Goal: Communication & Community: Answer question/provide support

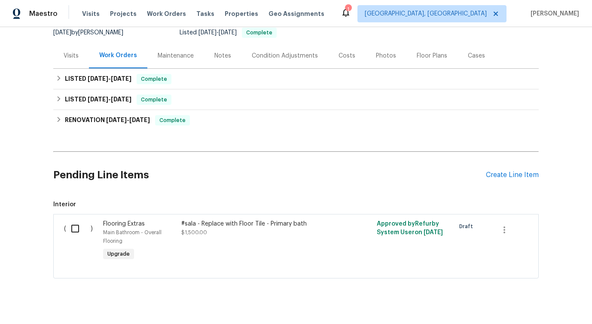
scroll to position [86, 0]
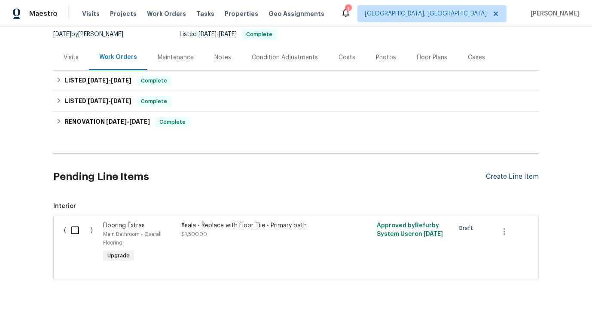
click at [516, 175] on div "Create Line Item" at bounding box center [512, 177] width 53 height 8
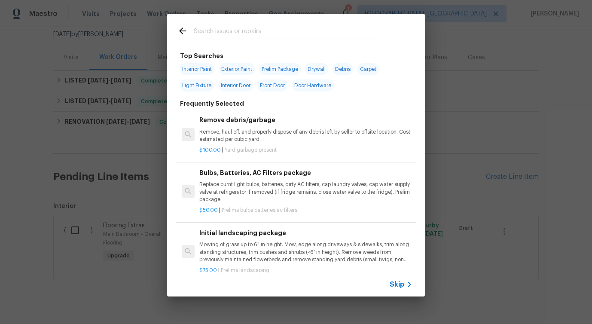
click at [289, 29] on input "text" at bounding box center [285, 32] width 182 height 13
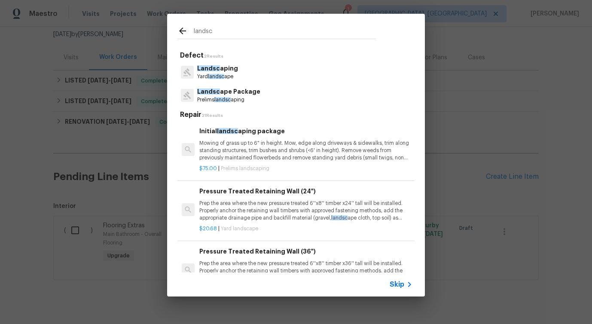
type input "landsc"
click at [243, 52] on h5 "Defect 2 Results" at bounding box center [297, 55] width 235 height 9
click at [239, 68] on div "Landsc aping Yard landsc ape" at bounding box center [295, 72] width 237 height 23
click at [214, 72] on p "Landsc aping" at bounding box center [217, 68] width 41 height 9
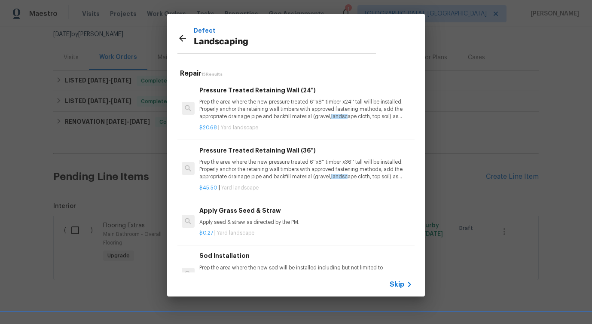
click at [234, 218] on div "Apply Grass Seed & Straw Apply seed & straw as directed by the PM." at bounding box center [305, 216] width 213 height 21
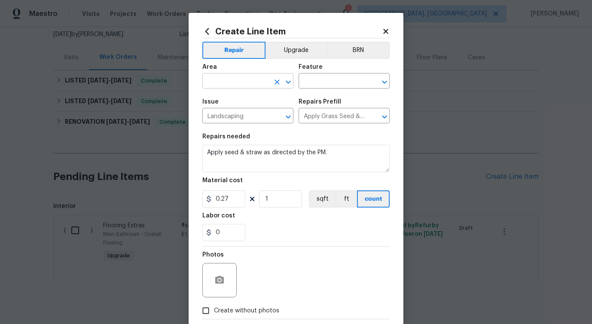
click at [241, 83] on input "text" at bounding box center [235, 81] width 67 height 13
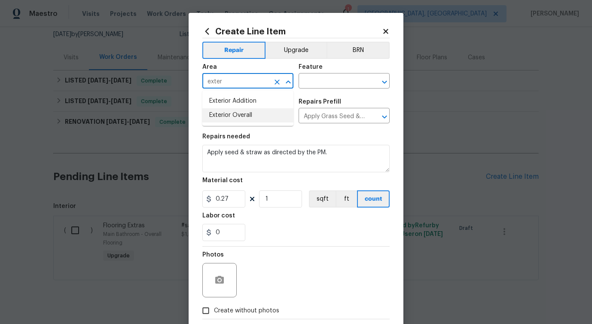
click at [265, 116] on li "Exterior Overall" at bounding box center [247, 115] width 91 height 14
type input "Exterior Overall"
click at [323, 85] on input "text" at bounding box center [332, 81] width 67 height 13
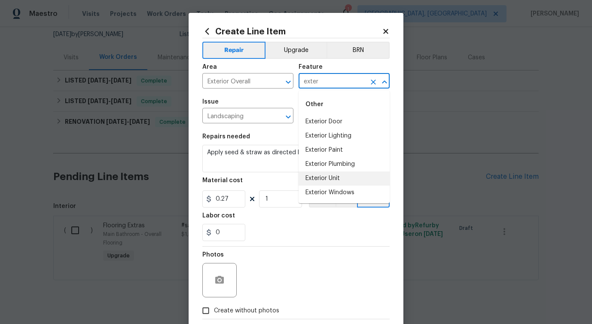
click at [323, 181] on li "Exterior Unit" at bounding box center [344, 178] width 91 height 14
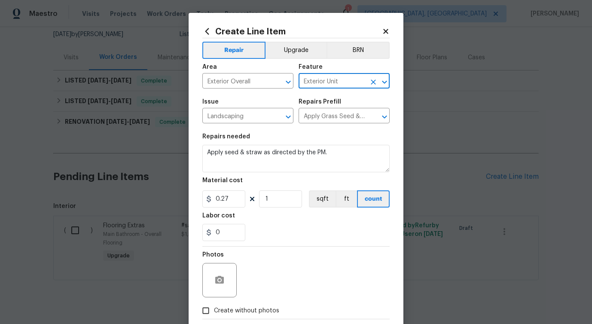
type input "Exterior Unit"
click at [275, 154] on textarea "Apply seed & straw as directed by the PM." at bounding box center [295, 159] width 187 height 28
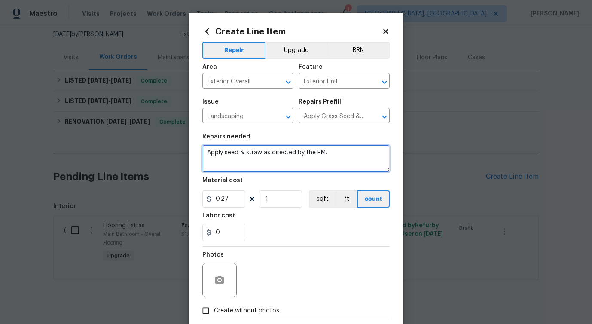
click at [275, 154] on textarea "Apply seed & straw as directed by the PM." at bounding box center [295, 159] width 187 height 28
paste textarea "There are leaves, branches, and debris present in the driveway and yard areas. …"
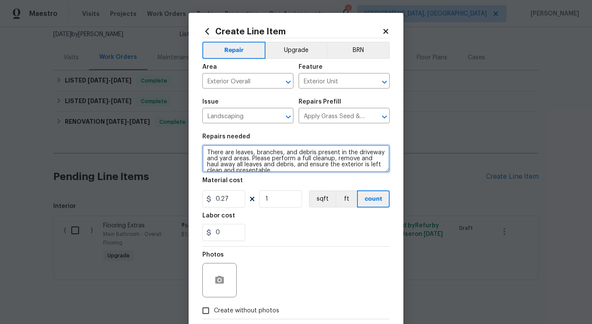
scroll to position [2, 0]
type textarea "There are leaves, branches, and debris present in the driveway and yard areas. …"
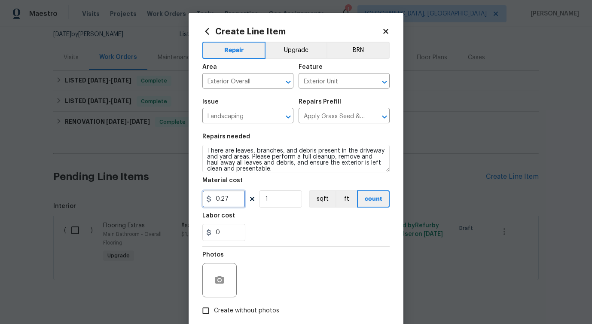
click at [220, 202] on input "0.27" at bounding box center [223, 198] width 43 height 17
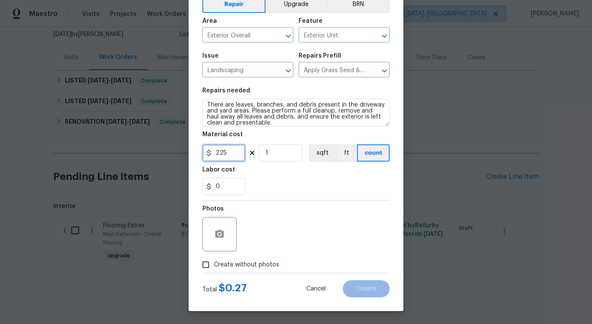
type input "225"
click at [242, 262] on span "Create without photos" at bounding box center [246, 264] width 65 height 9
click at [214, 262] on input "Create without photos" at bounding box center [206, 265] width 16 height 16
checkbox input "true"
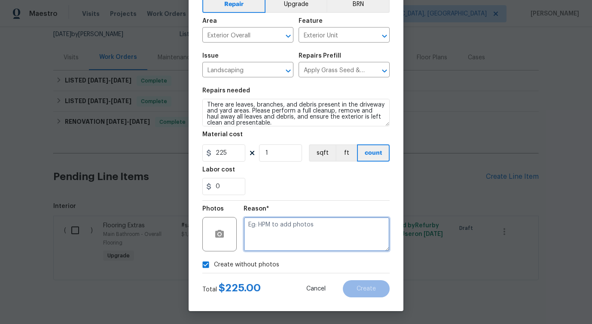
click at [293, 226] on textarea at bounding box center [317, 234] width 146 height 34
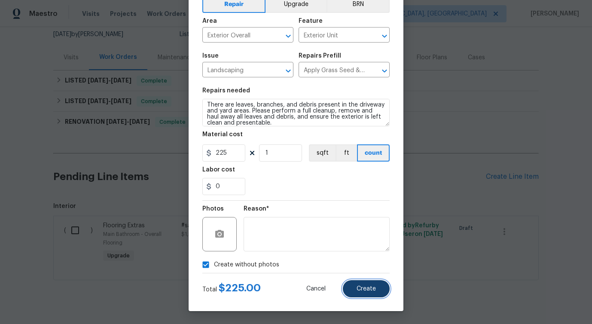
click at [379, 292] on button "Create" at bounding box center [366, 288] width 47 height 17
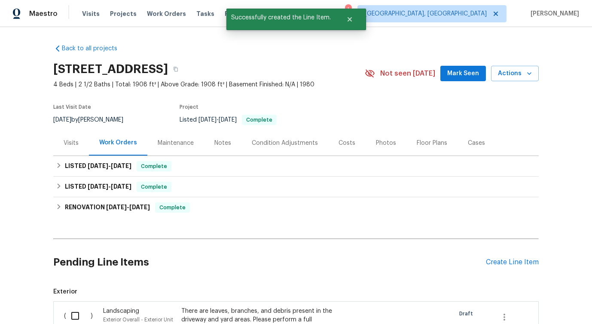
scroll to position [224, 0]
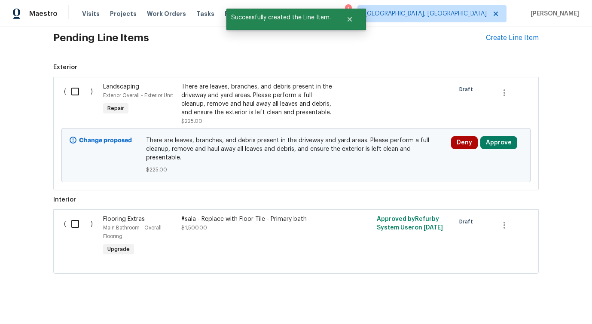
click at [73, 94] on input "checkbox" at bounding box center [78, 92] width 24 height 18
checkbox input "true"
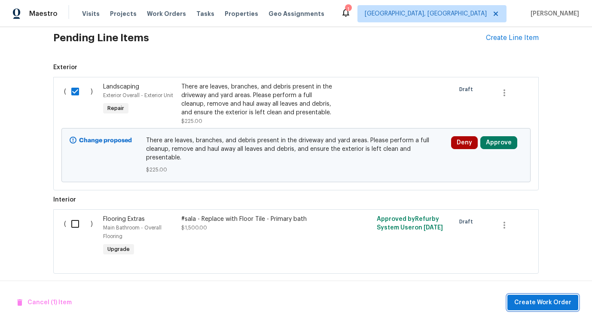
click at [558, 299] on span "Create Work Order" at bounding box center [542, 302] width 57 height 11
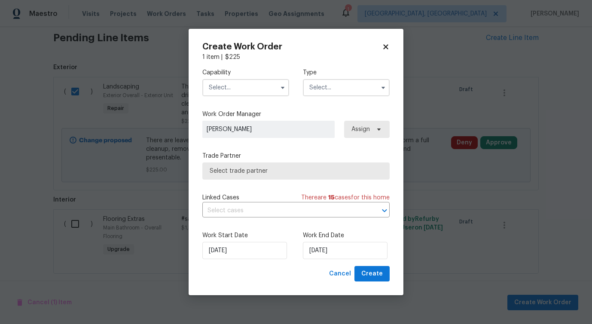
click at [275, 79] on input "text" at bounding box center [245, 87] width 87 height 17
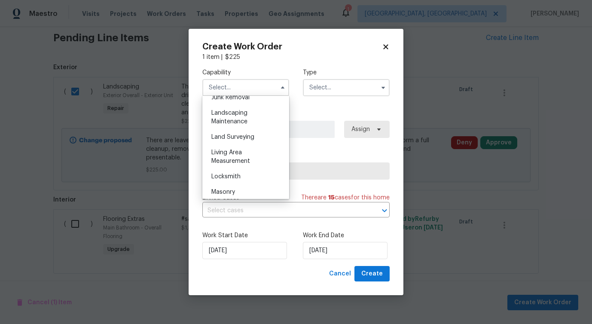
scroll to position [557, 0]
click at [261, 119] on div "Landscaping Maintenance" at bounding box center [246, 119] width 83 height 24
type input "Landscaping Maintenance"
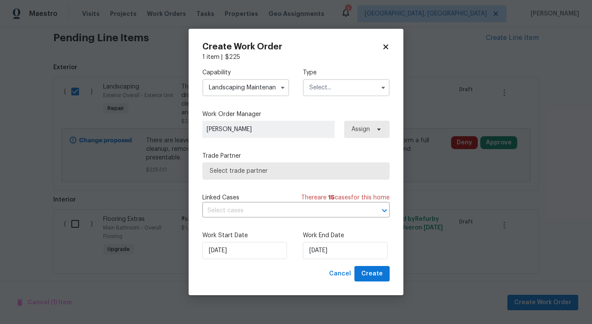
click at [338, 88] on input "text" at bounding box center [346, 87] width 87 height 17
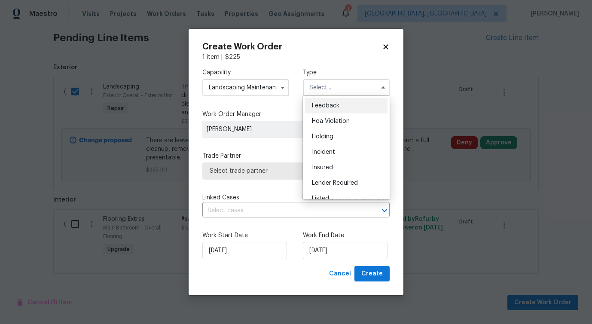
click at [333, 109] on div "Feedback" at bounding box center [346, 105] width 83 height 15
type input "Feedback"
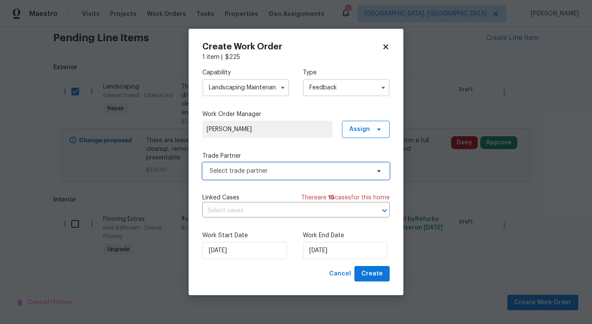
click at [272, 172] on span "Select trade partner" at bounding box center [290, 171] width 160 height 9
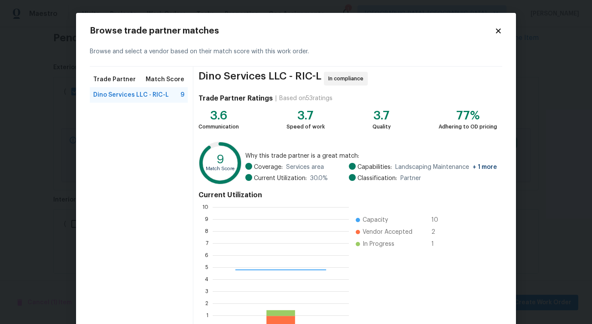
scroll to position [120, 136]
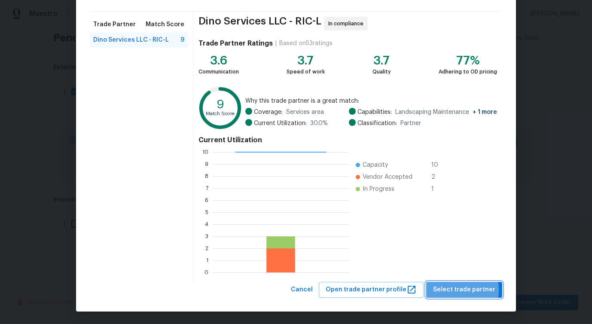
click at [456, 290] on span "Select trade partner" at bounding box center [464, 290] width 62 height 11
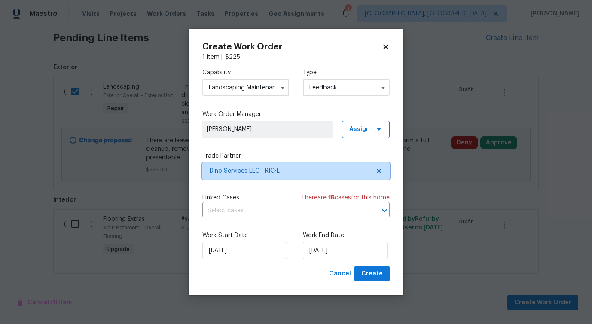
scroll to position [0, 0]
click at [251, 217] on div "Capability Landscaping Maintenance Type Feedback Work Order Manager Pavithra Se…" at bounding box center [295, 163] width 187 height 205
click at [252, 211] on input "text" at bounding box center [283, 210] width 163 height 13
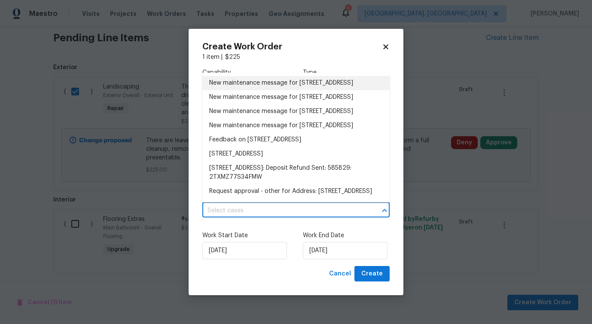
click at [251, 90] on li "New maintenance message for 3929 Litchfield Dr , Chesterfield, VA 23832" at bounding box center [295, 83] width 187 height 14
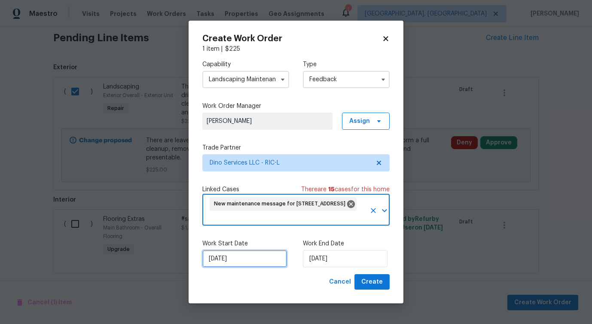
click at [226, 258] on input "[DATE]" at bounding box center [244, 258] width 85 height 17
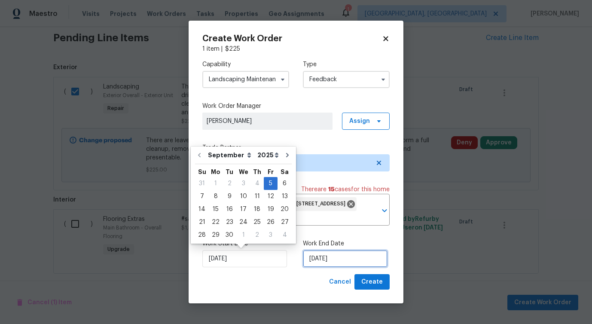
click at [332, 259] on input "[DATE]" at bounding box center [345, 258] width 85 height 17
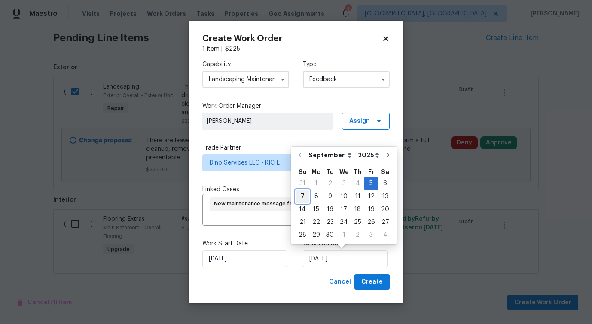
click at [304, 201] on div "7" at bounding box center [303, 196] width 14 height 12
type input "9/7/2025"
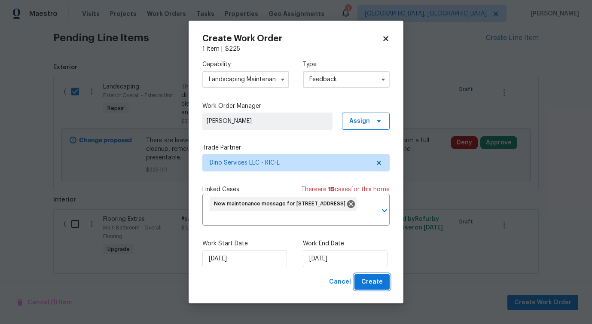
click at [375, 278] on span "Create" at bounding box center [371, 282] width 21 height 11
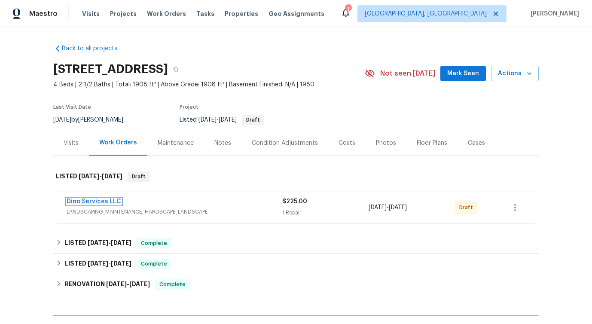
click at [87, 200] on link "Dino Services LLC" at bounding box center [94, 202] width 55 height 6
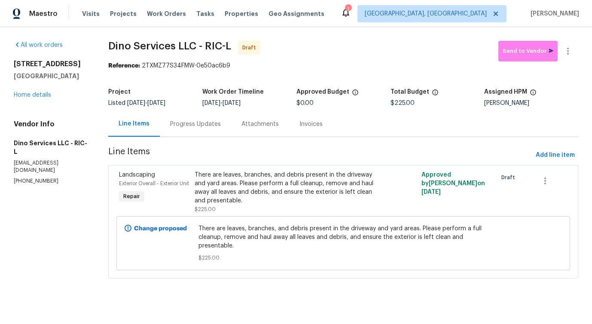
click at [213, 135] on div "Progress Updates" at bounding box center [195, 123] width 71 height 25
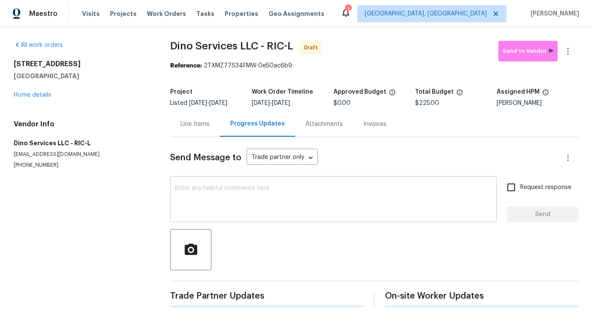
click at [230, 217] on div "x ​" at bounding box center [333, 200] width 327 height 44
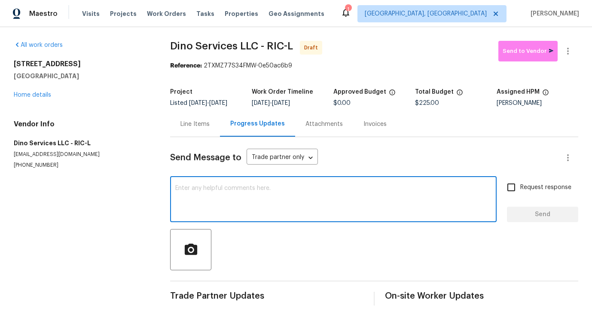
paste textarea "Hi, this is Pavithra with Opendoor. I’m confirming you received the WO for the …"
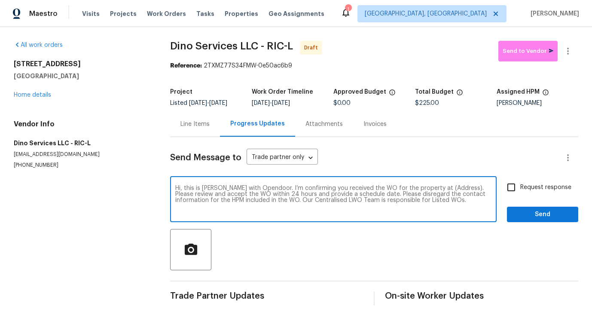
click at [433, 197] on textarea "Hi, this is Pavithra with Opendoor. I’m confirming you received the WO for the …" at bounding box center [333, 200] width 316 height 30
paste textarea "3929 Litchfield Dr, Chesterfield, VA 23832"
type textarea "Hi, this is Pavithra with Opendoor. I’m confirming you received the WO for the …"
click at [534, 196] on label "Request response" at bounding box center [536, 187] width 69 height 18
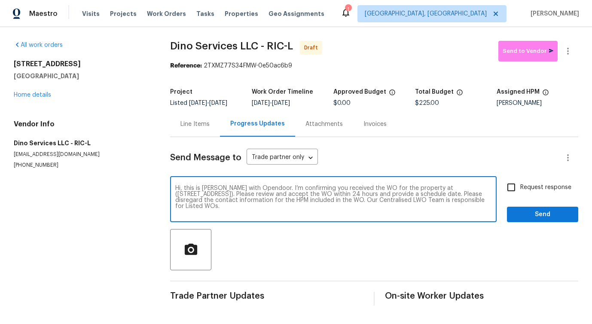
click at [520, 196] on input "Request response" at bounding box center [511, 187] width 18 height 18
checkbox input "true"
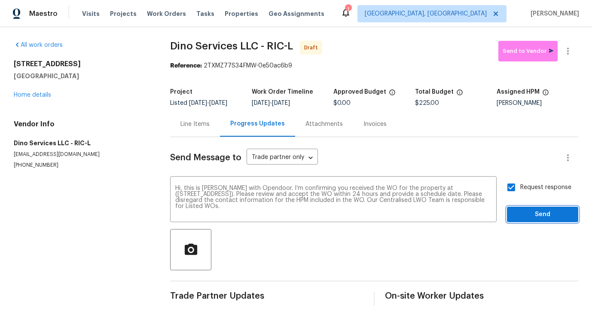
click at [534, 214] on span "Send" at bounding box center [543, 214] width 58 height 11
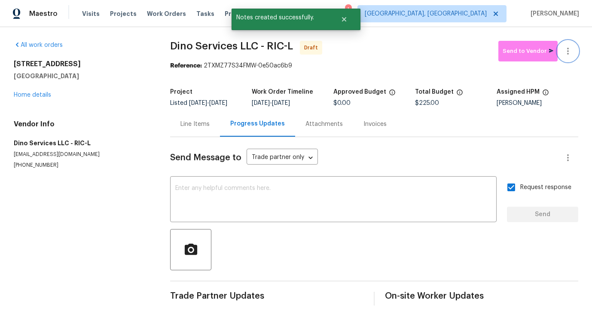
click at [568, 47] on icon "button" at bounding box center [568, 51] width 10 height 10
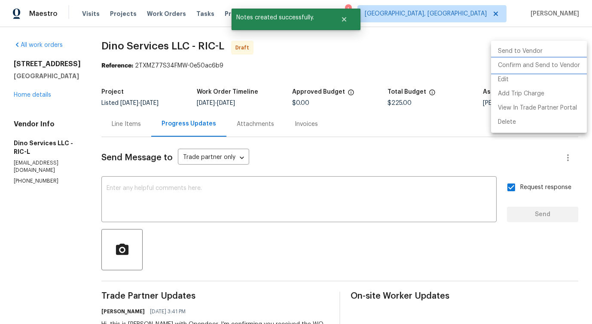
click at [531, 59] on li "Confirm and Send to Vendor" at bounding box center [539, 65] width 96 height 14
click at [336, 83] on div at bounding box center [296, 162] width 592 height 324
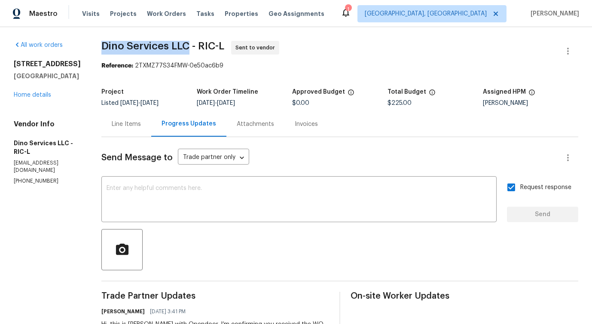
drag, startPoint x: 95, startPoint y: 40, endPoint x: 187, endPoint y: 46, distance: 91.7
click at [187, 46] on div "All work orders 3929 Litchfield Dr Chesterfield, VA 23832 Home details Vendor I…" at bounding box center [296, 207] width 592 height 360
copy span "Dino Services LLC"
click at [38, 98] on link "Home details" at bounding box center [32, 95] width 37 height 6
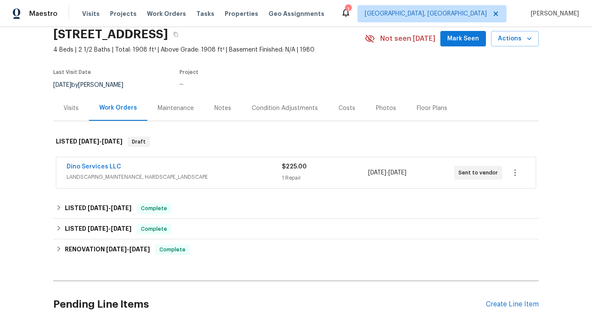
scroll to position [86, 0]
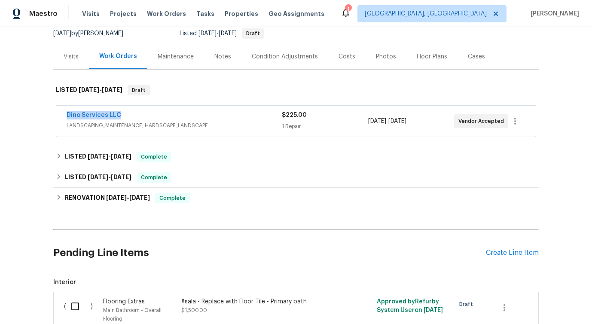
drag, startPoint x: 64, startPoint y: 113, endPoint x: 182, endPoint y: 118, distance: 117.8
click at [182, 118] on div "Dino Services LLC LANDSCAPING_MAINTENANCE, HARDSCAPE_LANDSCAPE $225.00 1 Repair…" at bounding box center [296, 121] width 480 height 31
copy link "Dino Services LLC"
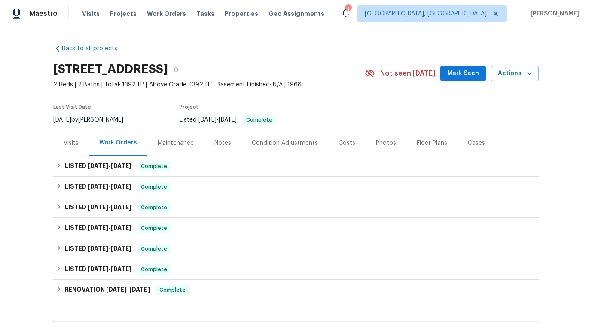
scroll to position [108, 0]
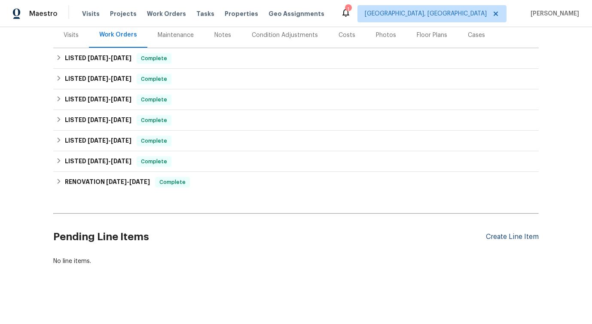
click at [505, 235] on div "Create Line Item" at bounding box center [512, 237] width 53 height 8
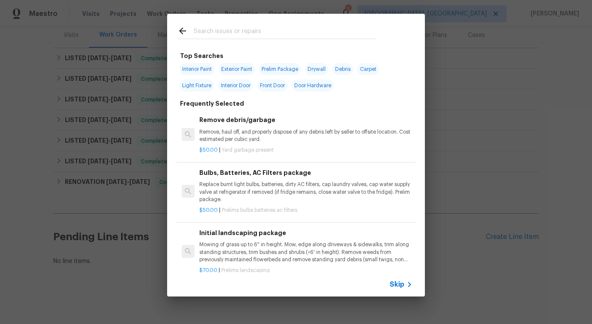
click at [253, 31] on input "text" at bounding box center [285, 32] width 182 height 13
type input "inter"
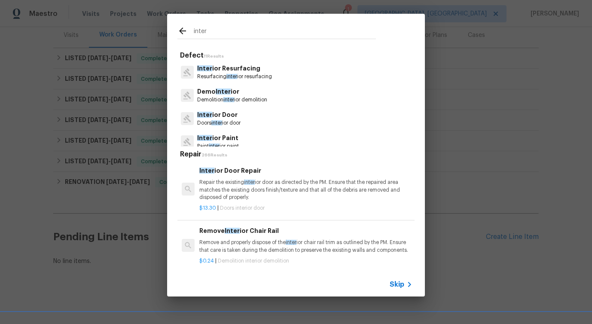
click at [224, 101] on p "Demolition inter ior demolition" at bounding box center [232, 99] width 70 height 7
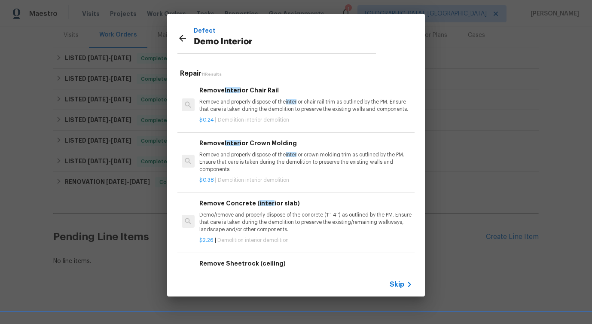
click at [181, 36] on icon at bounding box center [182, 38] width 7 height 7
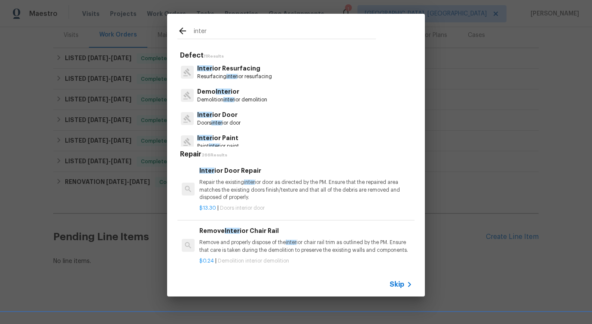
click at [226, 110] on div "Inter ior Door Doors inter ior door" at bounding box center [295, 118] width 237 height 23
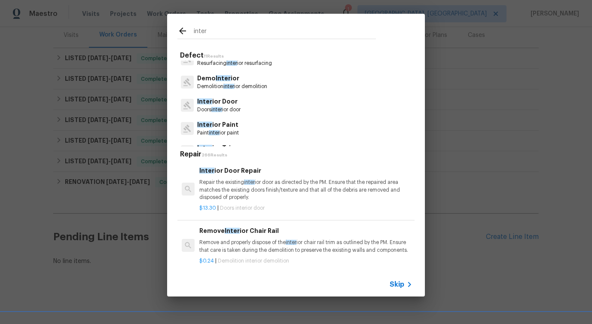
scroll to position [0, 0]
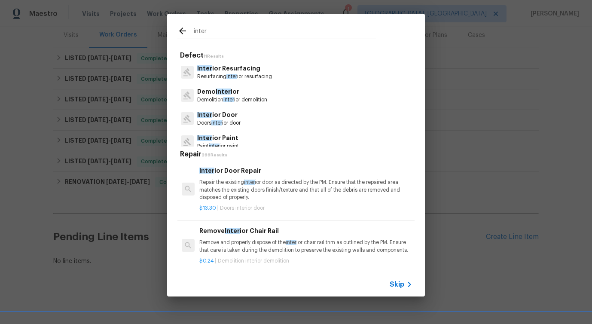
click at [243, 74] on p "Resurfacing inter ior resurfacing" at bounding box center [234, 76] width 75 height 7
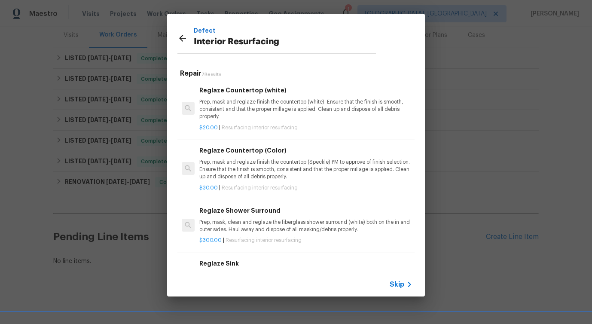
click at [240, 104] on p "Prep, mask and reglaze finish the countertop (white). Ensure that the finish is…" at bounding box center [305, 109] width 213 height 22
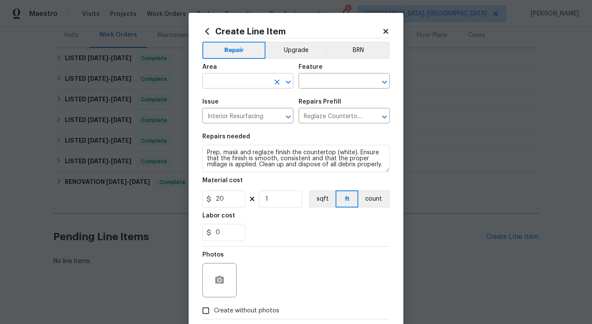
click at [229, 85] on input "text" at bounding box center [235, 81] width 67 height 13
click at [229, 110] on li "Interior Overall" at bounding box center [247, 115] width 91 height 14
type input "Interior Overall"
click at [332, 80] on input "text" at bounding box center [332, 81] width 67 height 13
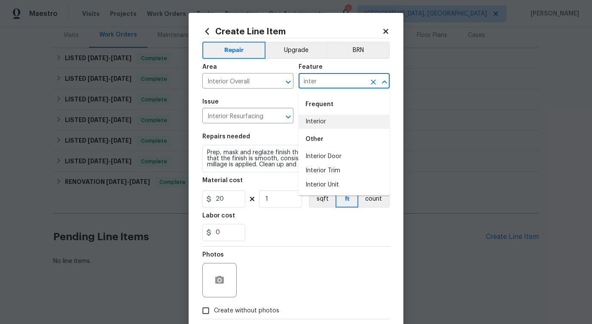
click at [329, 120] on li "Interior" at bounding box center [344, 122] width 91 height 14
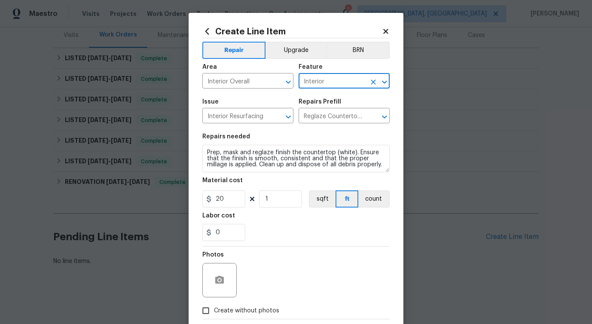
type input "Interior"
click at [274, 153] on textarea "Prep, mask and reglaze finish the countertop (white). Ensure that the finish is…" at bounding box center [295, 159] width 187 height 28
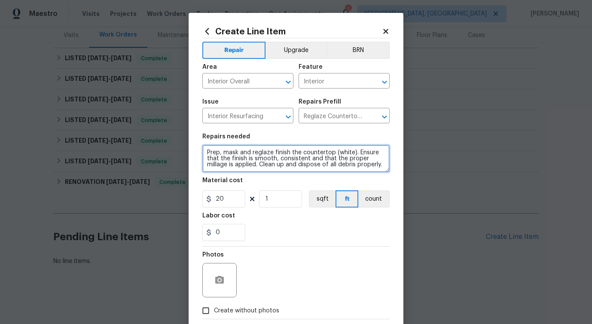
click at [274, 153] on textarea "Prep, mask and reglaze finish the countertop (white). Ensure that the finish is…" at bounding box center [295, 159] width 187 height 28
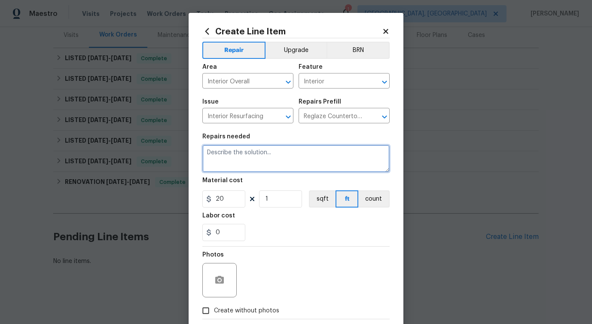
paste textarea "Please investigate the claim that the "neighbor stated she keeps hearing water …"
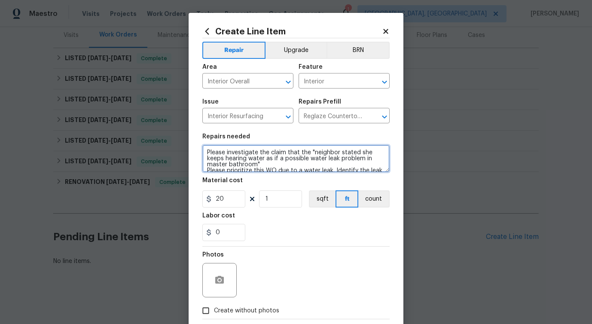
scroll to position [74, 0]
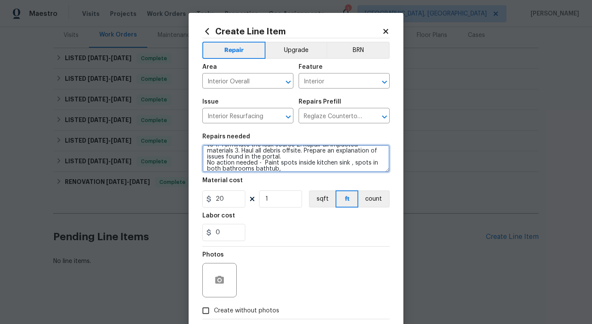
type textarea "Please investigate the claim that the "neighbor stated she keeps hearing water …"
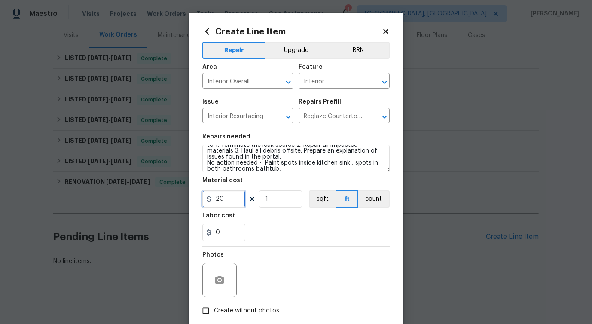
click at [217, 198] on input "20" at bounding box center [223, 198] width 43 height 17
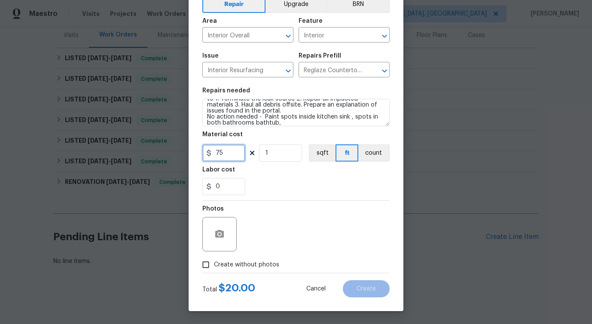
type input "75"
click at [246, 261] on span "Create without photos" at bounding box center [246, 264] width 65 height 9
click at [214, 261] on input "Create without photos" at bounding box center [206, 265] width 16 height 16
checkbox input "true"
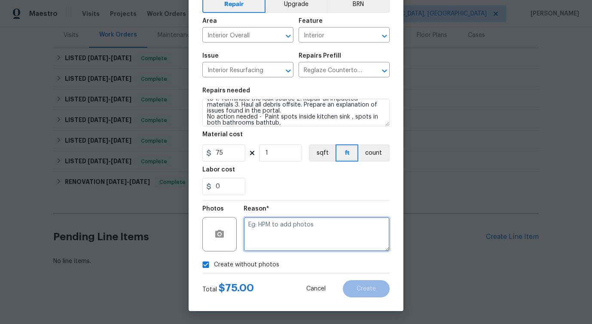
click at [314, 232] on textarea at bounding box center [317, 234] width 146 height 34
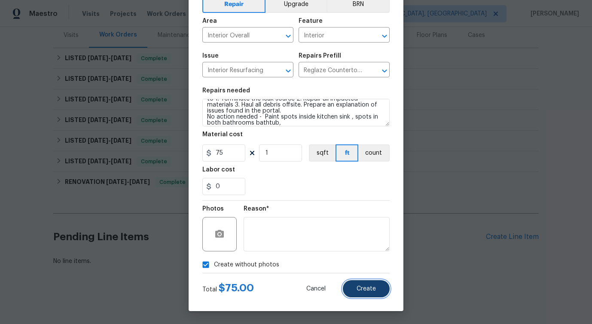
click at [377, 288] on button "Create" at bounding box center [366, 288] width 47 height 17
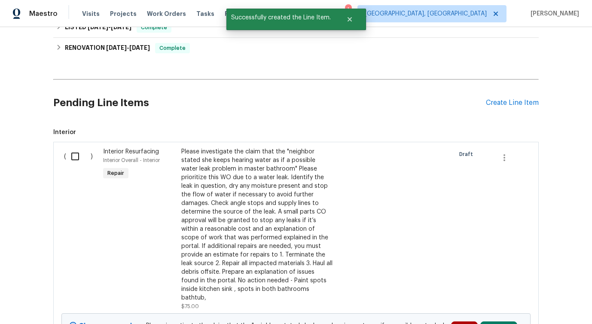
scroll to position [229, 0]
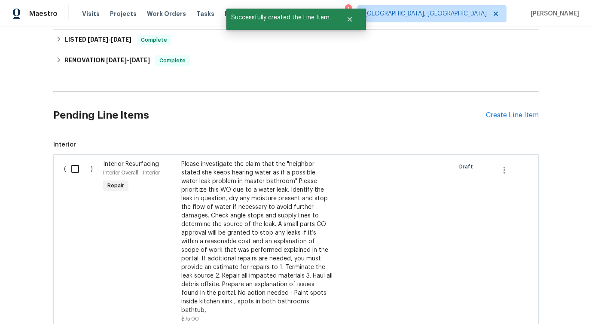
click at [76, 171] on input "checkbox" at bounding box center [78, 169] width 24 height 18
checkbox input "true"
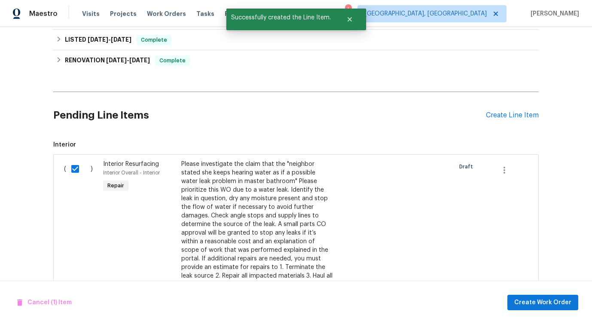
scroll to position [395, 0]
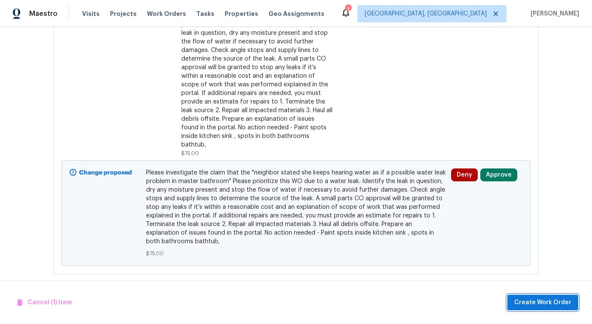
click at [548, 302] on span "Create Work Order" at bounding box center [542, 302] width 57 height 11
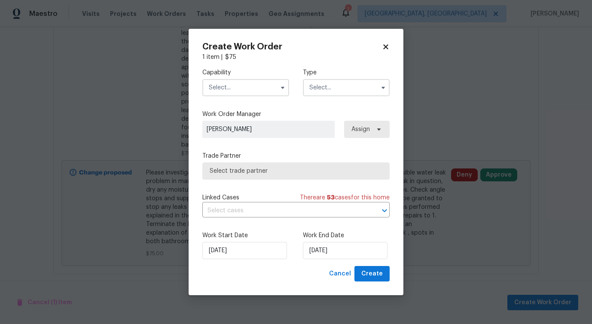
click at [266, 89] on input "text" at bounding box center [245, 87] width 87 height 17
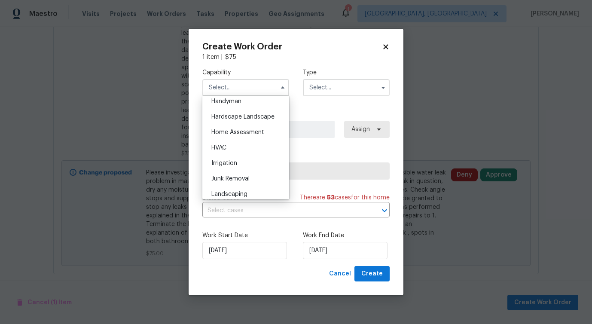
scroll to position [470, 0]
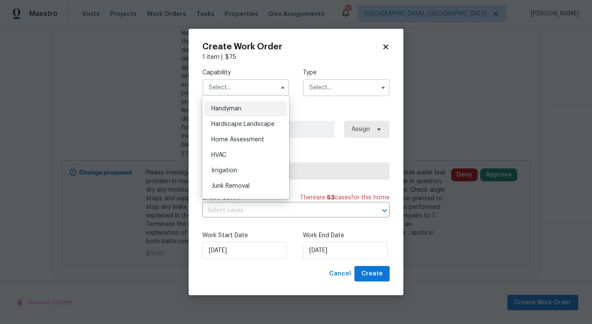
click at [254, 111] on div "Handyman" at bounding box center [246, 108] width 83 height 15
type input "Handyman"
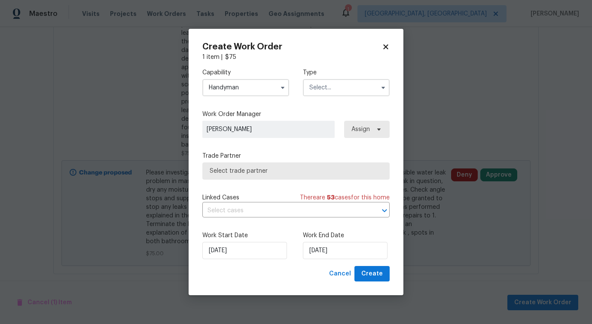
click at [321, 95] on input "text" at bounding box center [346, 87] width 87 height 17
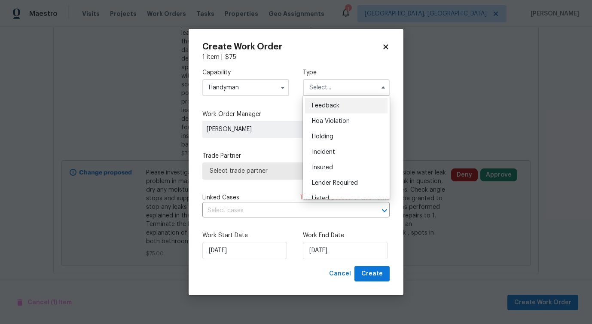
click at [319, 108] on span "Feedback" at bounding box center [326, 106] width 28 height 6
type input "Feedback"
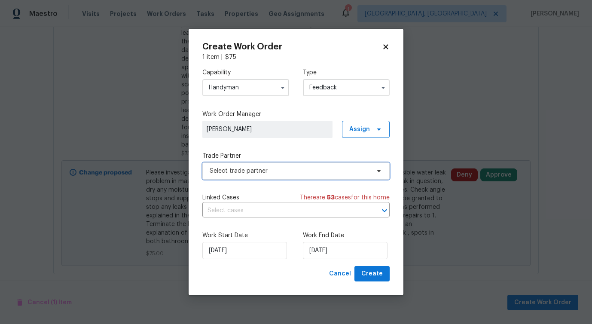
click at [258, 170] on span "Select trade partner" at bounding box center [290, 171] width 160 height 9
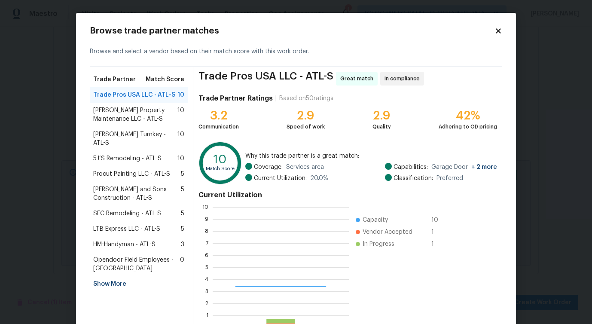
scroll to position [120, 136]
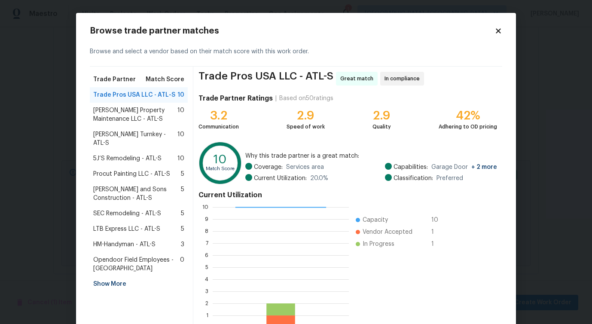
click at [110, 113] on span "Glen Property Maintenance LLC - ATL-S" at bounding box center [135, 114] width 84 height 17
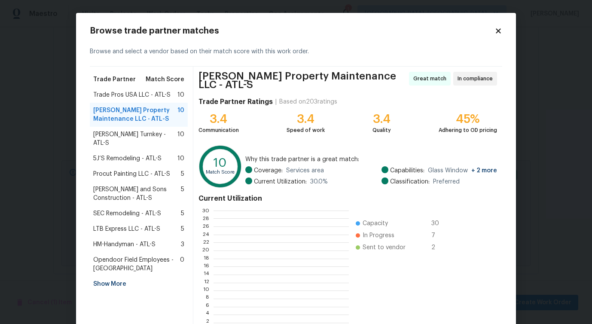
scroll to position [120, 135]
click at [118, 134] on span "Davis Turnkey - ATL-S" at bounding box center [135, 138] width 84 height 17
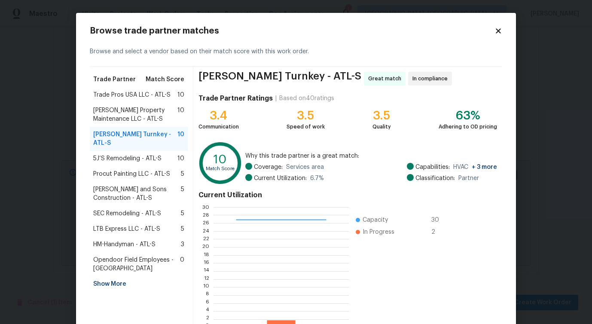
click at [120, 154] on span "5J’S Remodeling - ATL-S" at bounding box center [127, 158] width 68 height 9
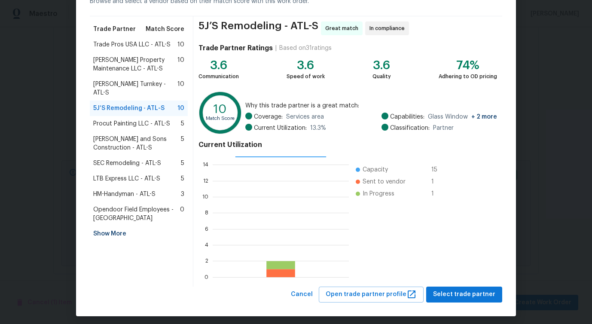
scroll to position [55, 0]
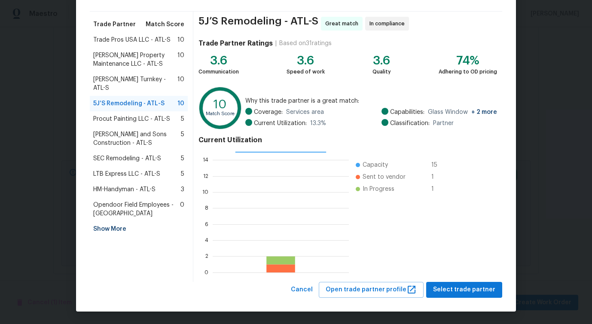
click at [130, 80] on span "Davis Turnkey - ATL-S" at bounding box center [135, 83] width 84 height 17
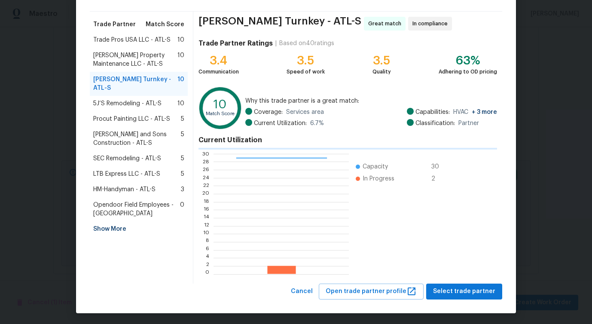
click at [142, 66] on span "Glen Property Maintenance LLC - ATL-S" at bounding box center [135, 59] width 84 height 17
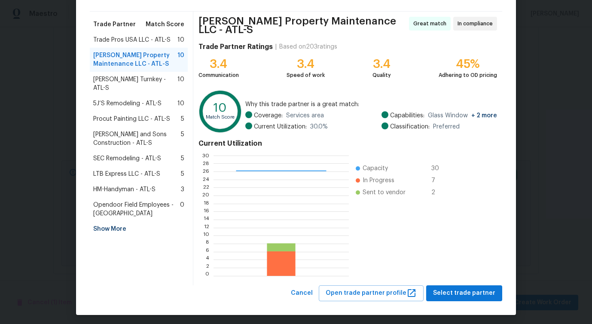
click at [142, 66] on span "Glen Property Maintenance LLC - ATL-S" at bounding box center [135, 59] width 84 height 17
click at [138, 74] on div "Davis Turnkey - ATL-S 10" at bounding box center [139, 84] width 98 height 24
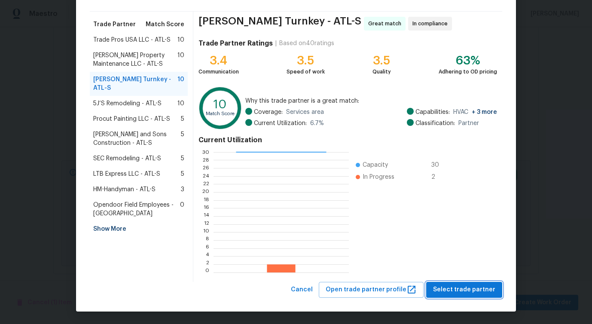
click at [472, 292] on span "Select trade partner" at bounding box center [464, 290] width 62 height 11
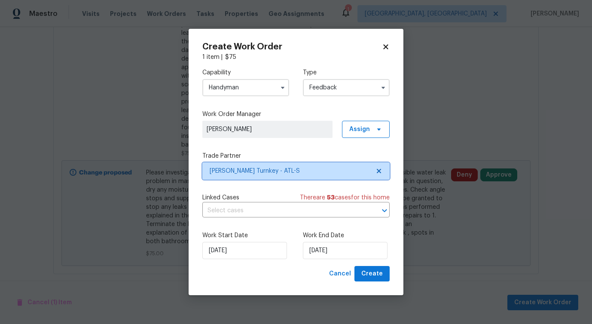
scroll to position [0, 0]
click at [244, 214] on input "text" at bounding box center [283, 210] width 163 height 13
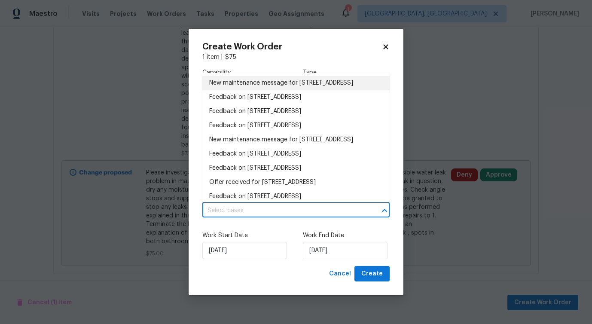
click at [264, 85] on li "New maintenance message for 6520 Roswell Rd Unit 68, Atlanta, GA 30328" at bounding box center [295, 83] width 187 height 14
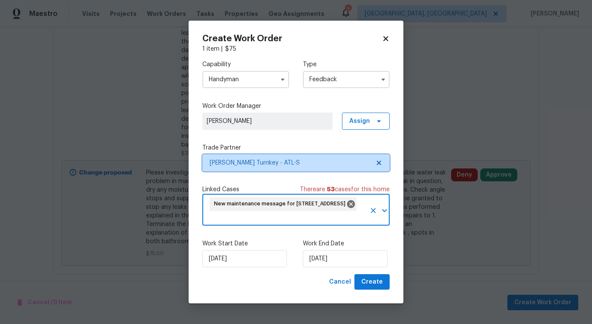
click at [253, 159] on span "Davis Turnkey - ATL-S" at bounding box center [290, 163] width 160 height 9
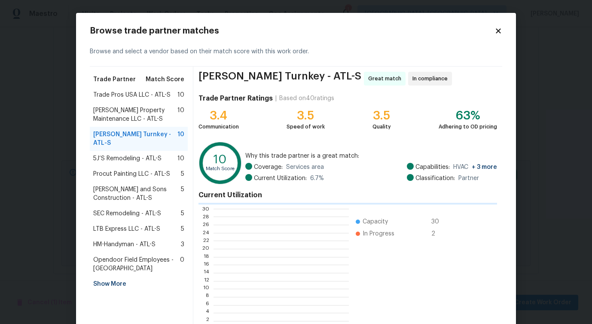
scroll to position [120, 135]
click at [123, 151] on div "5J’S Remodeling - ATL-S 10" at bounding box center [139, 158] width 98 height 15
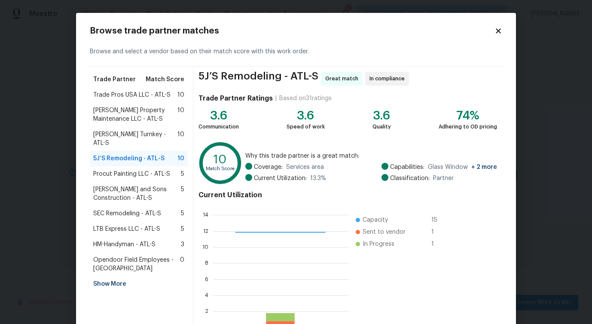
scroll to position [55, 0]
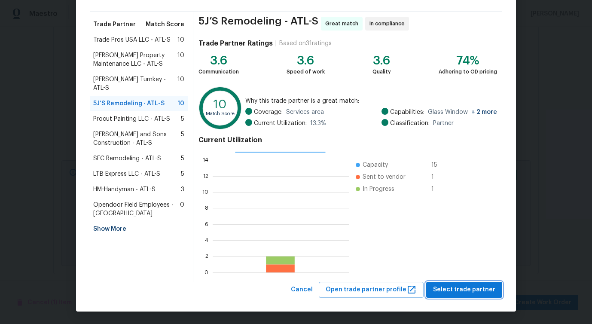
click at [465, 293] on span "Select trade partner" at bounding box center [464, 290] width 62 height 11
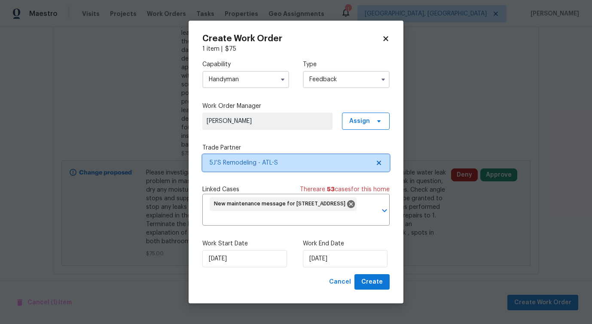
scroll to position [0, 0]
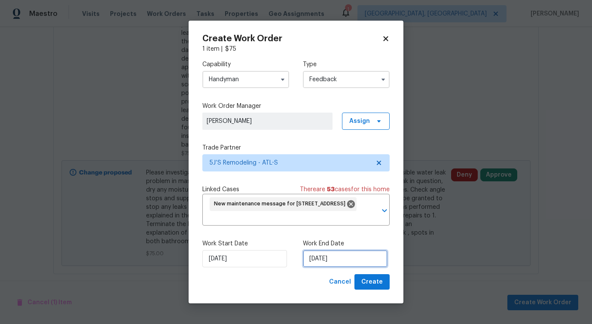
click at [329, 252] on input "9/5/2025" at bounding box center [345, 258] width 85 height 17
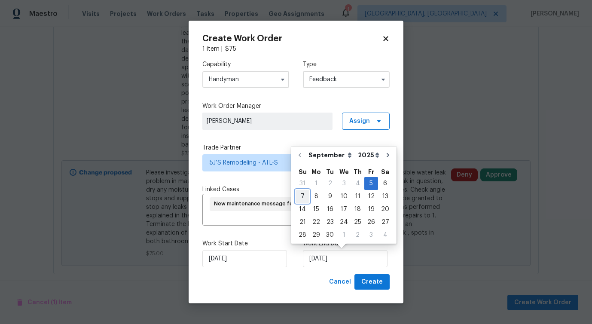
click at [298, 198] on div "7" at bounding box center [303, 196] width 14 height 12
type input "9/7/2025"
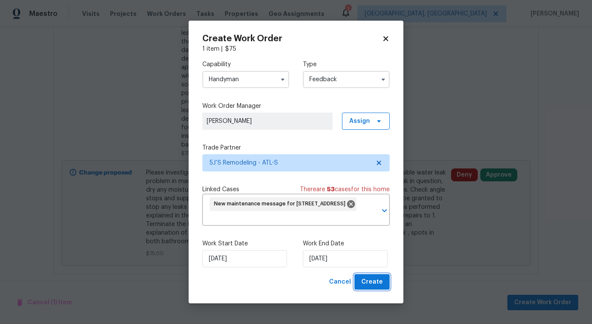
click at [370, 289] on button "Create" at bounding box center [372, 282] width 35 height 16
checkbox input "false"
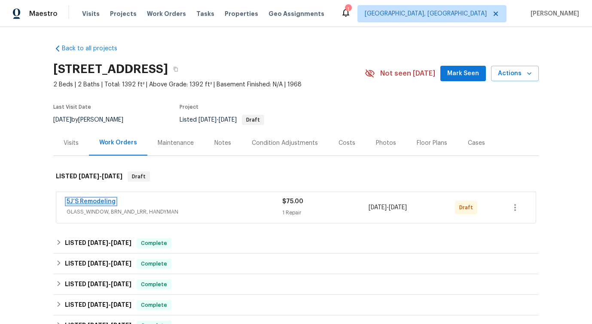
click at [93, 200] on link "5J’S Remodeling" at bounding box center [91, 202] width 49 height 6
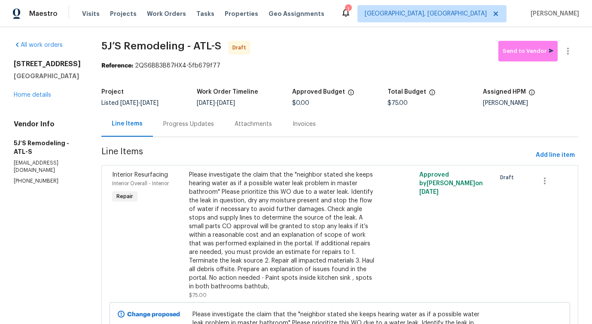
click at [198, 129] on div "Progress Updates" at bounding box center [188, 123] width 71 height 25
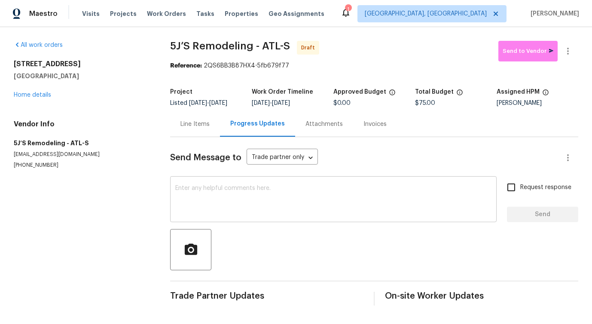
click at [281, 193] on textarea at bounding box center [333, 200] width 316 height 30
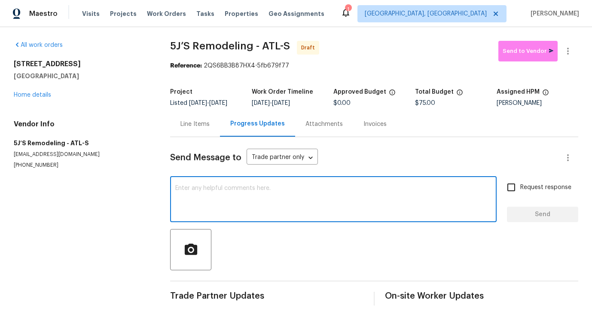
paste textarea "Hi, this is Pavithra with Opendoor. I’m confirming you received the WO for the …"
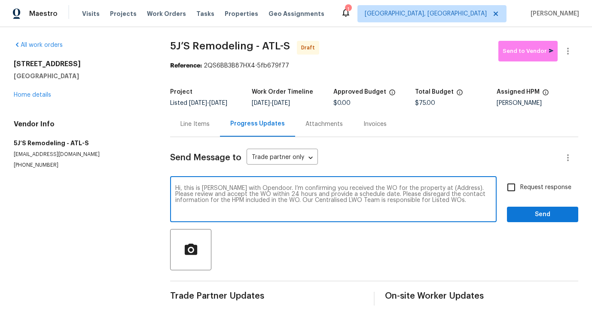
click at [440, 189] on textarea "Hi, this is Pavithra with Opendoor. I’m confirming you received the WO for the …" at bounding box center [333, 200] width 316 height 30
paste textarea "6520 Roswell Rd Unit 68, Atlanta, GA 30328"
type textarea "Hi, this is Pavithra with Opendoor. I’m confirming you received the WO for the …"
click at [520, 187] on input "Request response" at bounding box center [511, 187] width 18 height 18
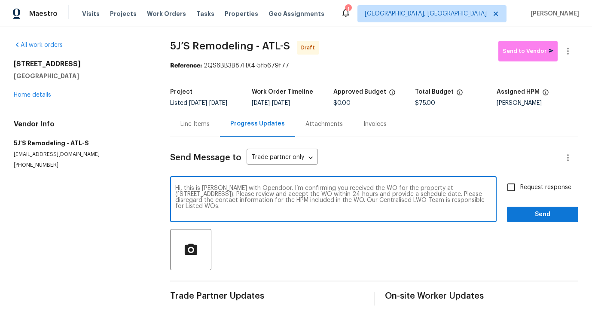
checkbox input "true"
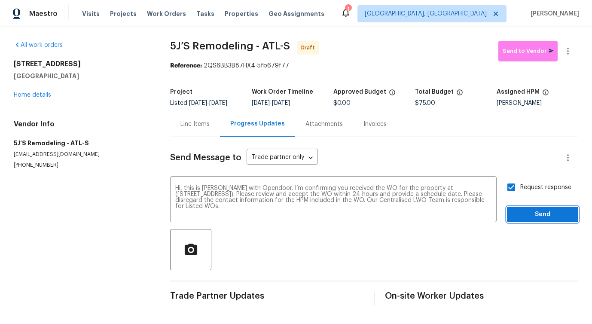
click at [525, 214] on span "Send" at bounding box center [543, 214] width 58 height 11
click at [568, 49] on icon "button" at bounding box center [568, 51] width 10 height 10
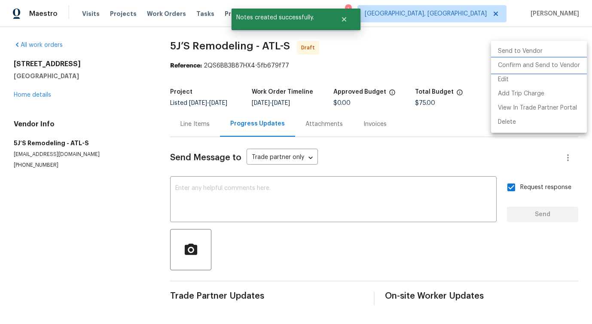
click at [537, 64] on li "Confirm and Send to Vendor" at bounding box center [539, 65] width 96 height 14
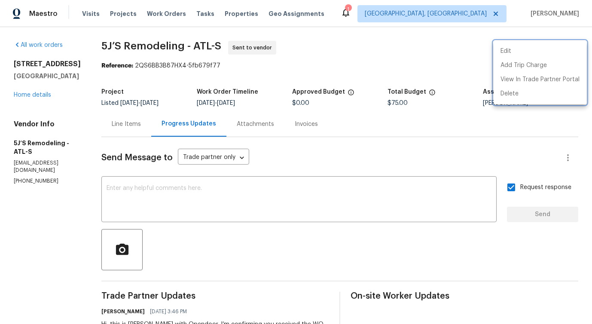
drag, startPoint x: 99, startPoint y: 42, endPoint x: 177, endPoint y: 45, distance: 77.4
click at [177, 45] on div at bounding box center [296, 162] width 592 height 324
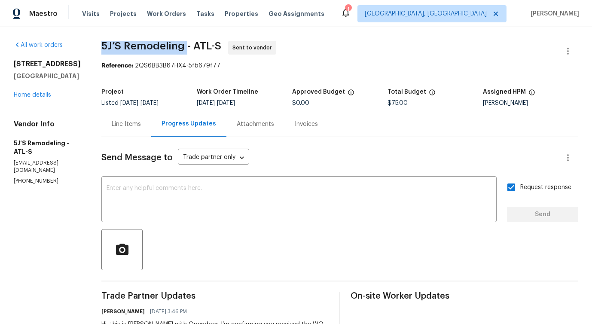
drag, startPoint x: 102, startPoint y: 45, endPoint x: 185, endPoint y: 47, distance: 82.6
click at [185, 47] on span "5J’S Remodeling - ATL-S" at bounding box center [161, 46] width 120 height 10
copy span "5J’S Remodeling"
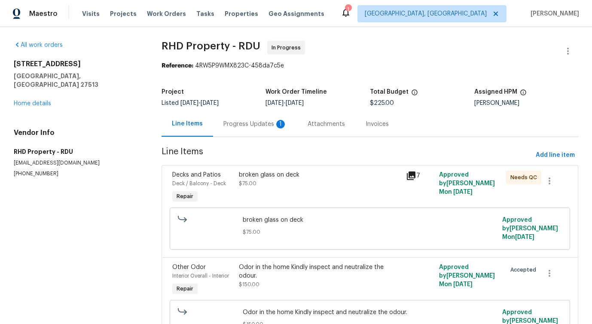
scroll to position [51, 0]
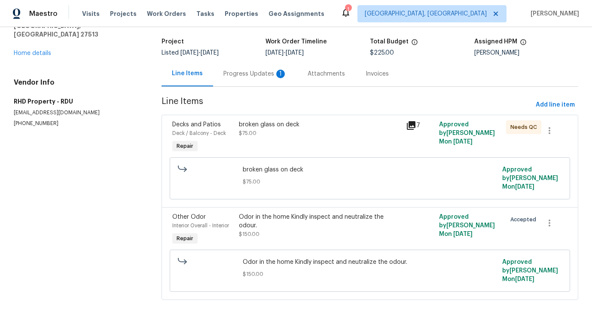
click at [259, 73] on div "Progress Updates 1" at bounding box center [255, 74] width 64 height 9
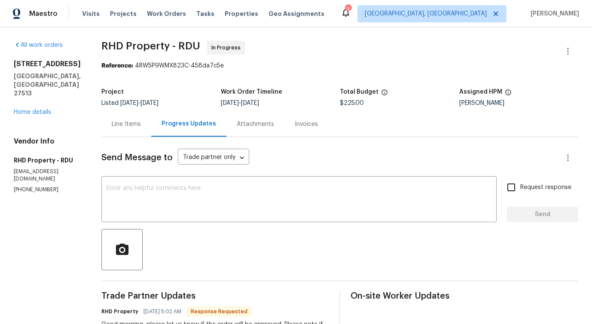
click at [142, 131] on div "Line Items" at bounding box center [126, 123] width 50 height 25
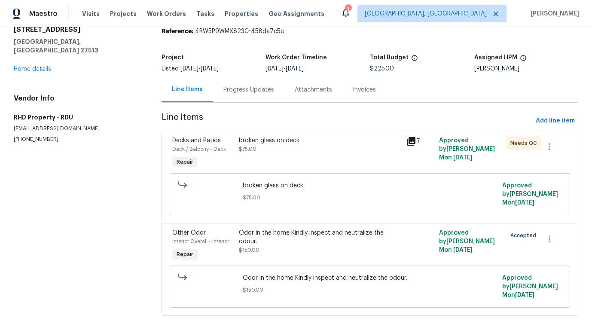
scroll to position [36, 0]
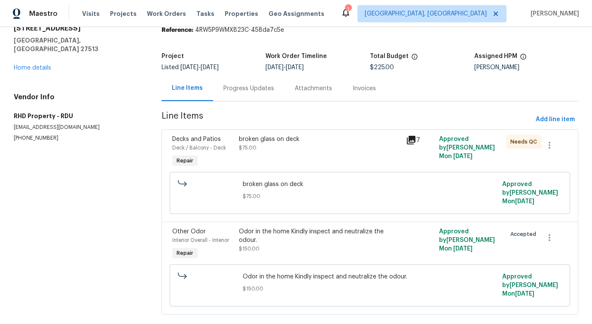
click at [340, 246] on div "Odor in the home Kindly inspect and neutralize the odour. $150.00" at bounding box center [320, 240] width 162 height 26
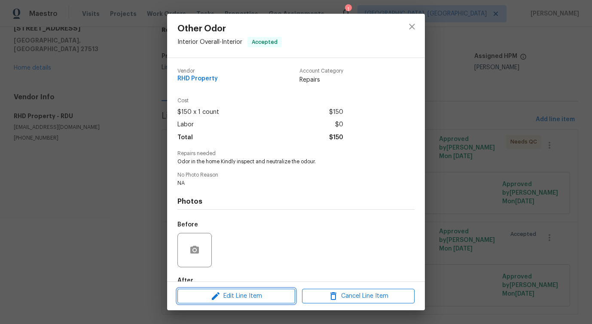
click at [257, 297] on span "Edit Line Item" at bounding box center [236, 296] width 113 height 11
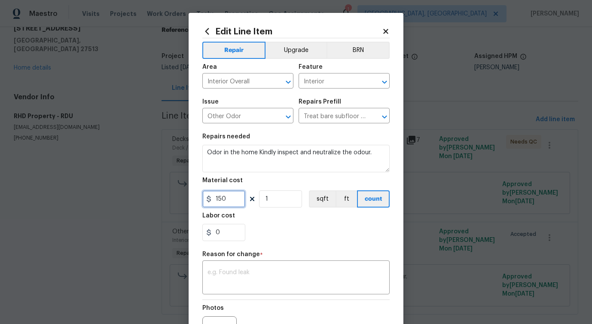
click at [220, 196] on input "150" at bounding box center [223, 198] width 43 height 17
type input "250"
click at [307, 276] on textarea at bounding box center [296, 278] width 177 height 18
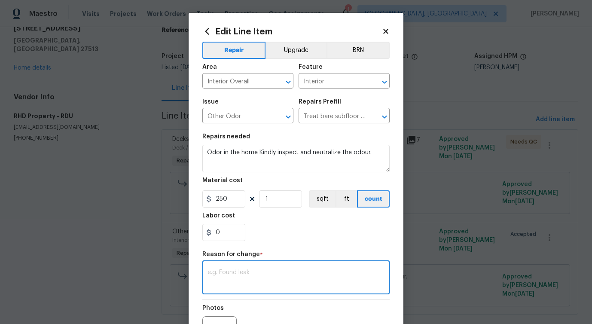
paste textarea "(PS) Updated cost per BR team approval."
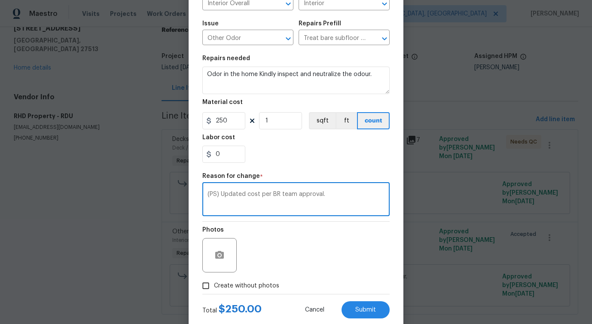
scroll to position [100, 0]
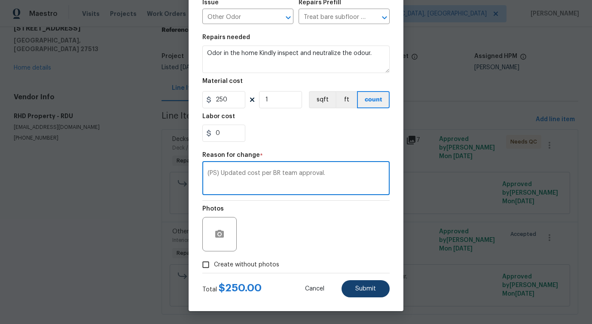
type textarea "(PS) Updated cost per BR team approval."
click at [363, 286] on span "Submit" at bounding box center [365, 289] width 21 height 6
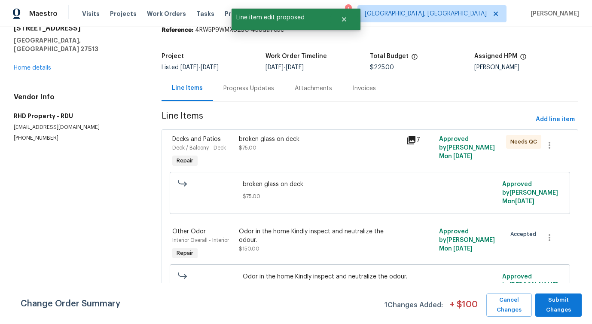
scroll to position [0, 0]
click at [571, 302] on span "Submit Changes" at bounding box center [559, 305] width 38 height 20
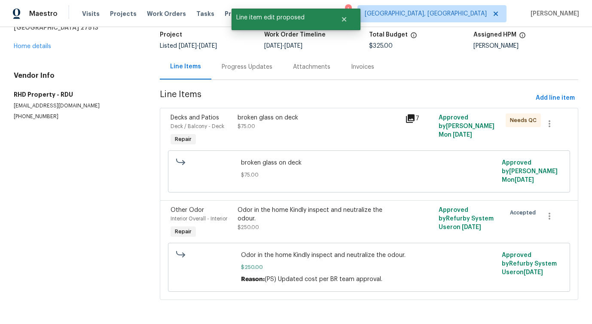
scroll to position [19, 0]
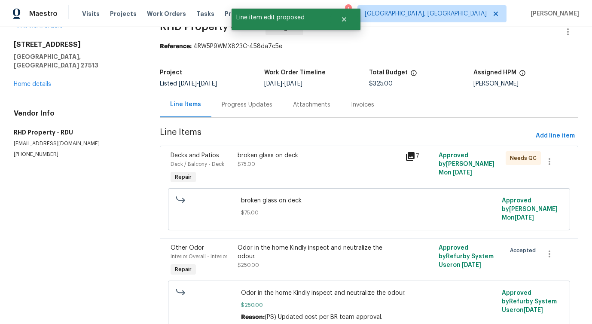
click at [254, 102] on div "Progress Updates" at bounding box center [247, 105] width 51 height 9
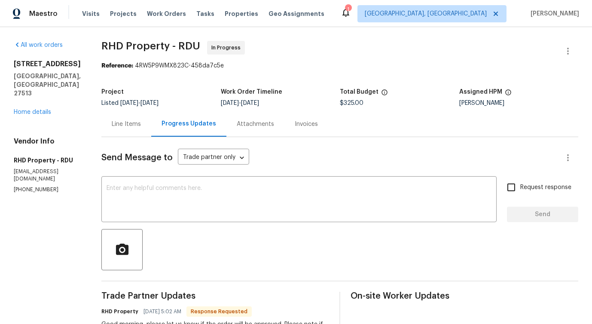
click at [141, 133] on div "Line Items" at bounding box center [126, 123] width 50 height 25
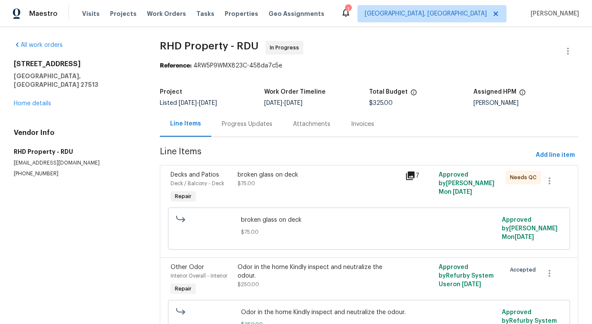
click at [244, 194] on div "broken glass on deck $75.00" at bounding box center [319, 188] width 168 height 40
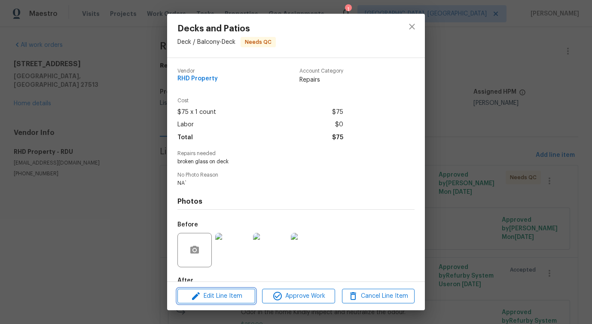
click at [226, 300] on span "Edit Line Item" at bounding box center [216, 296] width 73 height 11
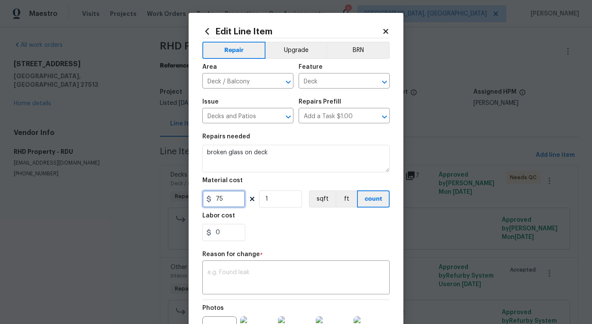
click at [220, 204] on input "75" at bounding box center [223, 198] width 43 height 17
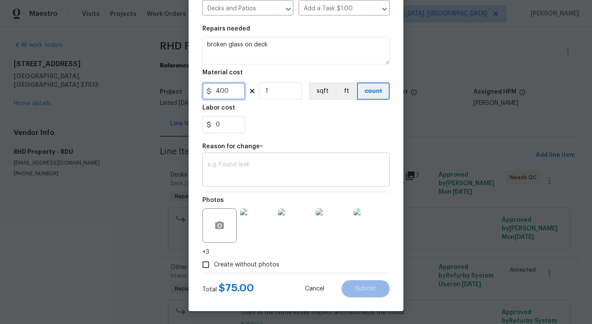
type input "400"
click at [234, 169] on textarea at bounding box center [296, 171] width 177 height 18
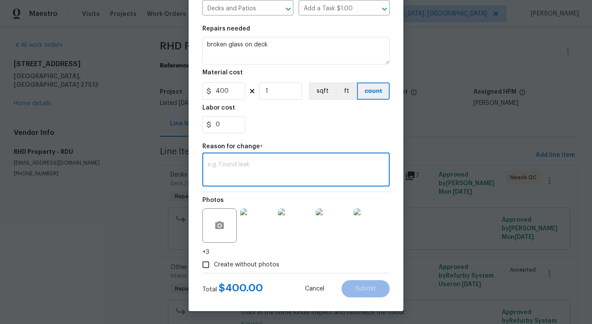
paste textarea "(PS) Updated cost per BR team approval."
type textarea "(PS) Updated cost per BR team approval."
click at [364, 293] on button "Submit" at bounding box center [366, 288] width 48 height 17
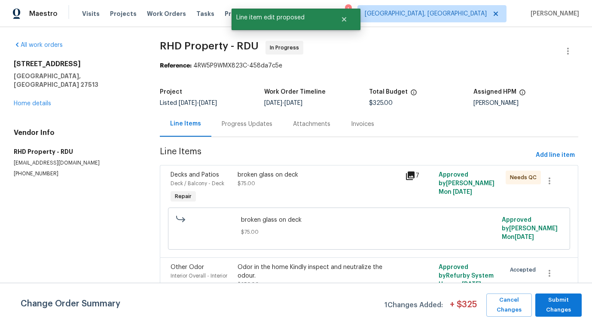
scroll to position [0, 0]
click at [559, 306] on span "Submit Changes" at bounding box center [559, 305] width 38 height 20
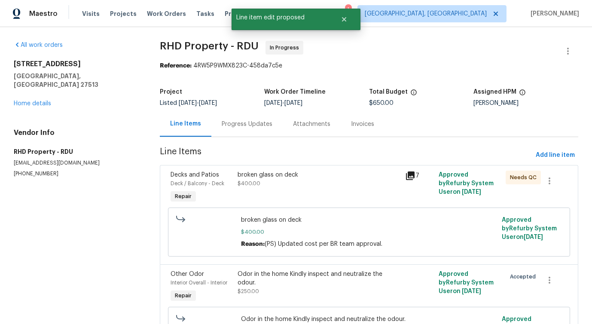
click at [241, 132] on div "Progress Updates" at bounding box center [246, 123] width 71 height 25
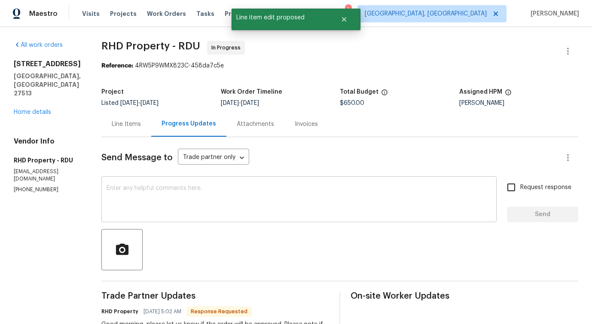
click at [224, 210] on textarea at bounding box center [299, 200] width 385 height 30
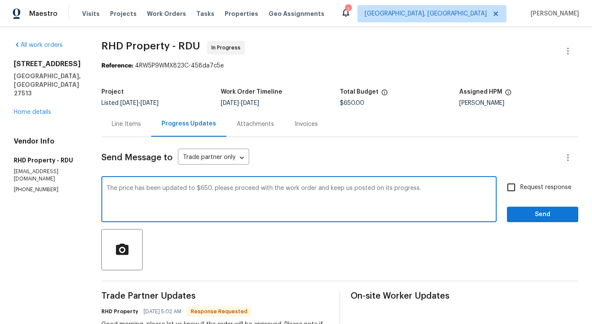
click at [0, 0] on span "Please" at bounding box center [0, 0] width 0 height 0
type textarea "The price has been updated to $650. Please proceed with the work order and keep…"
click at [520, 185] on input "Request response" at bounding box center [511, 187] width 18 height 18
checkbox input "true"
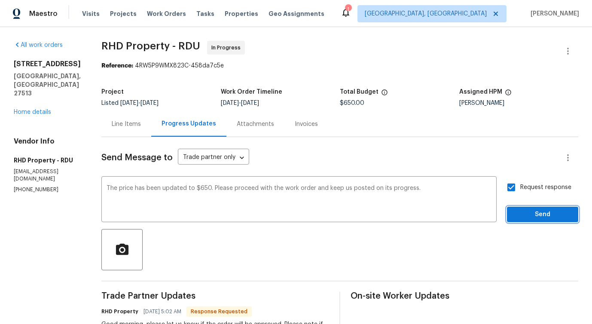
click at [523, 220] on button "Send" at bounding box center [542, 215] width 71 height 16
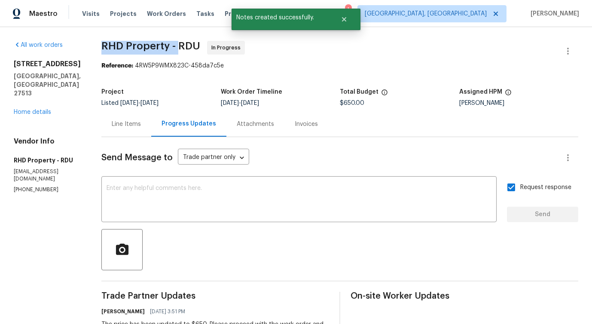
drag, startPoint x: 113, startPoint y: 45, endPoint x: 188, endPoint y: 46, distance: 75.2
copy span "RHD Property -"
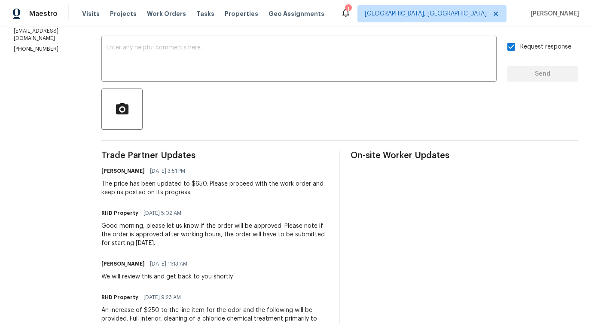
scroll to position [139, 0]
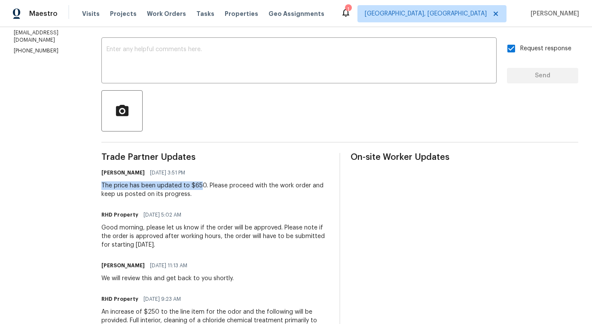
drag, startPoint x: 112, startPoint y: 186, endPoint x: 214, endPoint y: 185, distance: 101.9
click at [214, 185] on div "All work orders 501 Gooseneck Dr Unit B6 Cary, NC 27513 Home details Vendor Inf…" at bounding box center [296, 320] width 592 height 865
click at [178, 193] on div "The price has been updated to $650. Please proceed with the work order and keep…" at bounding box center [215, 189] width 228 height 17
drag, startPoint x: 113, startPoint y: 184, endPoint x: 216, endPoint y: 183, distance: 103.2
click at [216, 183] on div "The price has been updated to $650. Please proceed with the work order and keep…" at bounding box center [215, 189] width 228 height 17
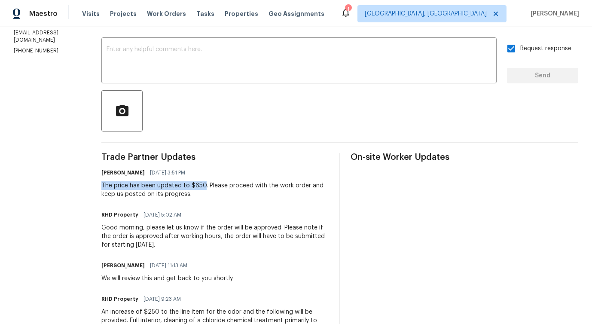
copy div "The price has been updated to $650"
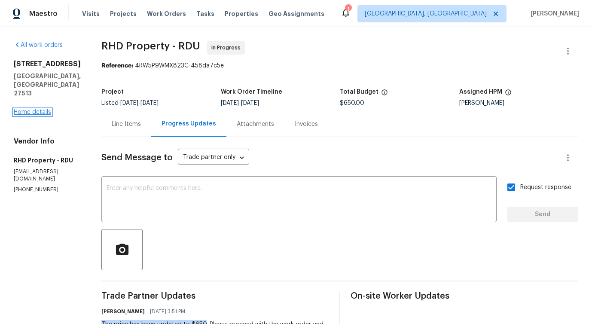
click at [37, 109] on link "Home details" at bounding box center [32, 112] width 37 height 6
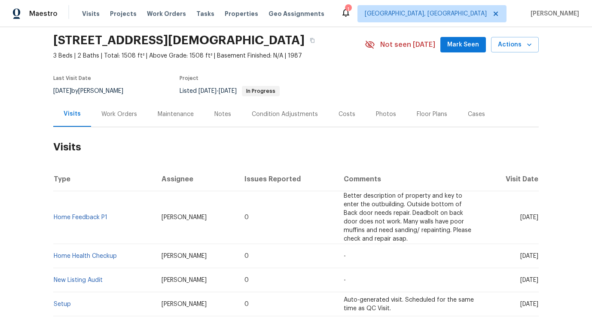
scroll to position [35, 0]
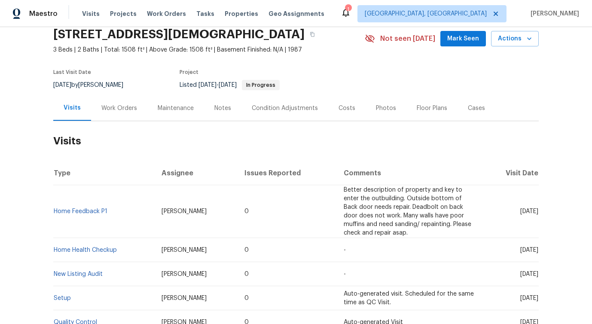
click at [131, 113] on div "Work Orders" at bounding box center [119, 108] width 36 height 9
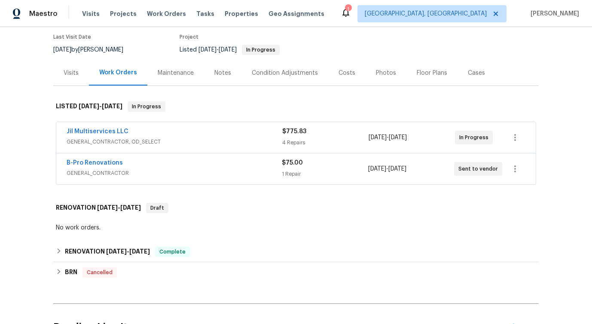
scroll to position [74, 0]
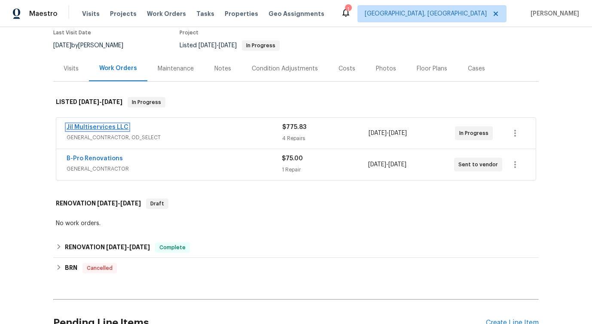
click at [97, 130] on link "Jil Multiservices LLC" at bounding box center [98, 127] width 62 height 6
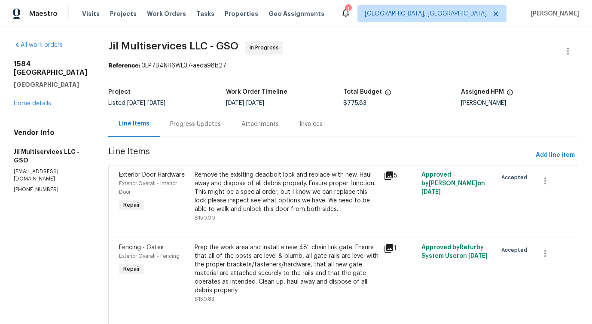
click at [225, 130] on div "Progress Updates" at bounding box center [195, 123] width 71 height 25
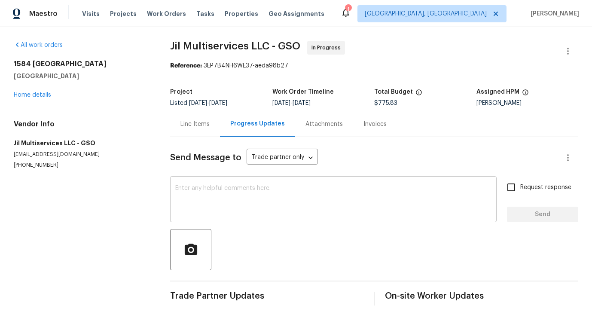
click at [223, 208] on textarea at bounding box center [333, 200] width 316 height 30
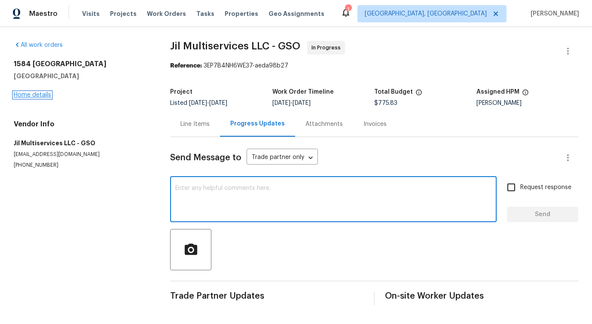
click at [24, 95] on link "Home details" at bounding box center [32, 95] width 37 height 6
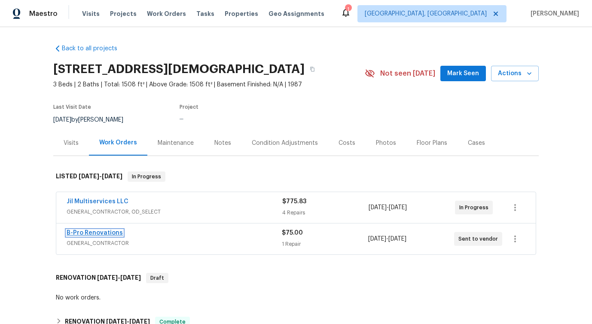
click at [85, 236] on link "B-Pro Renovations" at bounding box center [95, 233] width 56 height 6
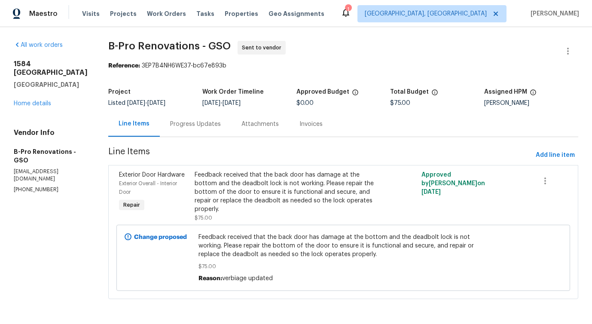
click at [197, 128] on div "Progress Updates" at bounding box center [195, 124] width 51 height 9
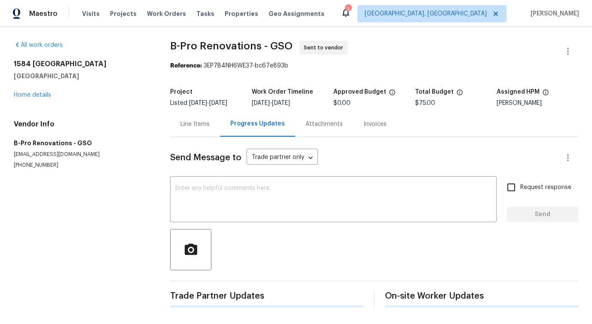
click at [215, 223] on div "Send Message to Trade partner only Trade partner only ​ x ​ Request response Se…" at bounding box center [374, 222] width 408 height 170
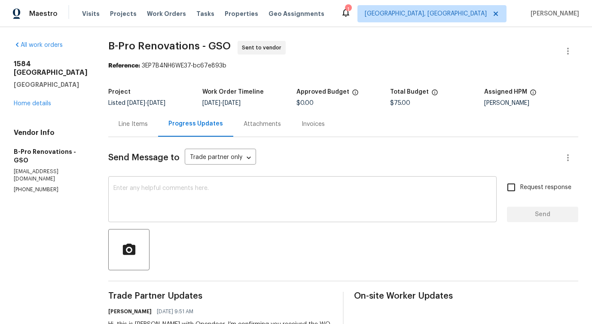
click at [221, 188] on textarea at bounding box center [302, 200] width 378 height 30
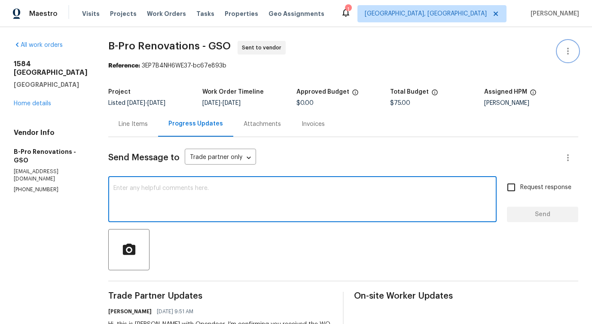
click at [574, 49] on button "button" at bounding box center [568, 51] width 21 height 21
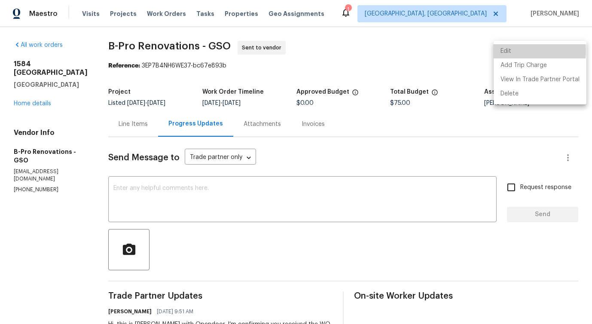
click at [511, 51] on li "Edit" at bounding box center [540, 51] width 93 height 14
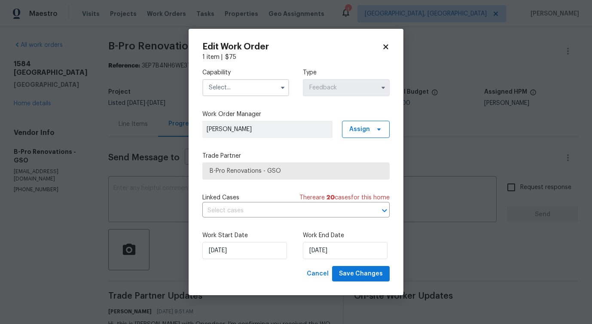
click at [275, 92] on input "text" at bounding box center [245, 87] width 87 height 17
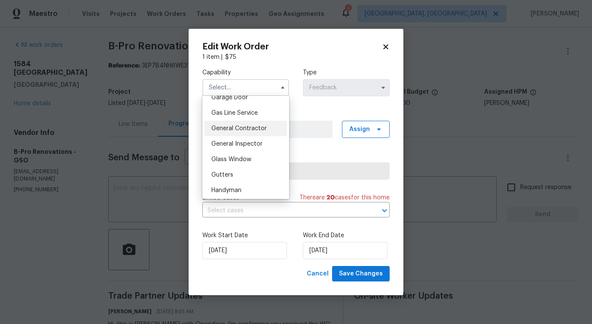
scroll to position [389, 0]
click at [263, 133] on div "General Contractor" at bounding box center [246, 127] width 83 height 15
type input "General Contractor"
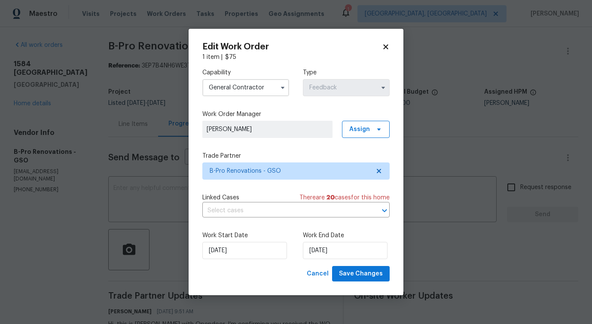
click at [277, 179] on div "Capability General [DEMOGRAPHIC_DATA] Type Feedback Work Order Manager [PERSON_…" at bounding box center [295, 163] width 187 height 205
click at [277, 168] on span "B-Pro Renovations - GSO" at bounding box center [290, 171] width 160 height 9
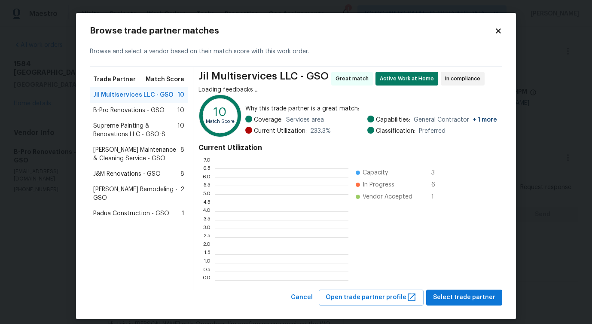
scroll to position [120, 134]
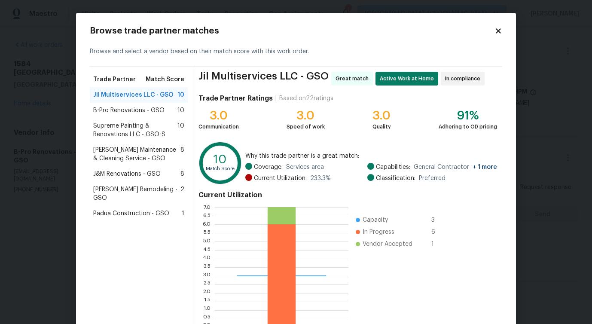
click at [132, 127] on span "Supreme Painting & Renovations LLC - GSO-S" at bounding box center [135, 130] width 84 height 17
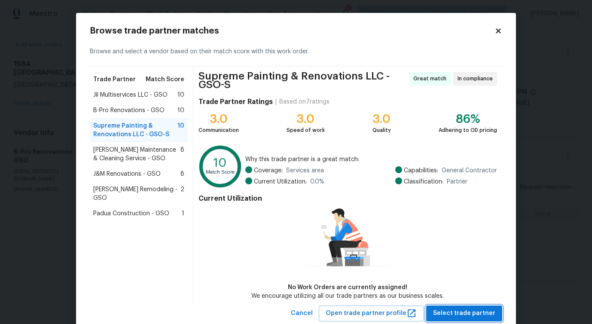
click at [465, 315] on span "Select trade partner" at bounding box center [464, 313] width 62 height 11
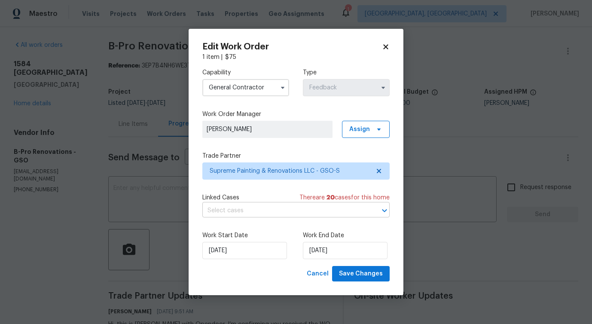
click at [250, 211] on input "text" at bounding box center [283, 210] width 163 height 13
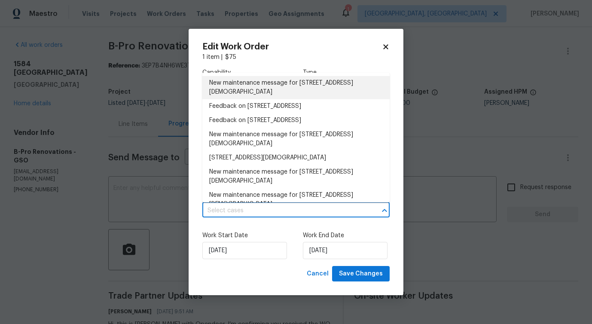
click at [231, 82] on li "New maintenance message for 1584 Shady Grove Church Rd , Winston Salem, NC 27107" at bounding box center [295, 87] width 187 height 23
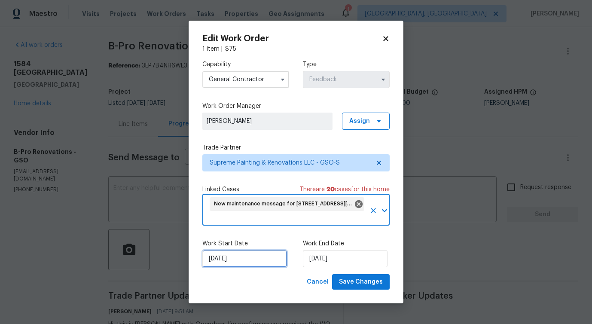
click at [224, 260] on input "[DATE]" at bounding box center [244, 258] width 85 height 17
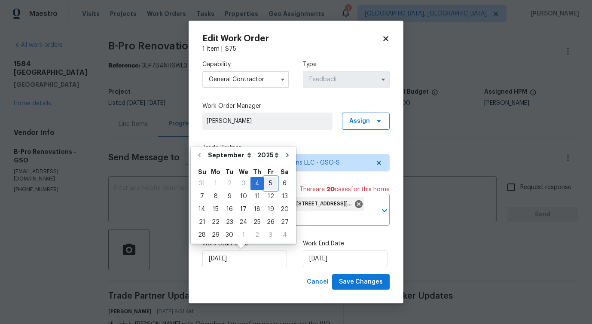
click at [271, 184] on div "5" at bounding box center [271, 183] width 14 height 12
type input "9/5/2025"
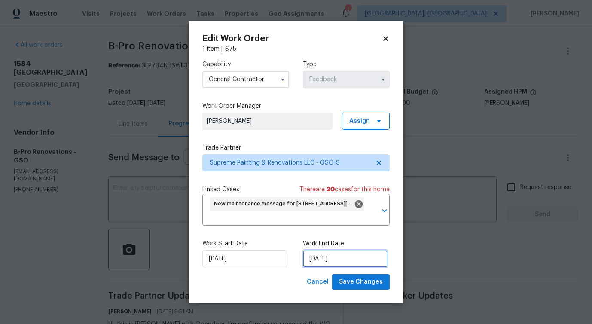
click at [332, 258] on input "9/6/2025" at bounding box center [345, 258] width 85 height 17
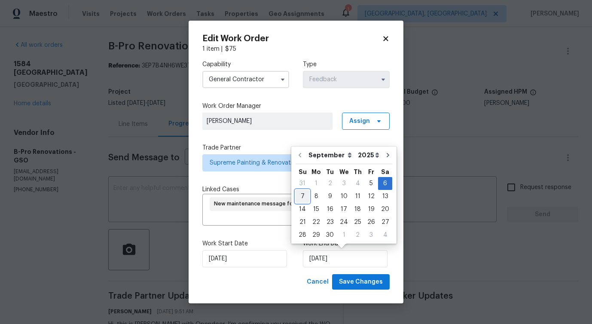
click at [303, 196] on div "7" at bounding box center [303, 196] width 14 height 12
type input "9/7/2025"
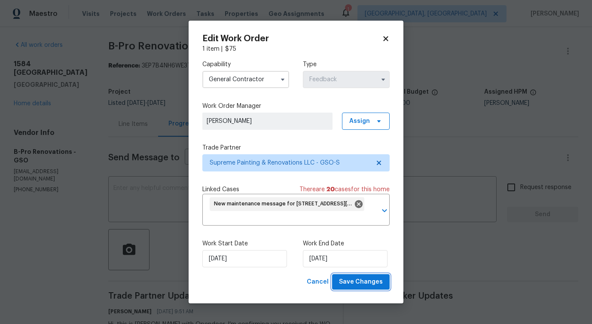
click at [373, 285] on span "Save Changes" at bounding box center [361, 282] width 44 height 11
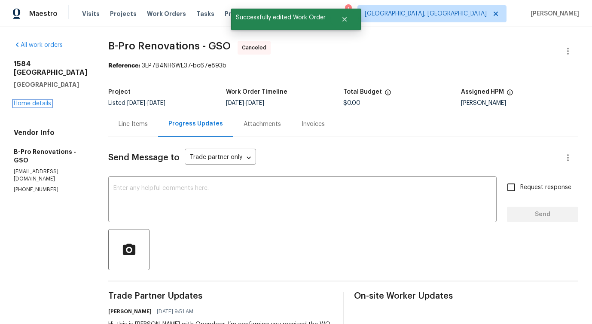
click at [36, 107] on link "Home details" at bounding box center [32, 104] width 37 height 6
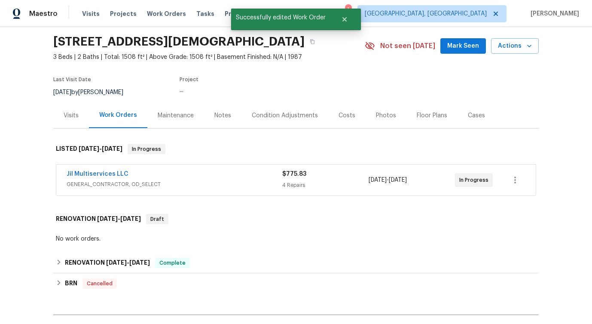
scroll to position [28, 0]
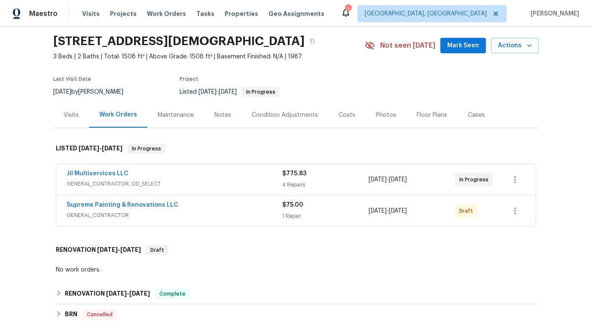
click at [92, 209] on span "Supreme Painting & Renovations LLC" at bounding box center [123, 205] width 112 height 9
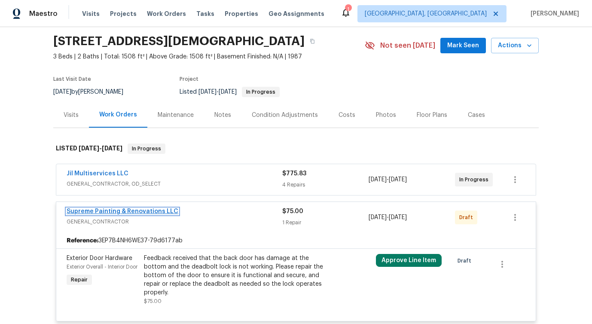
click at [97, 214] on link "Supreme Painting & Renovations LLC" at bounding box center [123, 211] width 112 height 6
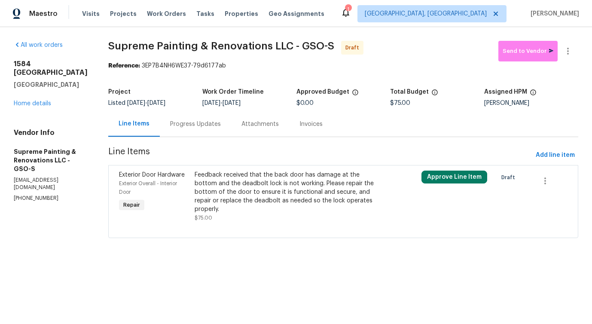
click at [276, 192] on div "Feedback received that the back door has damage at the bottom and the deadbolt …" at bounding box center [287, 192] width 184 height 43
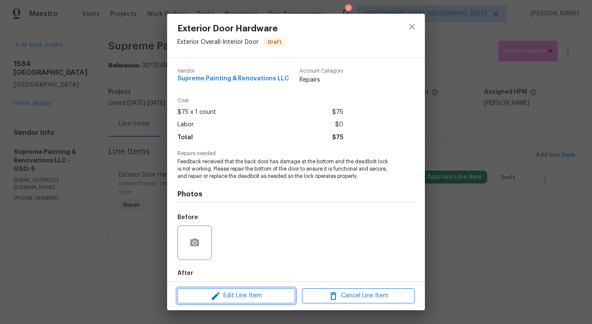
click at [258, 294] on span "Edit Line Item" at bounding box center [236, 296] width 113 height 11
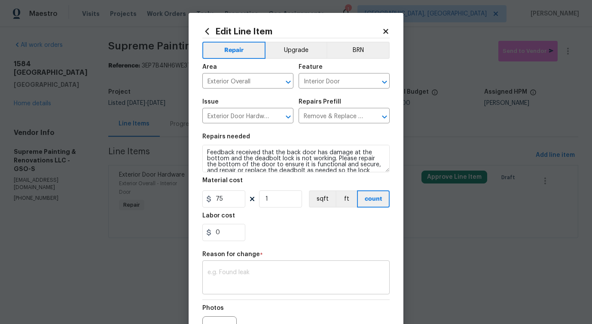
click at [243, 268] on div "x ​" at bounding box center [295, 279] width 187 height 32
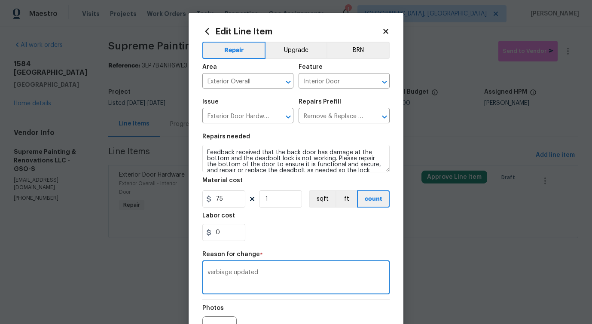
scroll to position [100, 0]
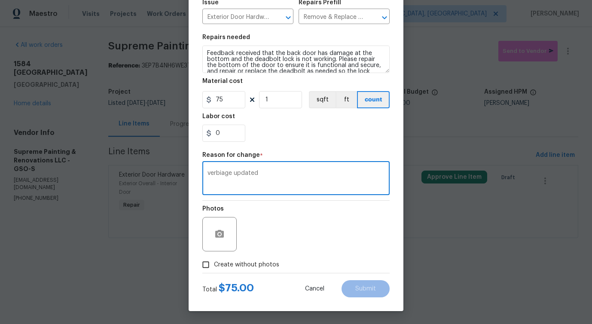
type textarea "verbiage updated"
click at [248, 264] on span "Create without photos" at bounding box center [246, 264] width 65 height 9
click at [214, 264] on input "Create without photos" at bounding box center [206, 265] width 16 height 16
checkbox input "true"
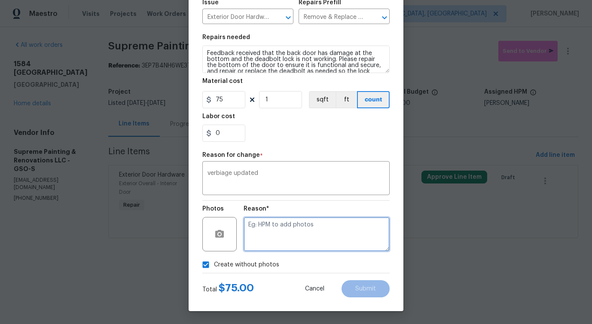
click at [300, 233] on textarea at bounding box center [317, 234] width 146 height 34
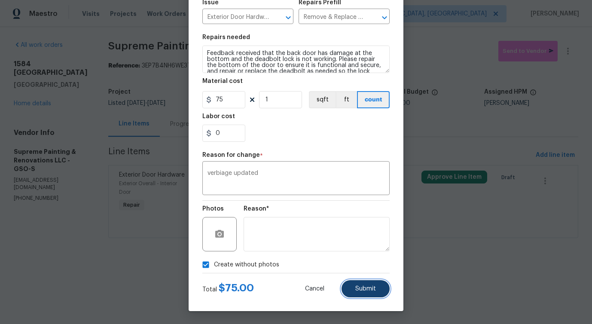
click at [368, 287] on span "Submit" at bounding box center [365, 289] width 21 height 6
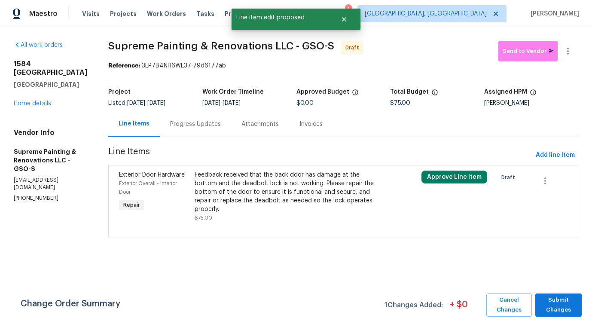
scroll to position [0, 0]
click at [550, 310] on span "Submit Changes" at bounding box center [559, 305] width 38 height 20
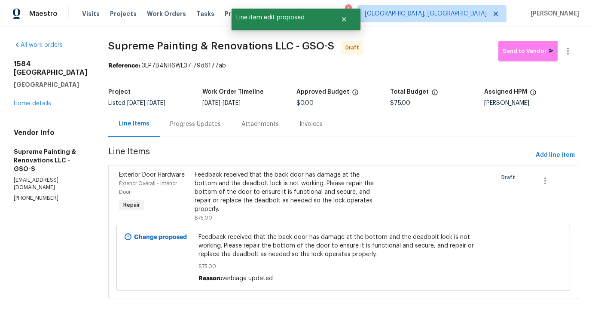
click at [221, 125] on div "Progress Updates" at bounding box center [195, 124] width 51 height 9
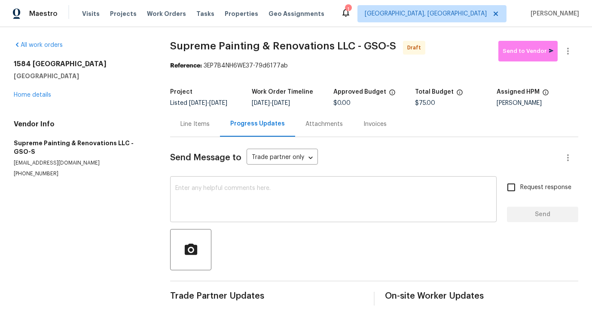
click at [223, 192] on textarea at bounding box center [333, 200] width 316 height 30
paste textarea "Hi, this is Pavithra with Opendoor. I’m confirming you received the WO for the …"
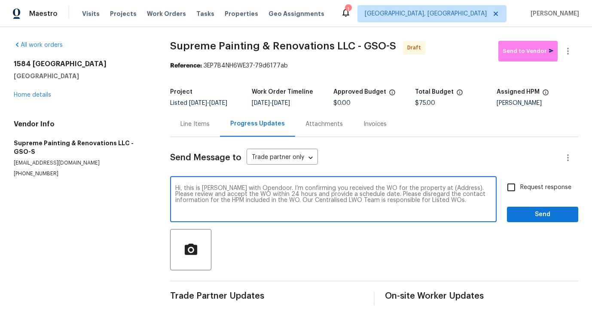
click at [437, 196] on textarea "Hi, this is Pavithra with Opendoor. I’m confirming you received the WO for the …" at bounding box center [333, 200] width 316 height 30
paste textarea "1584 Shady Grove Church Rd, Winston Salem, NC 27107"
type textarea "Hi, this is Pavithra with Opendoor. I’m confirming you received the WO for the …"
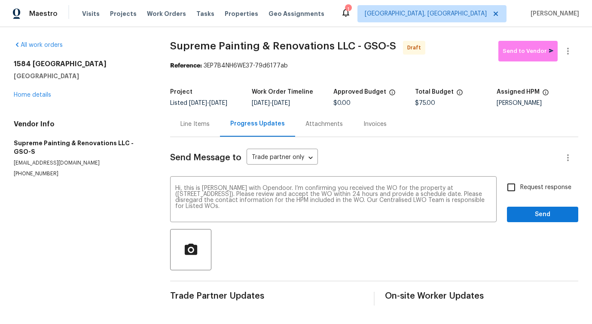
click at [537, 187] on span "Request response" at bounding box center [545, 187] width 51 height 9
click at [520, 187] on input "Request response" at bounding box center [511, 187] width 18 height 18
checkbox input "true"
click at [537, 212] on span "Send" at bounding box center [543, 214] width 58 height 11
click at [566, 47] on icon "button" at bounding box center [568, 51] width 10 height 10
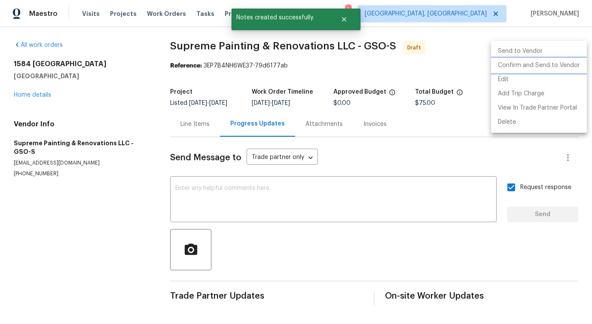
click at [528, 62] on li "Confirm and Send to Vendor" at bounding box center [539, 65] width 96 height 14
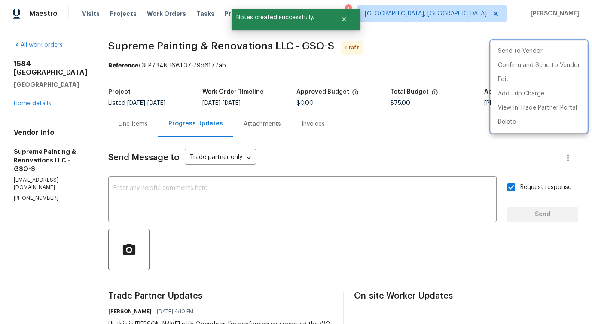
click at [330, 98] on div at bounding box center [296, 162] width 592 height 324
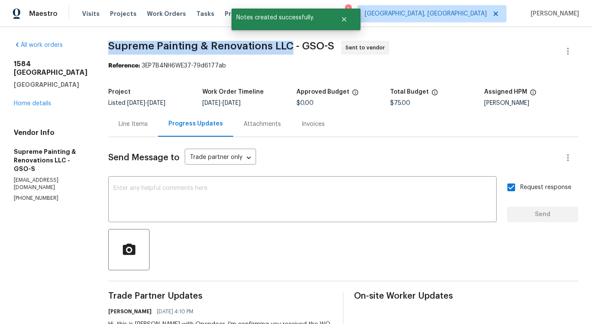
drag, startPoint x: 129, startPoint y: 45, endPoint x: 315, endPoint y: 44, distance: 185.7
click at [315, 44] on div "All work orders 1584 Shady Grove Church Rd Winston Salem, NC 27107 Home details…" at bounding box center [296, 207] width 592 height 360
copy span "Supreme Painting & Renovations LLC"
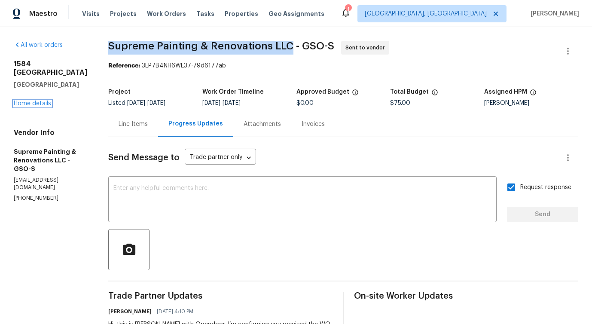
click at [36, 101] on link "Home details" at bounding box center [32, 104] width 37 height 6
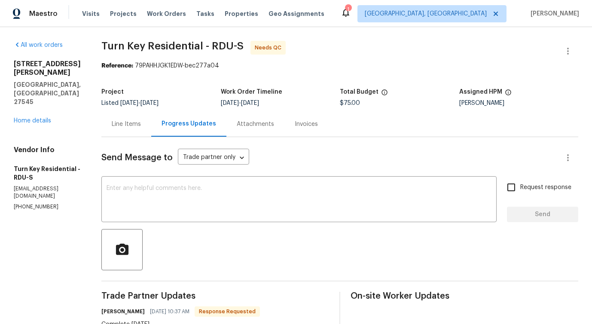
click at [141, 122] on div "Line Items" at bounding box center [126, 124] width 29 height 9
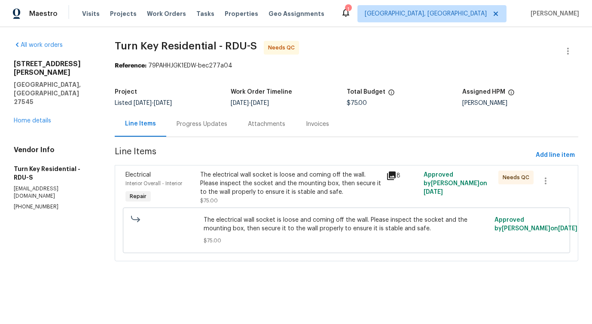
click at [266, 175] on div "The electrical wall socket is loose and coming off the wall. Please inspect the…" at bounding box center [290, 184] width 181 height 26
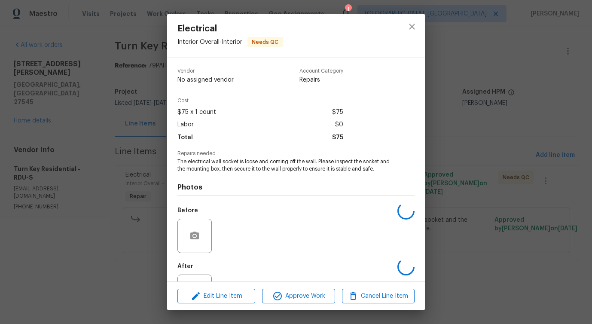
scroll to position [36, 0]
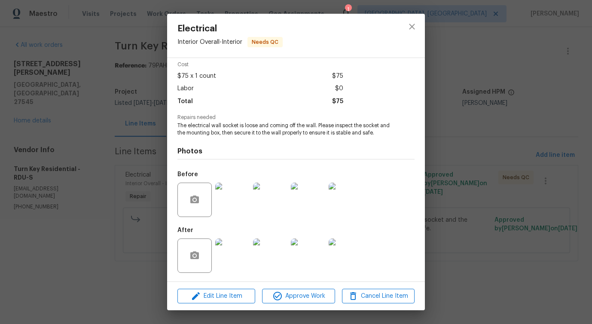
click at [229, 199] on img at bounding box center [232, 200] width 34 height 34
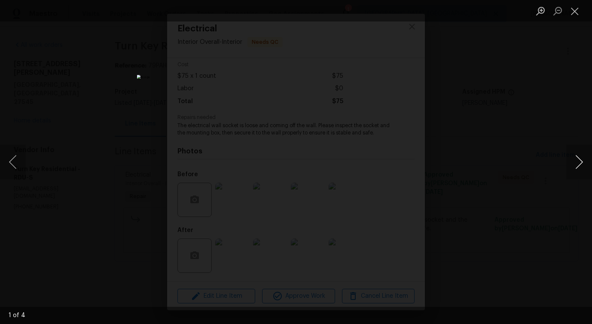
click at [578, 166] on button "Next image" at bounding box center [579, 162] width 26 height 34
click at [570, 10] on button "Close lightbox" at bounding box center [574, 10] width 17 height 15
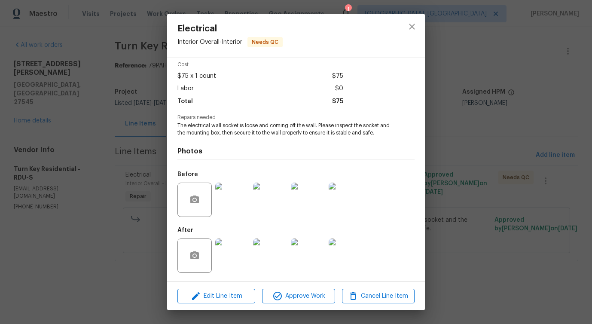
click at [233, 243] on img at bounding box center [232, 256] width 34 height 34
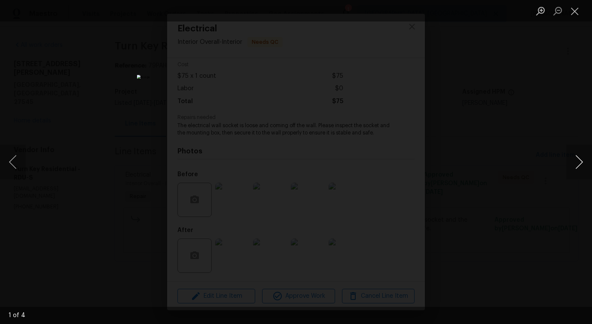
click at [577, 166] on button "Next image" at bounding box center [579, 162] width 26 height 34
click at [571, 9] on button "Close lightbox" at bounding box center [574, 10] width 17 height 15
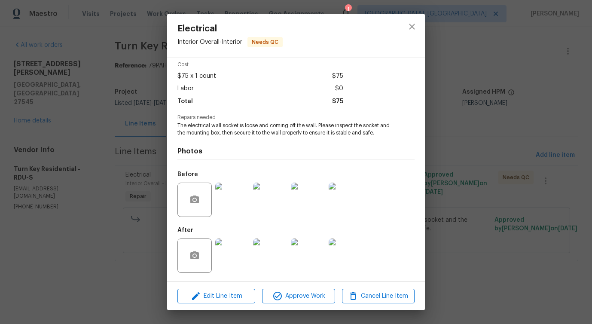
click at [244, 204] on img at bounding box center [232, 200] width 34 height 34
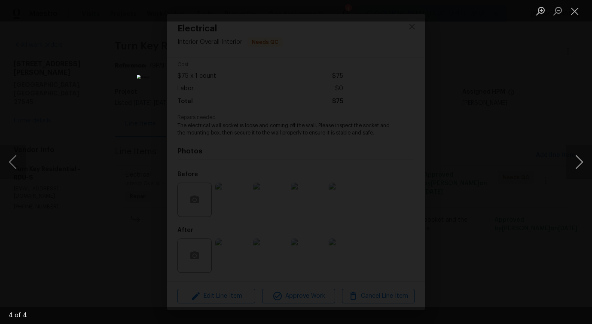
click at [579, 165] on button "Next image" at bounding box center [579, 162] width 26 height 34
click at [573, 12] on button "Close lightbox" at bounding box center [574, 10] width 17 height 15
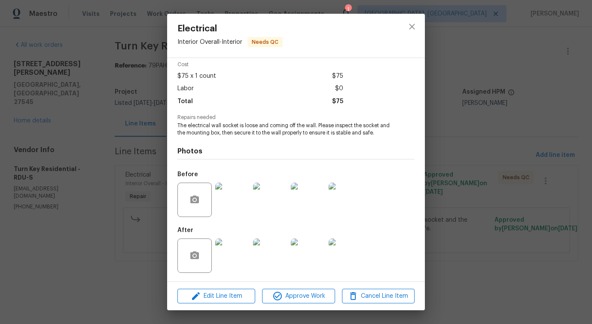
click at [240, 253] on img at bounding box center [232, 256] width 34 height 34
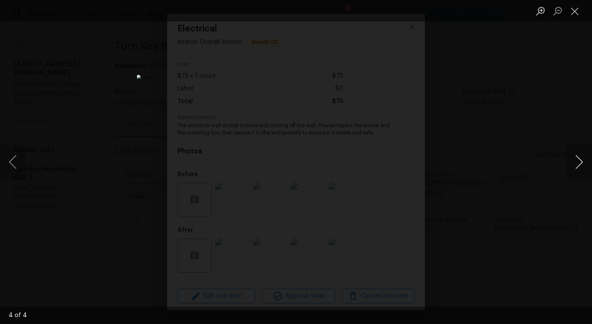
click at [575, 165] on button "Next image" at bounding box center [579, 162] width 26 height 34
click at [575, 6] on button "Close lightbox" at bounding box center [574, 10] width 17 height 15
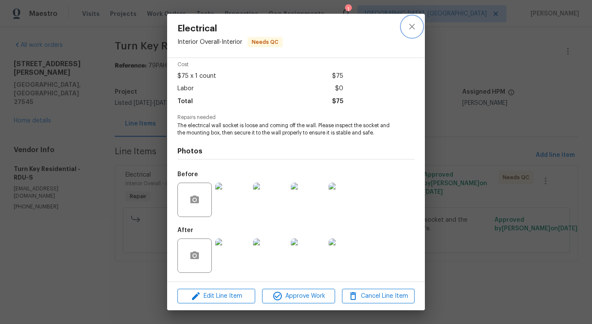
click at [409, 24] on icon "close" at bounding box center [412, 26] width 10 height 10
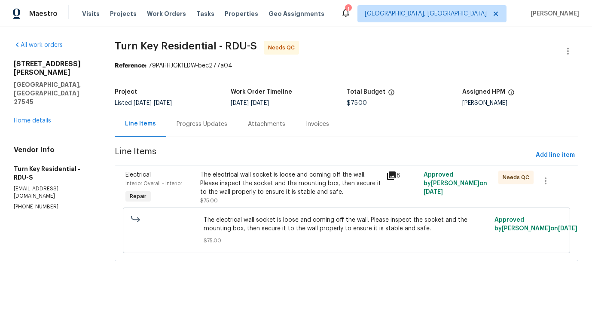
click at [205, 125] on div "Progress Updates" at bounding box center [202, 124] width 51 height 9
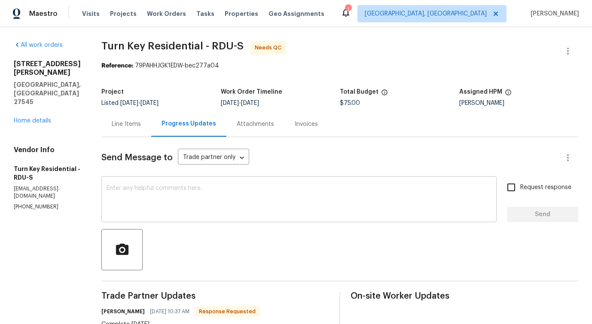
click at [220, 207] on textarea at bounding box center [299, 200] width 385 height 30
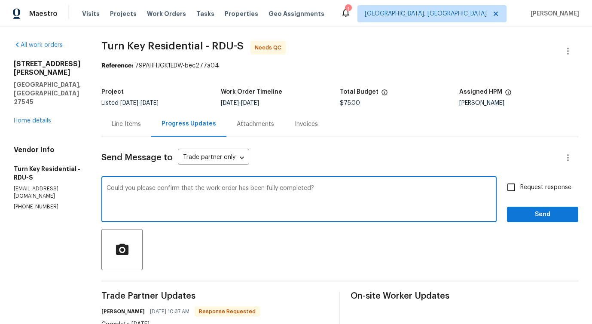
type textarea "Could you please confirm that the work order has been fully completed?"
click at [521, 187] on span "Request response" at bounding box center [545, 187] width 51 height 9
click at [520, 187] on input "Request response" at bounding box center [511, 187] width 18 height 18
checkbox input "true"
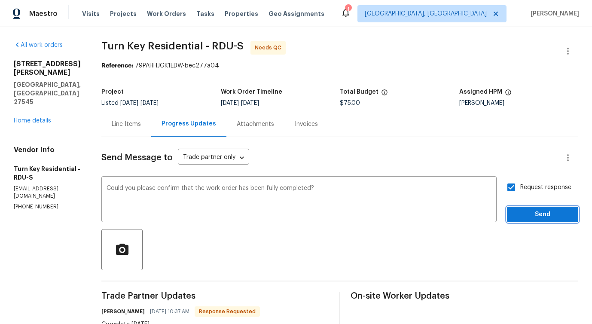
click at [529, 216] on span "Send" at bounding box center [543, 214] width 58 height 11
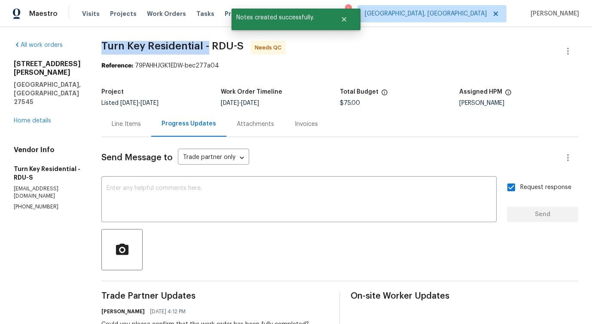
drag, startPoint x: 121, startPoint y: 41, endPoint x: 228, endPoint y: 44, distance: 107.5
click at [228, 44] on div "All work orders 1508 Hodge Rd Knightdale, NC 27545 Home details Vendor Info Tur…" at bounding box center [296, 240] width 592 height 427
copy span "Turn Key Residential -"
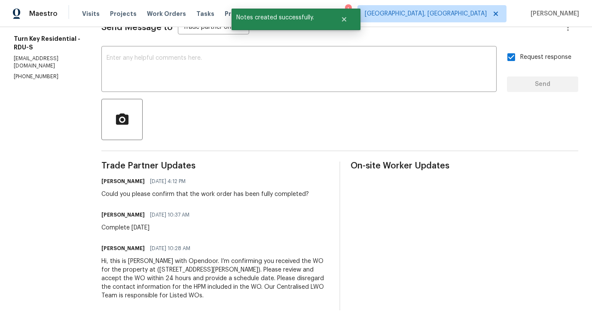
scroll to position [129, 0]
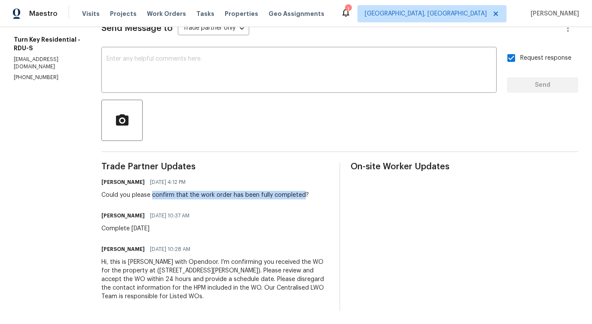
drag, startPoint x: 173, startPoint y: 196, endPoint x: 322, endPoint y: 196, distance: 149.1
click at [309, 196] on div "Could you please confirm that the work order has been fully completed?" at bounding box center [205, 195] width 208 height 9
copy div "confirm that the work order has been fully completed"
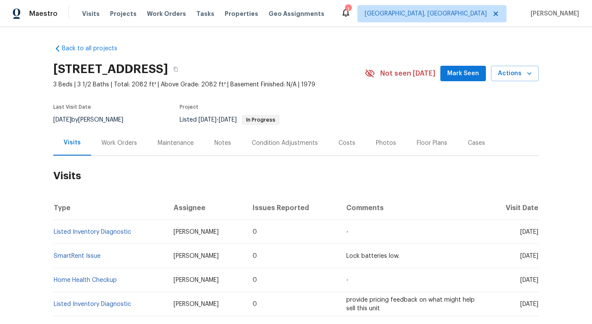
click at [123, 145] on div "Work Orders" at bounding box center [119, 143] width 36 height 9
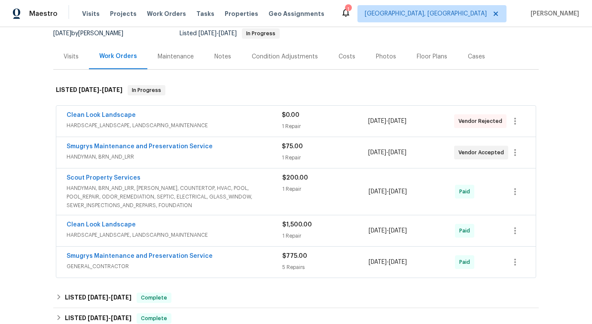
scroll to position [94, 0]
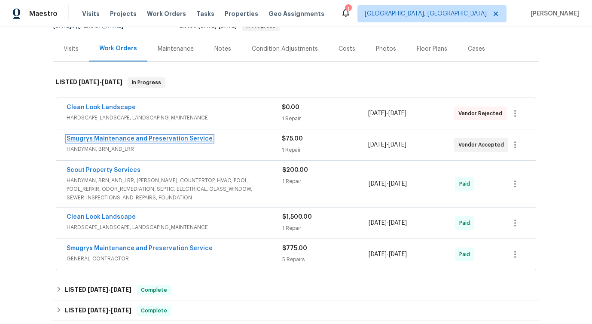
click at [93, 140] on link "Smugrys Maintenance and Preservation Service" at bounding box center [140, 139] width 146 height 6
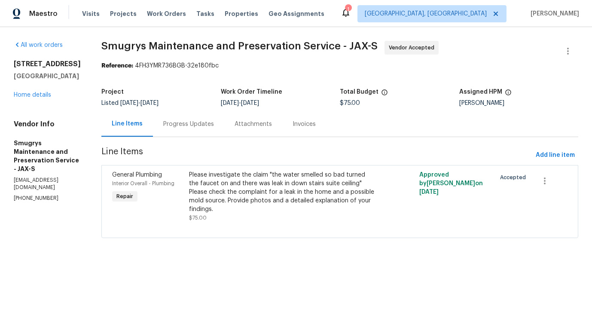
click at [192, 127] on div "Progress Updates" at bounding box center [188, 124] width 51 height 9
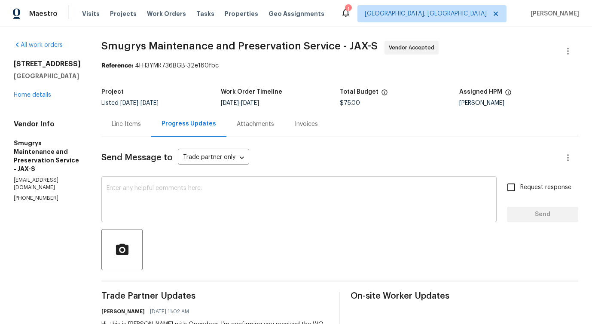
scroll to position [62, 0]
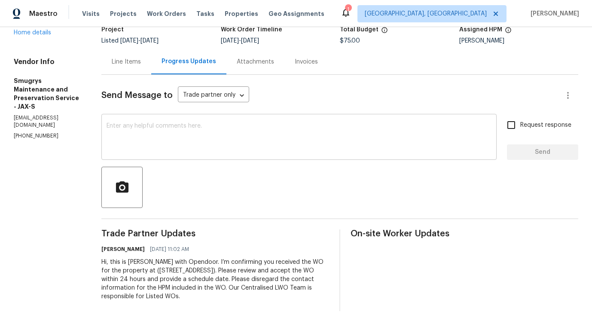
click at [215, 127] on textarea at bounding box center [299, 138] width 385 height 30
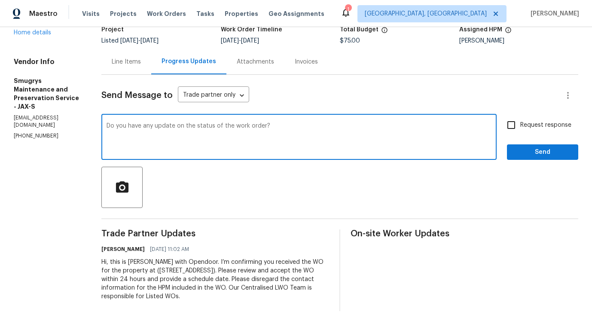
type textarea "Do you have any update on the status of the work order?"
click at [507, 129] on input "Request response" at bounding box center [511, 125] width 18 height 18
checkbox input "true"
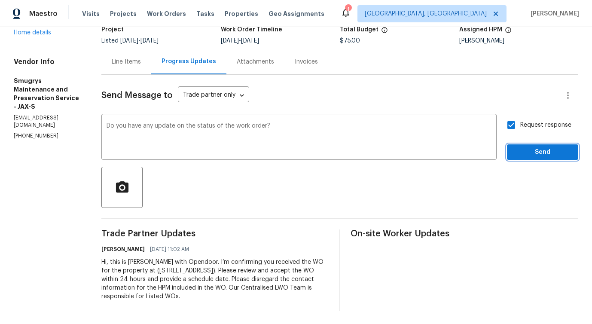
click at [518, 150] on span "Send" at bounding box center [543, 152] width 58 height 11
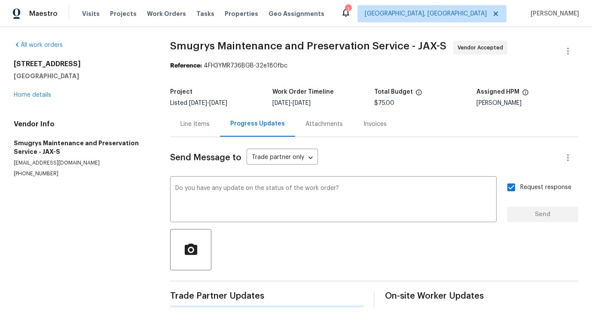
scroll to position [0, 0]
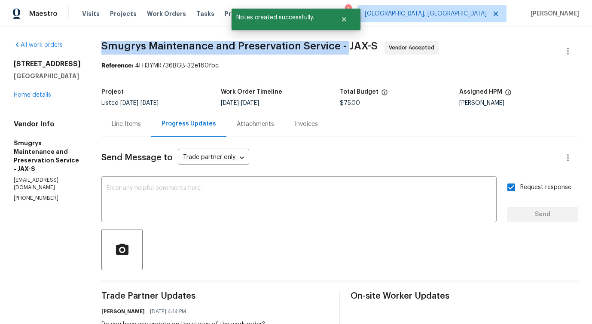
drag, startPoint x: 92, startPoint y: 42, endPoint x: 337, endPoint y: 43, distance: 245.8
click at [337, 43] on div "All work orders [STREET_ADDRESS] Home details Vendor Info Smugrys Maintenance a…" at bounding box center [296, 224] width 592 height 394
copy span "Smugrys Maintenance and Preservation Service -"
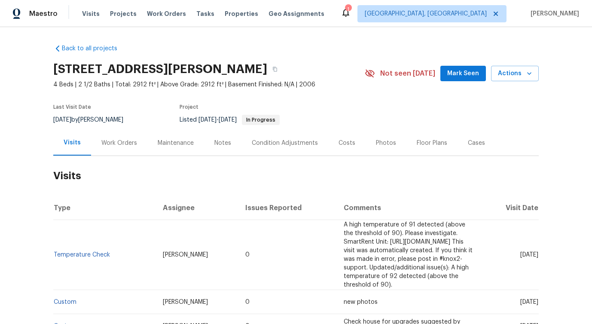
click at [116, 144] on div "Work Orders" at bounding box center [119, 143] width 36 height 9
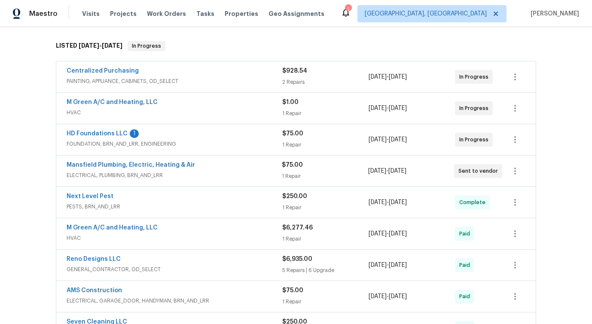
scroll to position [129, 0]
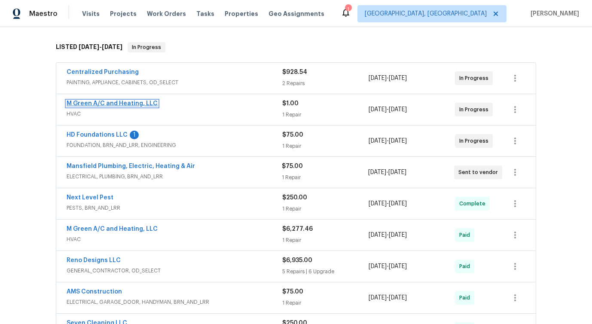
click at [102, 104] on link "M Green A/C and Heating, LLC" at bounding box center [112, 104] width 91 height 6
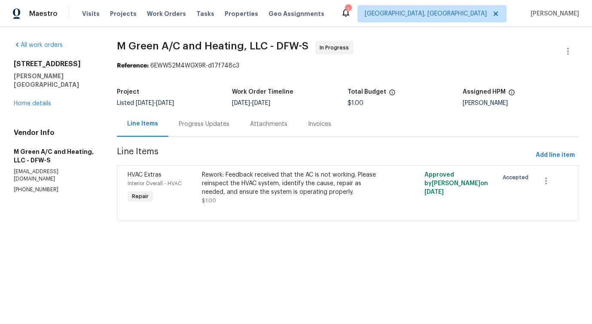
click at [201, 125] on div "Progress Updates" at bounding box center [204, 124] width 51 height 9
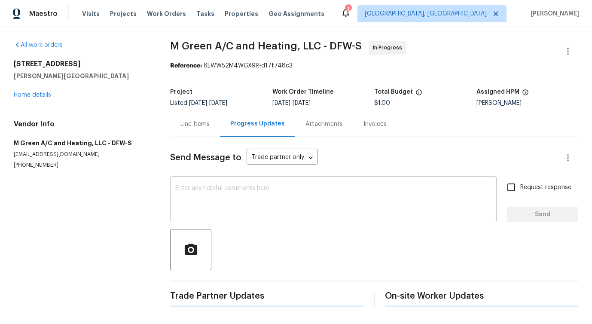
click at [224, 202] on textarea at bounding box center [333, 200] width 316 height 30
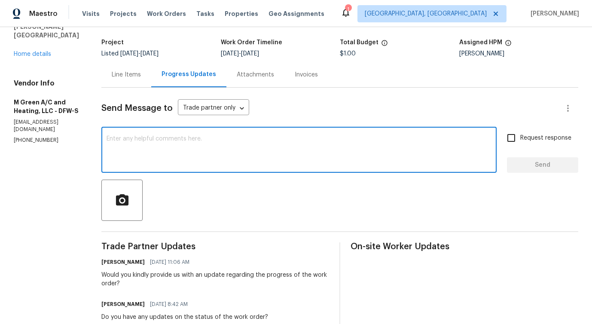
scroll to position [160, 0]
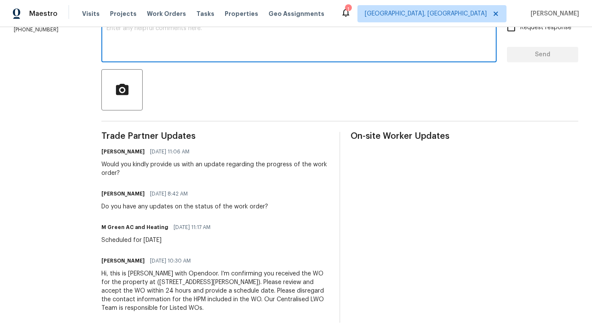
click at [224, 202] on div "Pavithra Sekar 09/03/2025 8:42 AM Do you have any updates on the status of the …" at bounding box center [184, 199] width 167 height 23
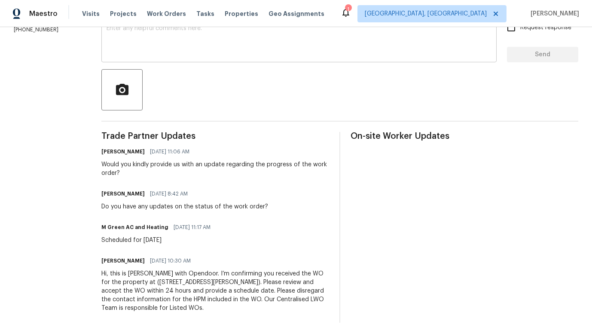
click at [224, 202] on div "Pavithra Sekar 09/03/2025 8:42 AM Do you have any updates on the status of the …" at bounding box center [184, 199] width 167 height 23
copy div "Do you have any updates on the status of the work order?"
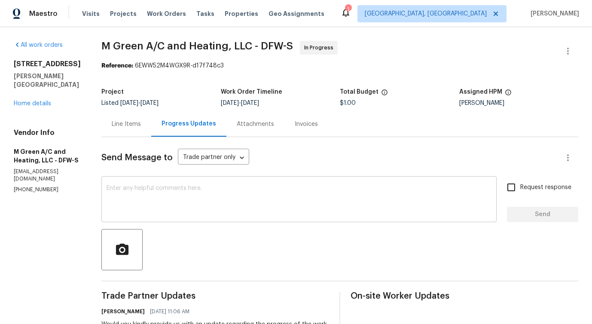
click at [213, 196] on textarea at bounding box center [299, 200] width 385 height 30
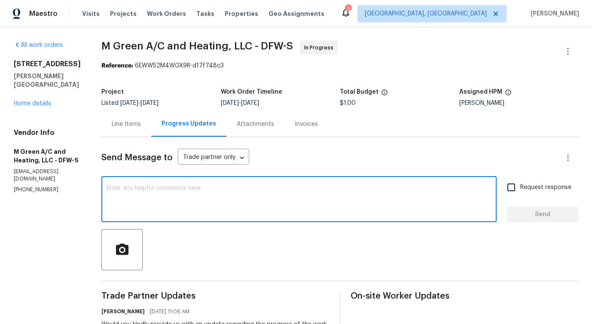
paste textarea "Do you have any updates on the status of the work order?"
type textarea "Do you have any updates on the status of the work order?"
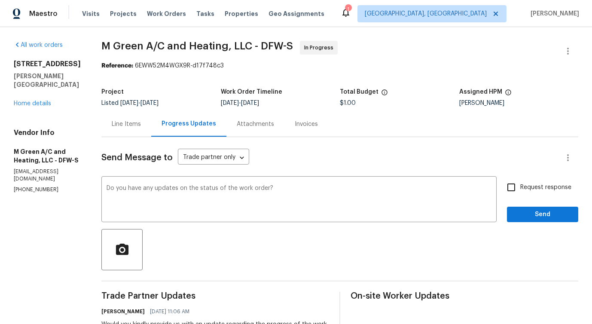
click at [538, 186] on span "Request response" at bounding box center [545, 187] width 51 height 9
click at [520, 186] on input "Request response" at bounding box center [511, 187] width 18 height 18
checkbox input "true"
click at [538, 213] on span "Send" at bounding box center [543, 214] width 58 height 11
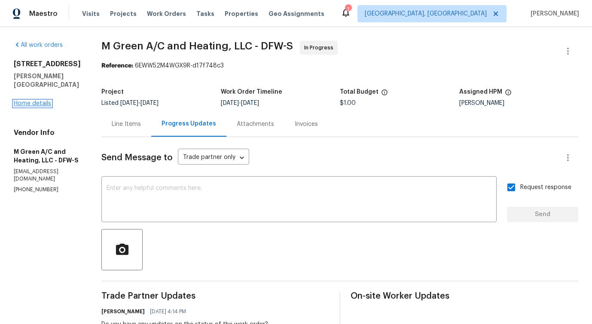
click at [26, 101] on link "Home details" at bounding box center [32, 104] width 37 height 6
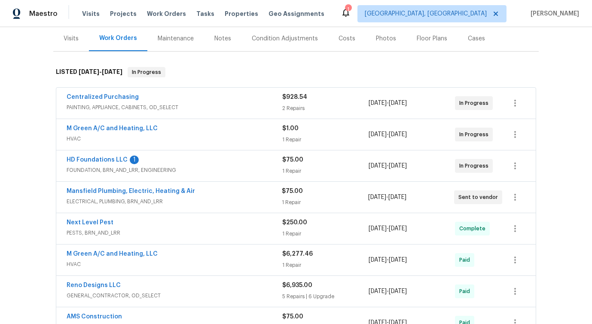
scroll to position [105, 0]
click at [91, 190] on link "Mansfield Plumbing, Electric, Heating & Air" at bounding box center [131, 191] width 128 height 6
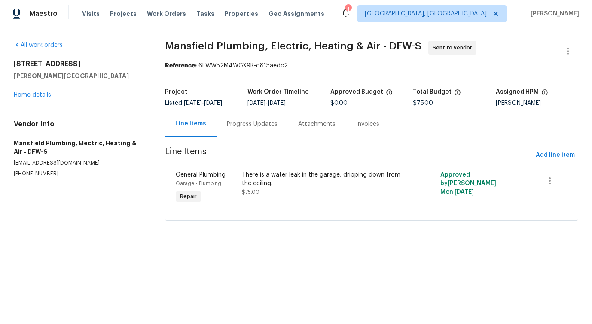
click at [224, 128] on div "Progress Updates" at bounding box center [252, 123] width 71 height 25
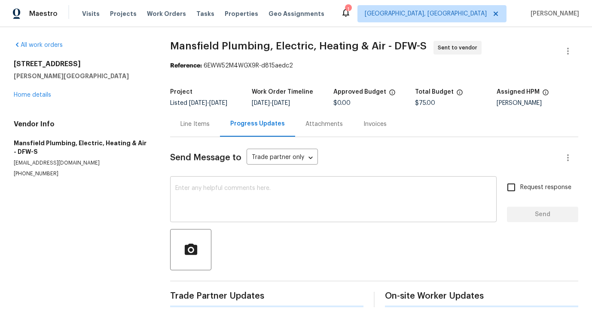
click at [263, 204] on textarea at bounding box center [333, 200] width 316 height 30
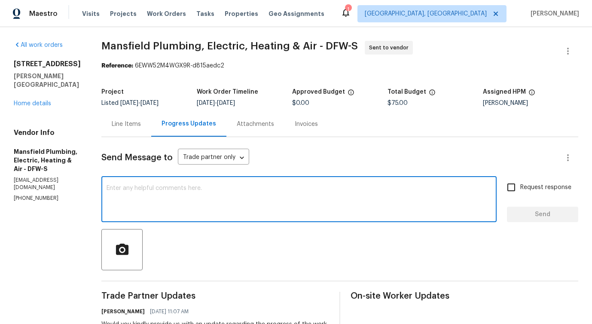
click at [141, 128] on div "Line Items" at bounding box center [126, 124] width 29 height 9
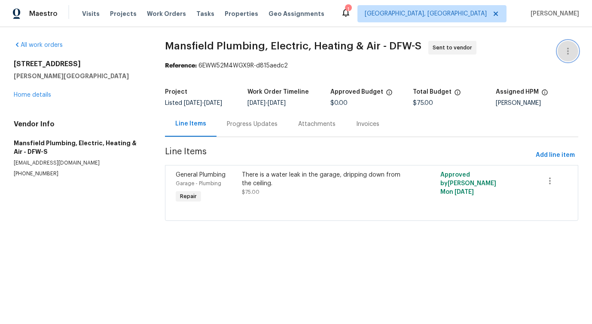
click at [569, 54] on icon "button" at bounding box center [568, 51] width 10 height 10
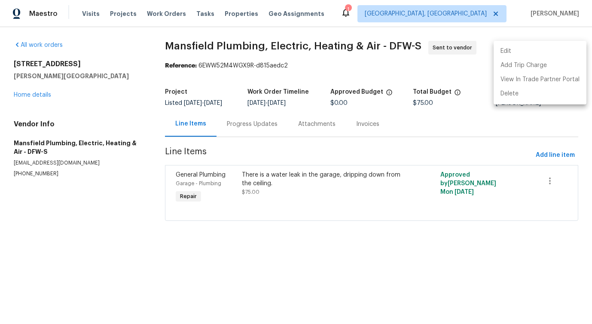
click at [511, 53] on li "Edit" at bounding box center [540, 51] width 93 height 14
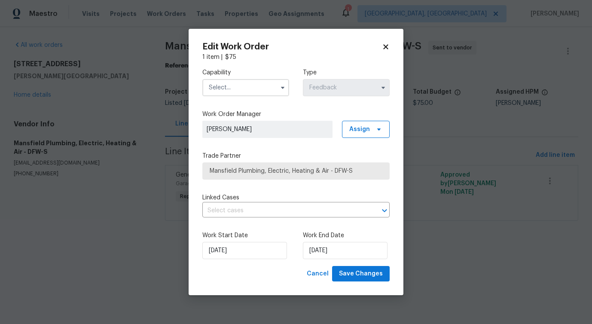
click at [276, 88] on input "text" at bounding box center [245, 87] width 87 height 17
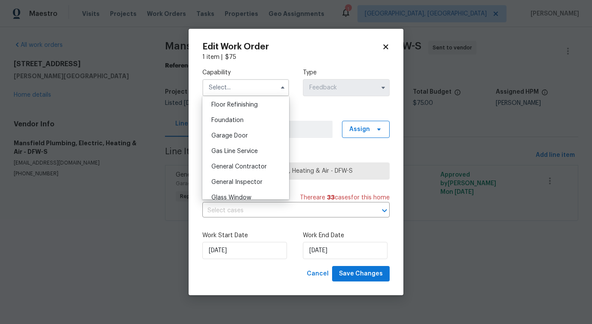
scroll to position [352, 0]
click at [256, 160] on div "General Contractor" at bounding box center [246, 165] width 83 height 15
type input "General Contractor"
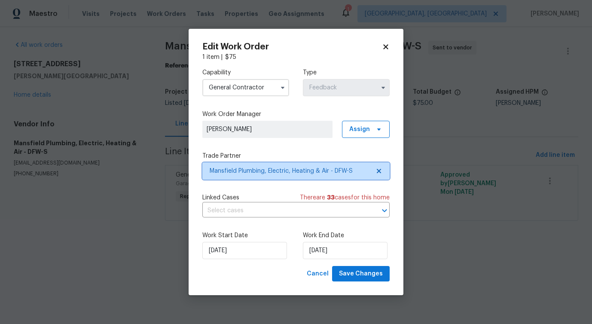
click at [281, 172] on span "Mansfield Plumbing, Electric, Heating & Air - DFW-S" at bounding box center [290, 171] width 160 height 9
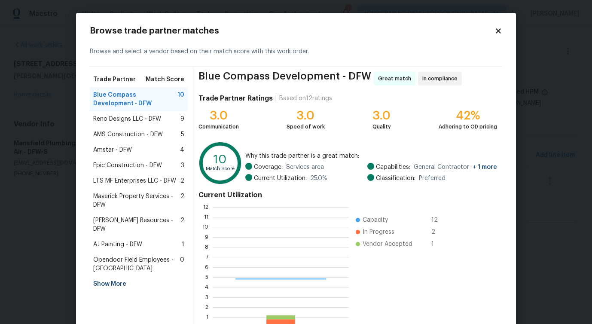
scroll to position [120, 136]
click at [124, 116] on span "Reno Designs LLC - DFW" at bounding box center [127, 119] width 68 height 9
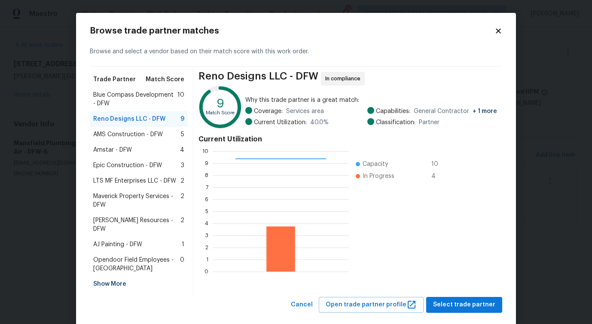
click at [121, 128] on div "AMS Construction - DFW 5" at bounding box center [139, 134] width 98 height 15
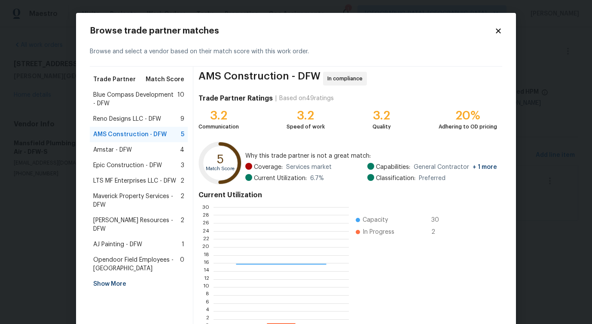
scroll to position [120, 135]
click at [113, 154] on div "Amstar - DFW 4" at bounding box center [139, 149] width 98 height 15
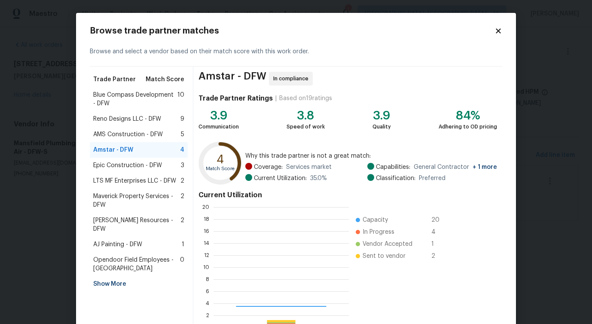
scroll to position [120, 135]
click at [132, 168] on span "Epic Construction - DFW" at bounding box center [127, 165] width 69 height 9
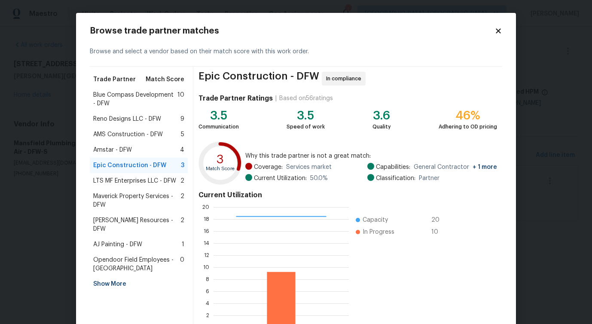
click at [128, 183] on span "LTS MF Enterprises LLC - DFW" at bounding box center [134, 181] width 83 height 9
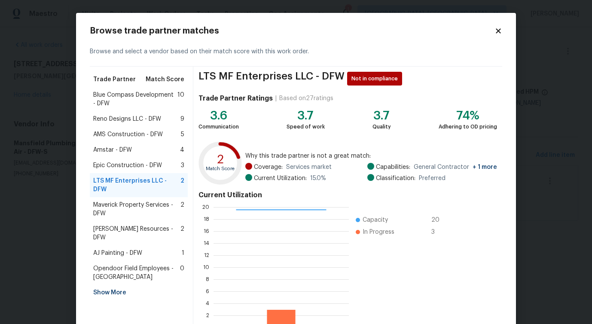
click at [124, 201] on span "Maverick Property Services - DFW" at bounding box center [136, 209] width 87 height 17
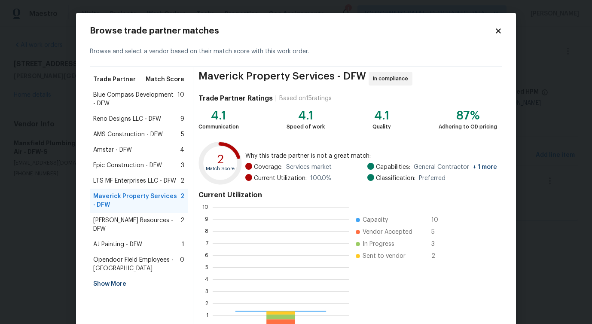
scroll to position [120, 136]
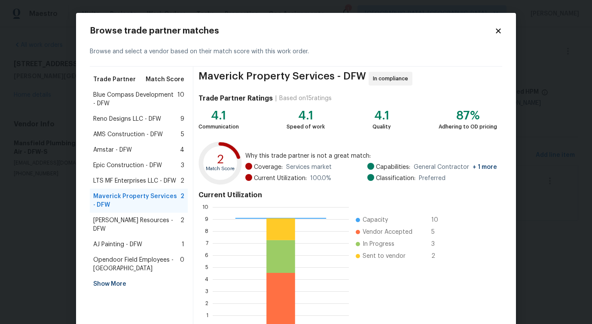
click at [121, 216] on span "Lawrence Resources - DFW" at bounding box center [136, 224] width 87 height 17
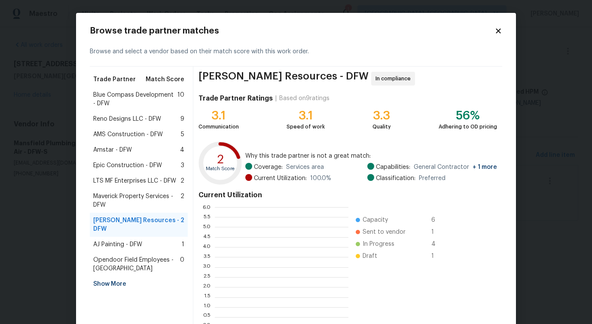
scroll to position [1, 0]
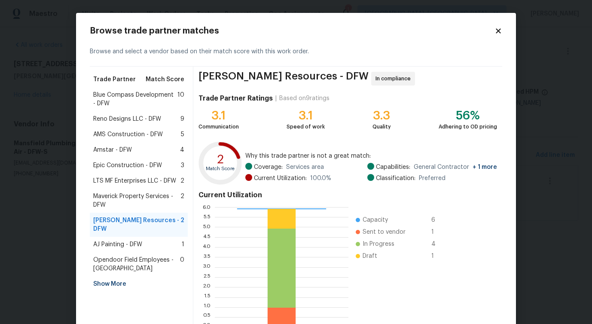
click at [138, 115] on span "Reno Designs LLC - DFW" at bounding box center [127, 119] width 68 height 9
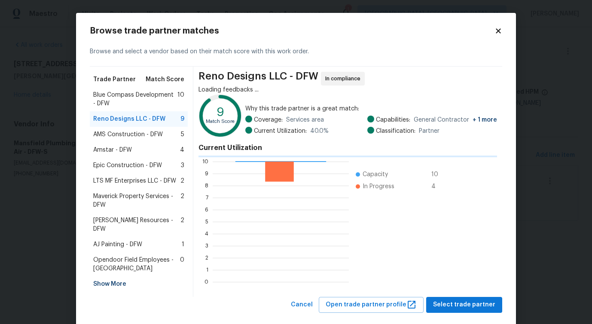
scroll to position [1, 1]
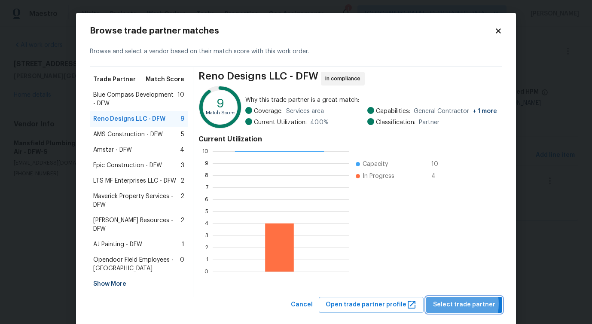
click at [457, 300] on span "Select trade partner" at bounding box center [464, 305] width 62 height 11
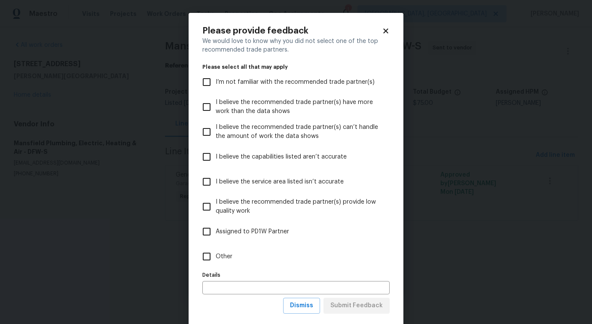
click at [229, 255] on span "Other" at bounding box center [224, 256] width 17 height 9
click at [216, 255] on input "Other" at bounding box center [207, 257] width 18 height 18
checkbox input "true"
click at [349, 307] on span "Submit Feedback" at bounding box center [356, 305] width 52 height 11
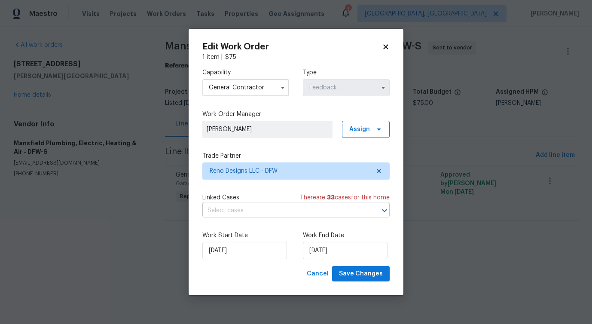
click at [268, 213] on input "text" at bounding box center [283, 210] width 163 height 13
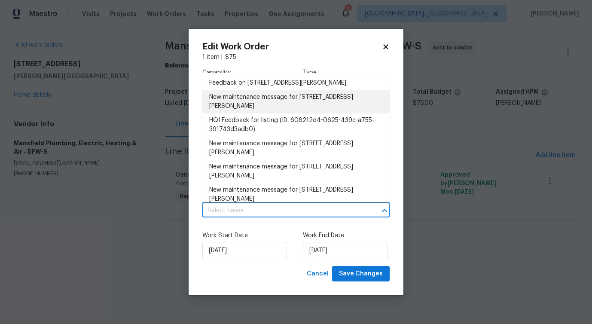
click at [259, 106] on li "New maintenance message for 101 Greenfield Trl , Forney, TX 75126" at bounding box center [295, 101] width 187 height 23
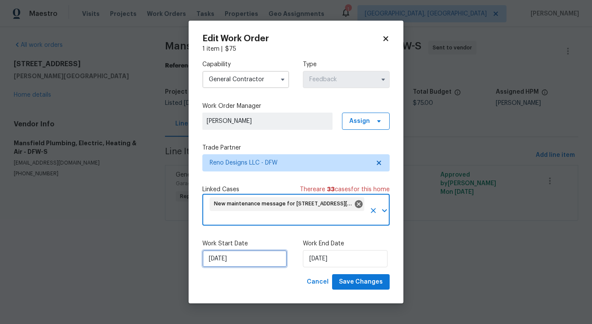
click at [225, 259] on input "[DATE]" at bounding box center [244, 258] width 85 height 17
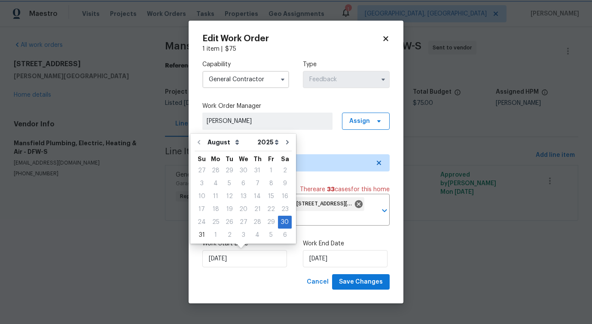
click at [385, 38] on icon at bounding box center [385, 38] width 5 height 5
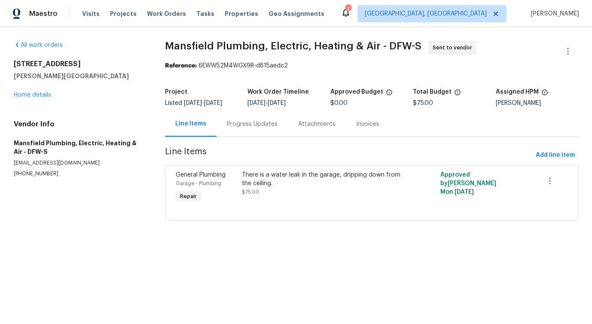
click at [228, 138] on section "Mansfield Plumbing, Electric, Heating & Air - DFW-S Sent to vendor Reference: 6…" at bounding box center [371, 136] width 413 height 190
click at [238, 130] on div "Progress Updates" at bounding box center [252, 123] width 71 height 25
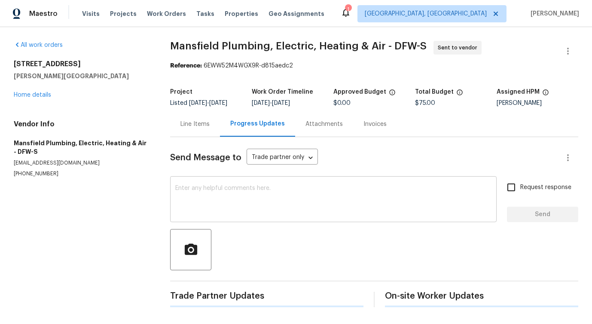
click at [238, 205] on textarea at bounding box center [333, 200] width 316 height 30
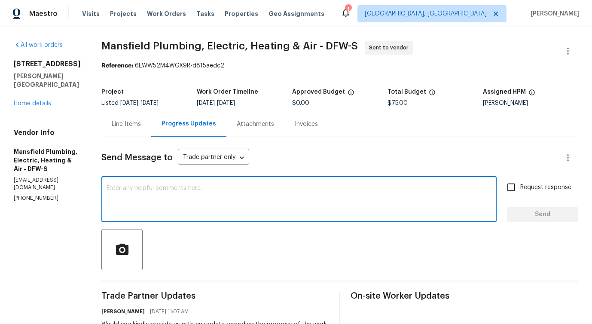
scroll to position [147, 0]
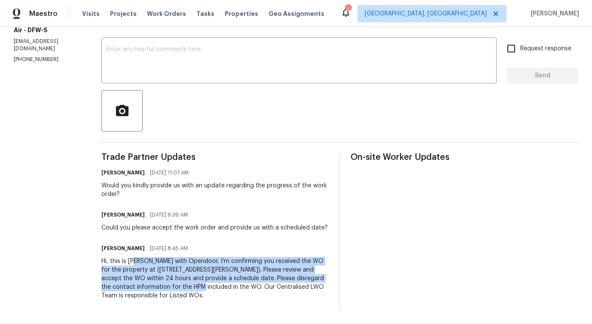
drag, startPoint x: 161, startPoint y: 259, endPoint x: 248, endPoint y: 283, distance: 90.5
click at [249, 283] on div "Hi, this is Pavithra with Opendoor. I’m confirming you received the WO for the …" at bounding box center [215, 278] width 228 height 43
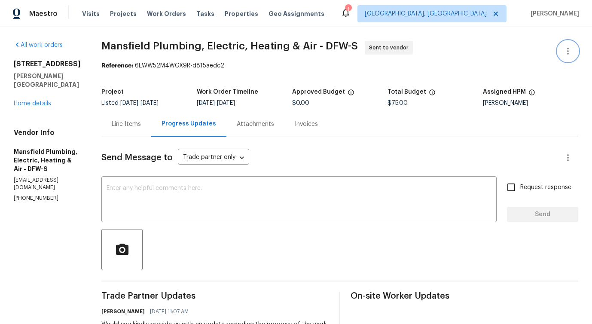
click at [562, 51] on button "button" at bounding box center [568, 51] width 21 height 21
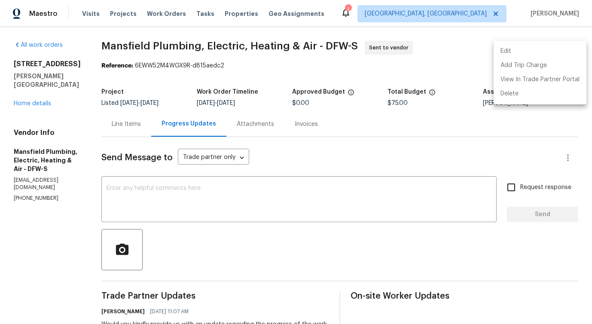
click at [523, 47] on li "Edit" at bounding box center [540, 51] width 93 height 14
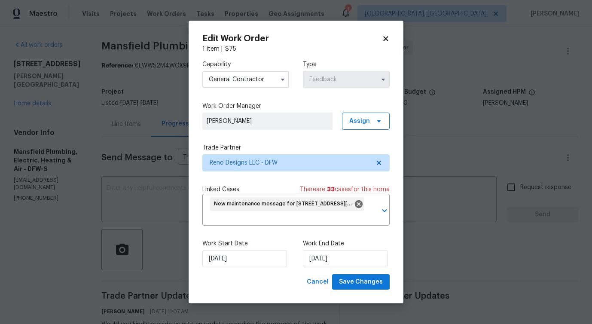
click at [275, 68] on label "Capability" at bounding box center [245, 64] width 87 height 9
click at [243, 269] on div "Work Start Date 8/30/2025 Work End Date 9/2/2025" at bounding box center [295, 254] width 187 height 42
click at [245, 260] on input "[DATE]" at bounding box center [244, 258] width 85 height 17
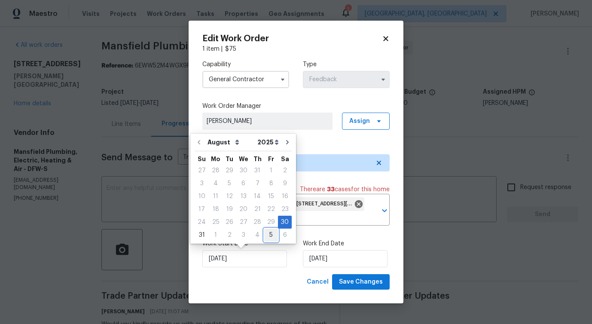
click at [266, 236] on div "5" at bounding box center [271, 235] width 14 height 12
type input "9/5/2025"
select select "8"
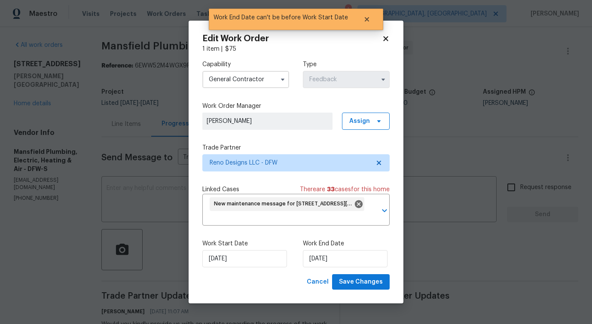
click at [326, 267] on div "Work Start Date 9/5/2025 Work End Date 9/5/2025" at bounding box center [295, 254] width 187 height 42
click at [327, 257] on input "9/5/2025" at bounding box center [345, 258] width 85 height 17
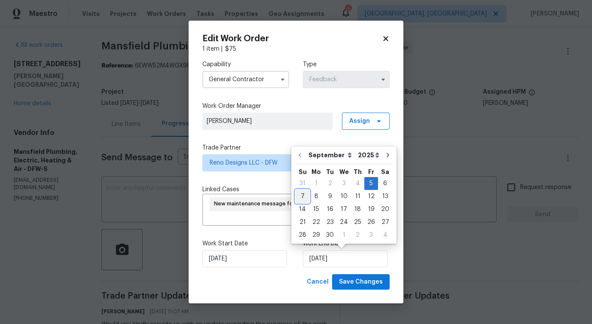
click at [303, 200] on div "7" at bounding box center [303, 196] width 14 height 12
type input "9/7/2025"
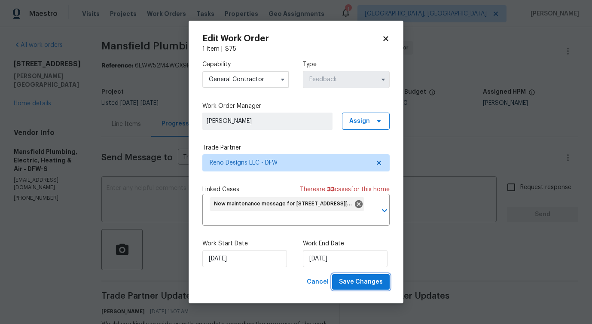
click at [361, 284] on span "Save Changes" at bounding box center [361, 282] width 44 height 11
click at [23, 251] on body "Maestro Visits Projects Work Orders Tasks Properties Geo Assignments 1 Albuquer…" at bounding box center [296, 162] width 592 height 324
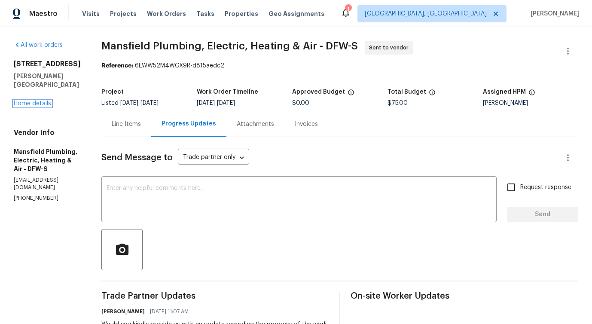
click at [31, 101] on link "Home details" at bounding box center [32, 104] width 37 height 6
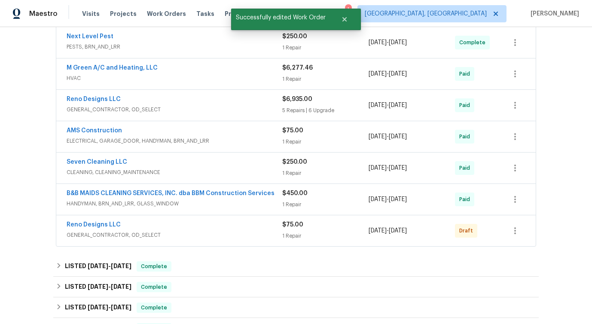
scroll to position [296, 0]
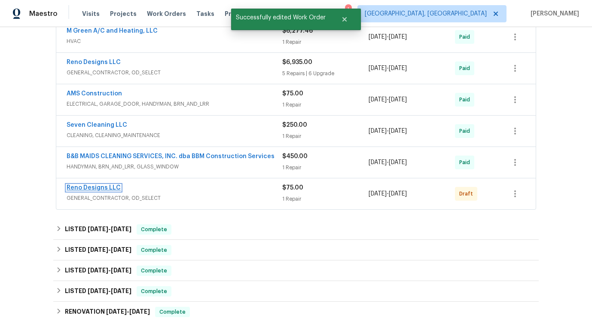
click at [82, 188] on link "Reno Designs LLC" at bounding box center [94, 188] width 54 height 6
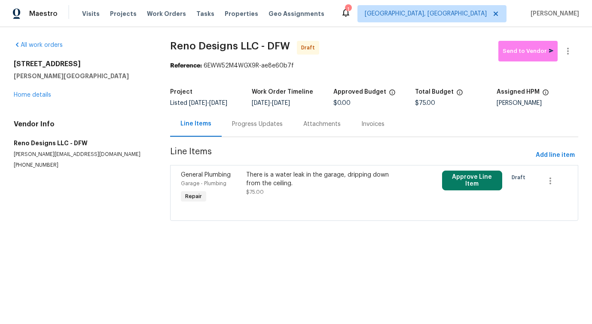
click at [330, 198] on div "There is a water leak in the garage, dripping down from the ceiling. $75.00" at bounding box center [325, 188] width 163 height 40
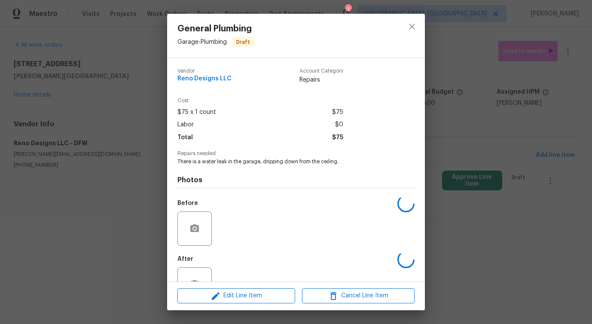
scroll to position [29, 0]
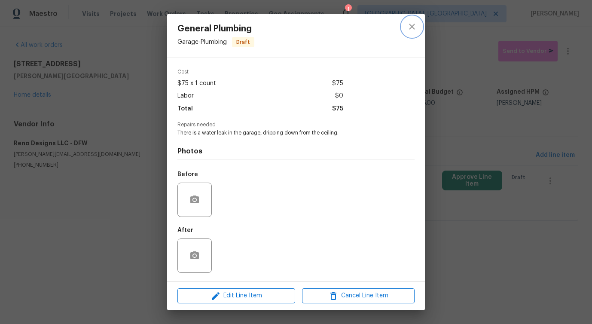
click at [413, 34] on button "close" at bounding box center [412, 26] width 21 height 21
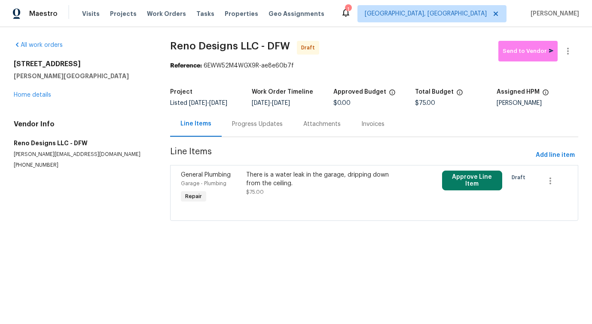
click at [302, 179] on div "There is a water leak in the garage, dripping down from the ceiling." at bounding box center [325, 179] width 158 height 17
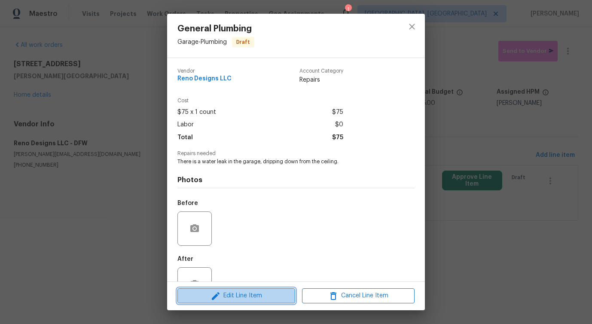
click at [262, 297] on span "Edit Line Item" at bounding box center [236, 296] width 113 height 11
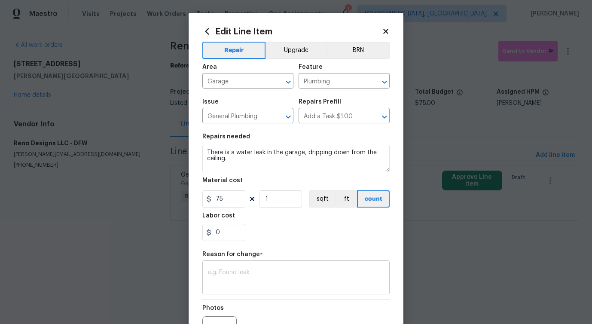
click at [249, 278] on textarea at bounding box center [296, 278] width 177 height 18
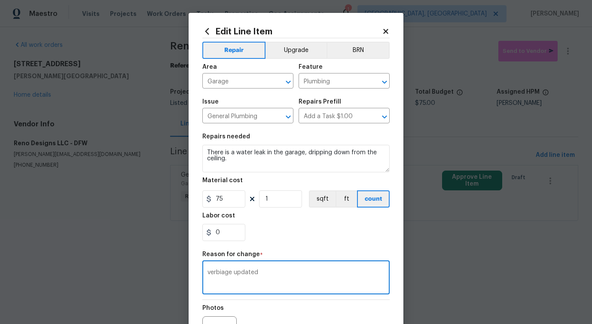
scroll to position [98, 0]
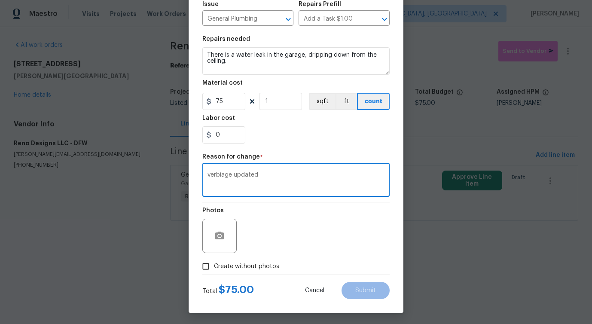
type textarea "verbiage updated"
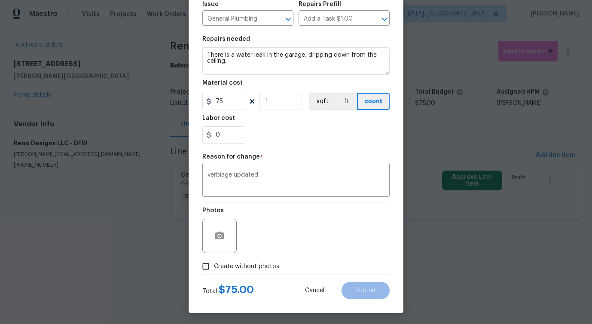
click at [275, 262] on span "Create without photos" at bounding box center [246, 266] width 65 height 9
click at [214, 262] on input "Create without photos" at bounding box center [206, 266] width 16 height 16
checkbox input "true"
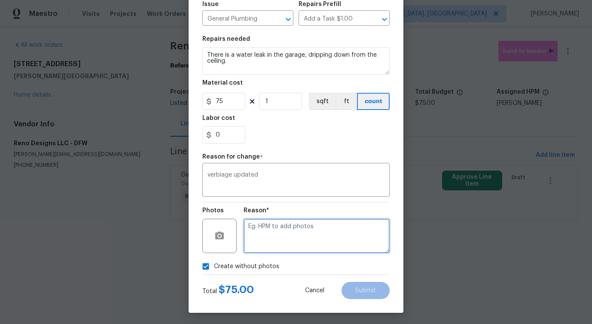
click at [315, 236] on textarea at bounding box center [317, 236] width 146 height 34
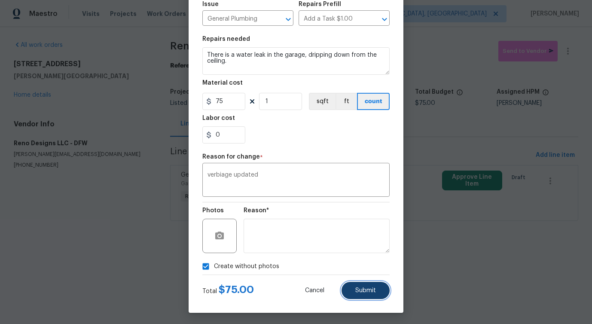
click at [365, 291] on span "Submit" at bounding box center [365, 291] width 21 height 6
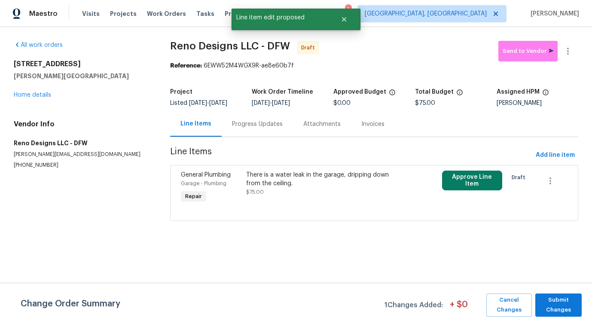
scroll to position [0, 0]
click at [559, 310] on span "Submit Changes" at bounding box center [559, 305] width 38 height 20
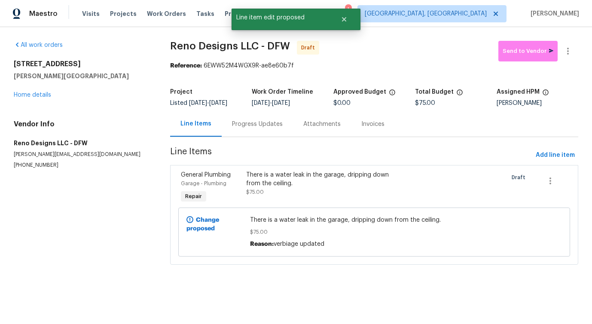
click at [249, 118] on div "Progress Updates" at bounding box center [257, 123] width 71 height 25
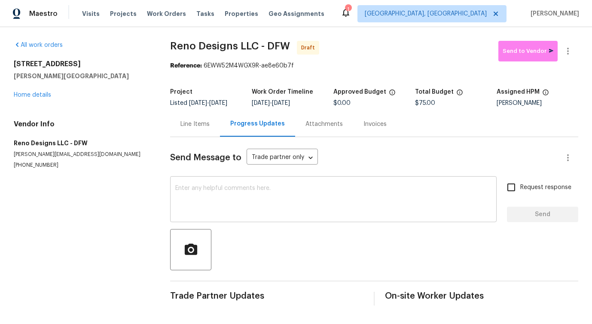
click at [275, 199] on textarea at bounding box center [333, 200] width 316 height 30
paste textarea "Hi, this is Pavithra with Opendoor. I’m confirming you received the WO for the …"
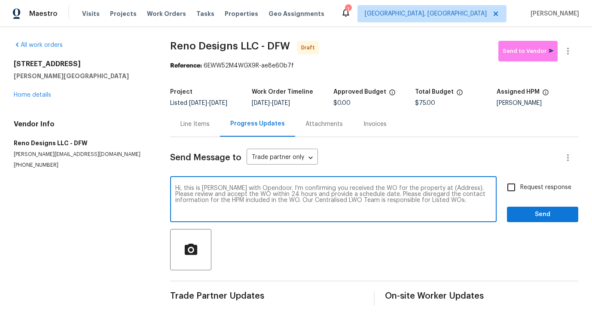
click at [440, 188] on textarea "Hi, this is Pavithra with Opendoor. I’m confirming you received the WO for the …" at bounding box center [333, 200] width 316 height 30
paste textarea "101 Greenfield Trl, Forney, TX 75126"
type textarea "Hi, this is Pavithra with Opendoor. I’m confirming you received the WO for the …"
click at [535, 189] on span "Request response" at bounding box center [545, 187] width 51 height 9
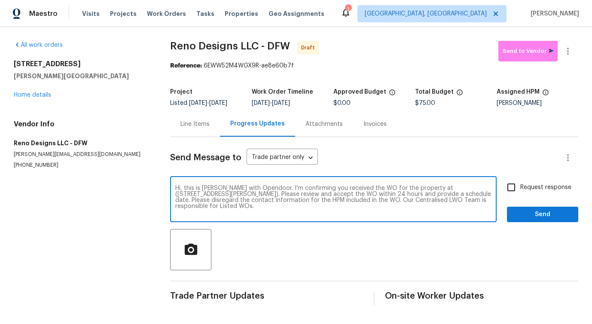
click at [520, 189] on input "Request response" at bounding box center [511, 187] width 18 height 18
checkbox input "true"
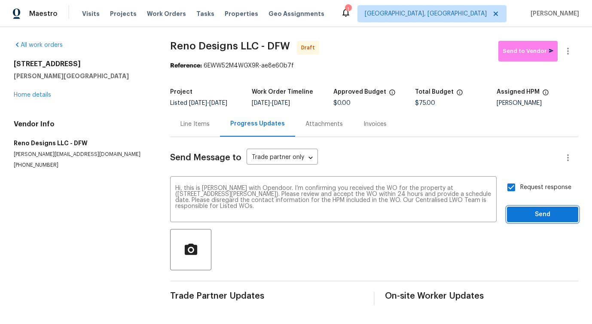
click at [538, 217] on span "Send" at bounding box center [543, 214] width 58 height 11
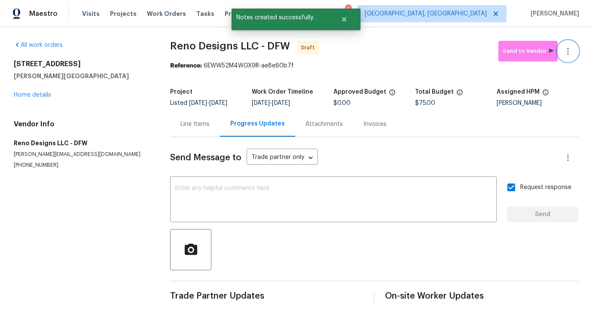
click at [569, 51] on icon "button" at bounding box center [568, 51] width 2 height 7
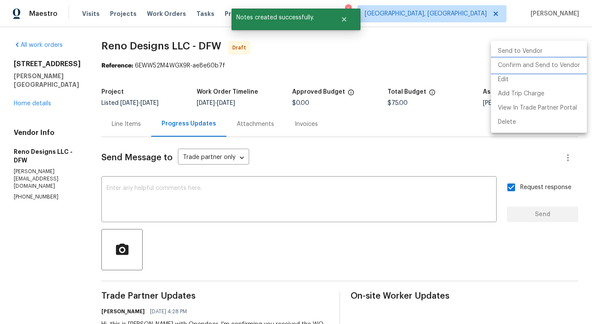
click at [525, 67] on li "Confirm and Send to Vendor" at bounding box center [539, 65] width 96 height 14
click at [312, 97] on div at bounding box center [296, 162] width 592 height 324
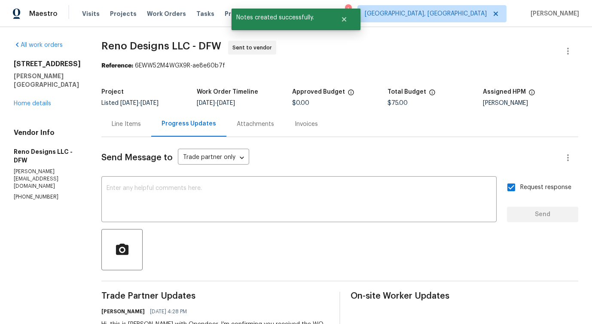
click at [117, 138] on div "Send Message to Trade partner only Trade partner only ​ x ​ Request response Se…" at bounding box center [339, 255] width 477 height 236
click at [122, 129] on div "Line Items" at bounding box center [126, 123] width 50 height 25
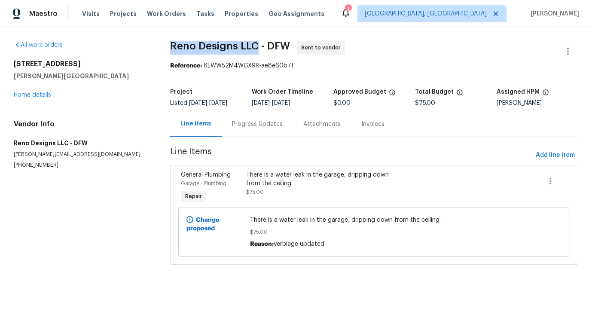
drag, startPoint x: 171, startPoint y: 43, endPoint x: 258, endPoint y: 45, distance: 87.3
click at [258, 45] on span "Reno Designs LLC - DFW" at bounding box center [230, 46] width 120 height 10
copy span "Reno Designs LLC"
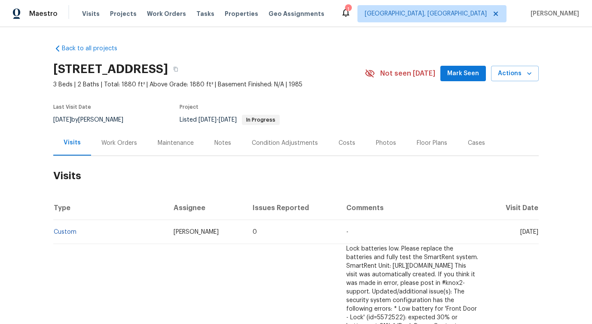
click at [101, 150] on div "Work Orders" at bounding box center [119, 142] width 56 height 25
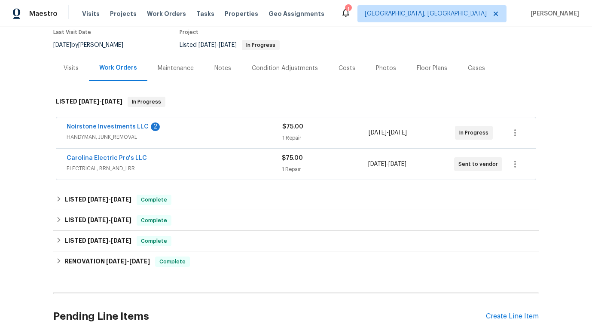
scroll to position [77, 0]
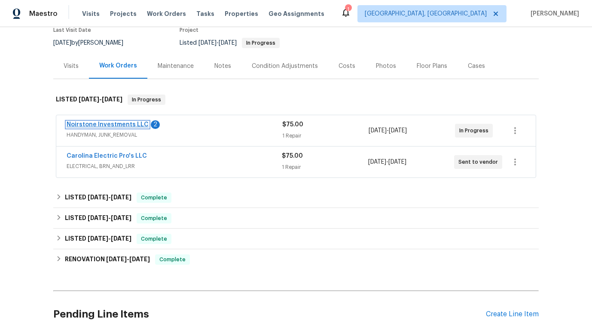
click at [116, 126] on link "Noirstone Investments LLC" at bounding box center [108, 125] width 82 height 6
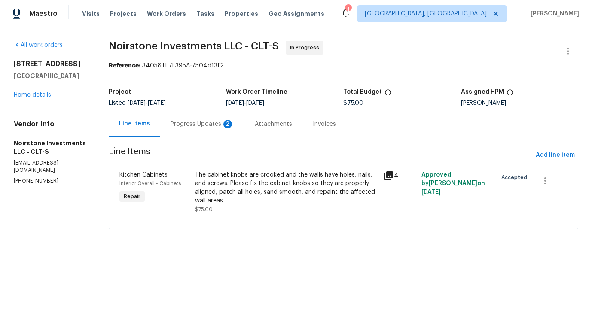
click at [215, 132] on div "Progress Updates 2" at bounding box center [202, 123] width 84 height 25
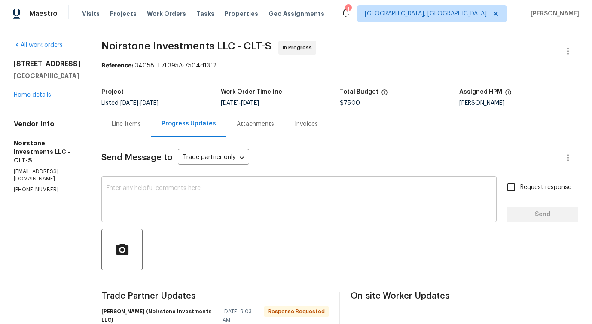
click at [225, 189] on textarea at bounding box center [299, 200] width 385 height 30
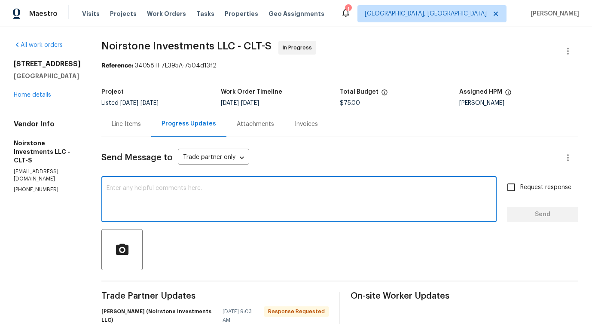
click at [124, 128] on div "Line Items" at bounding box center [126, 123] width 50 height 25
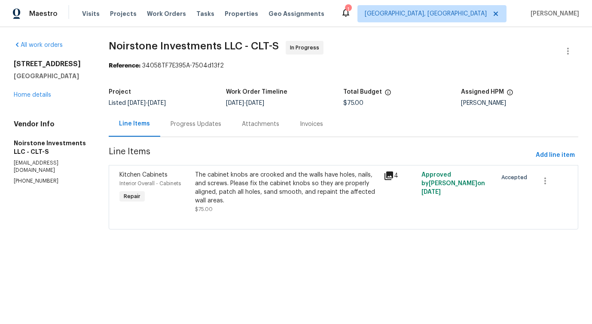
click at [285, 201] on div "The cabinet knobs are crooked and the walls have holes, nails, and screws. Plea…" at bounding box center [287, 188] width 184 height 34
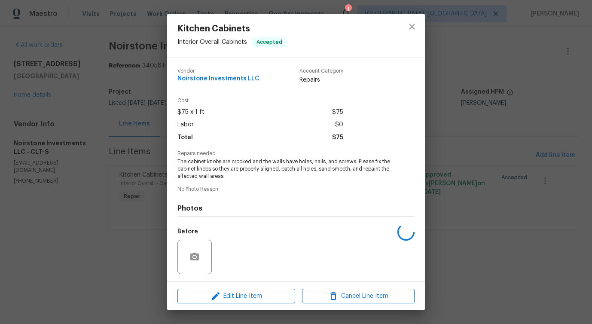
scroll to position [57, 0]
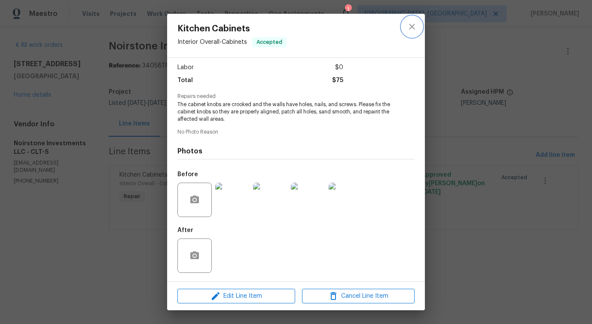
click at [416, 21] on button "close" at bounding box center [412, 26] width 21 height 21
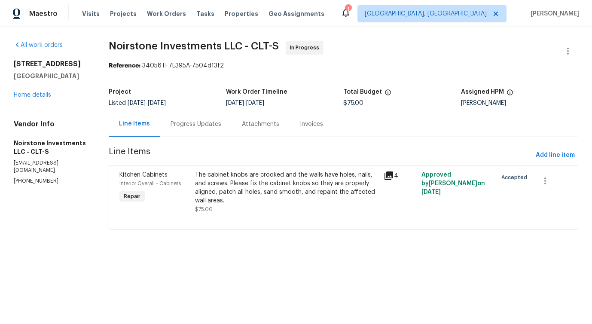
click at [200, 122] on div "Progress Updates" at bounding box center [196, 124] width 51 height 9
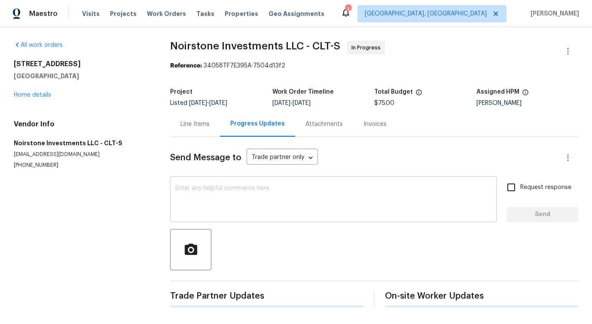
click at [250, 196] on textarea at bounding box center [333, 200] width 316 height 30
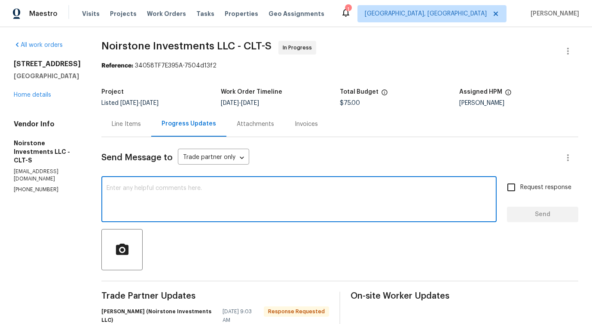
click at [217, 204] on textarea at bounding box center [299, 200] width 385 height 30
type textarea "e"
type textarea "We will review this and get back to you!"
click at [543, 215] on span "Send" at bounding box center [543, 214] width 58 height 11
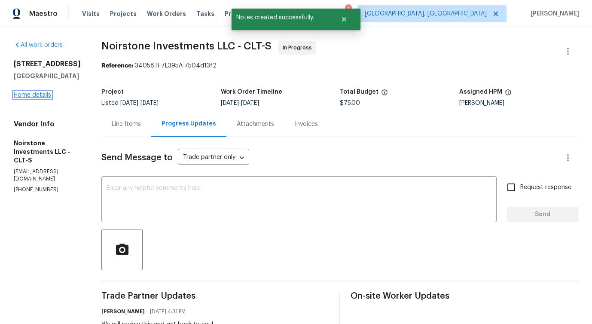
click at [39, 96] on link "Home details" at bounding box center [32, 95] width 37 height 6
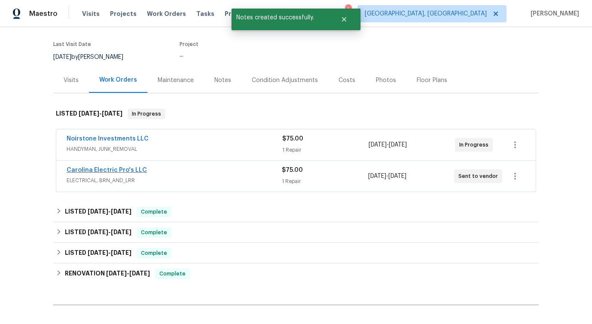
scroll to position [90, 0]
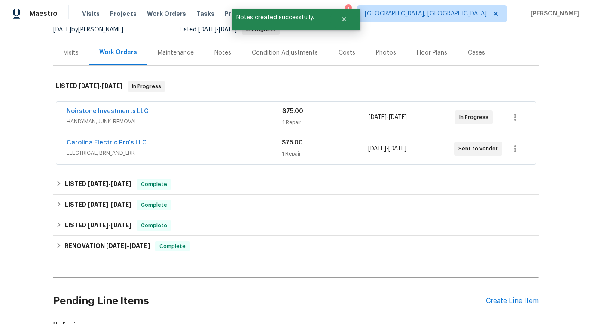
click at [100, 139] on span "Carolina Electric Pro's LLC" at bounding box center [107, 142] width 80 height 9
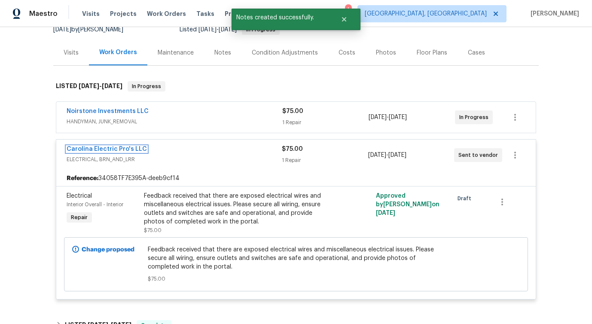
click at [99, 150] on link "Carolina Electric Pro's LLC" at bounding box center [107, 149] width 80 height 6
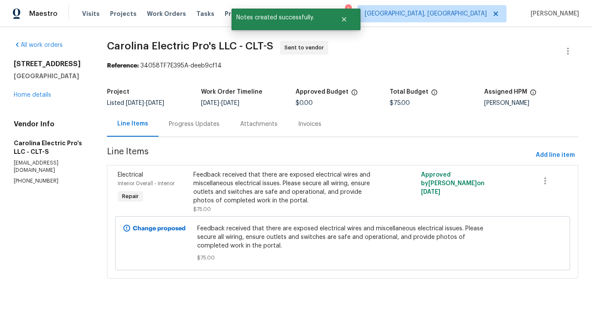
click at [197, 127] on div "Progress Updates" at bounding box center [194, 124] width 51 height 9
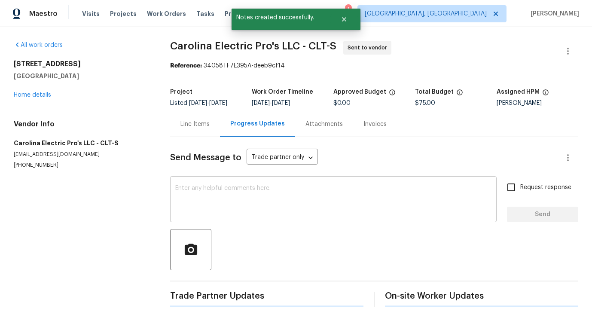
click at [213, 188] on textarea at bounding box center [333, 200] width 316 height 30
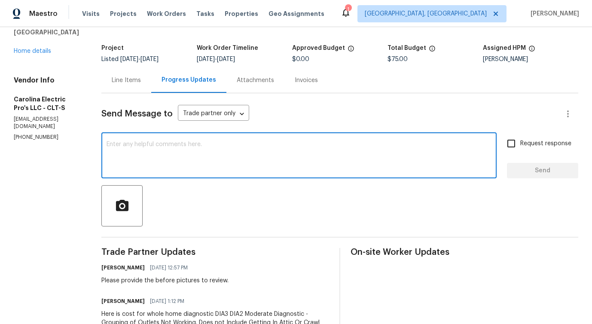
scroll to position [119, 0]
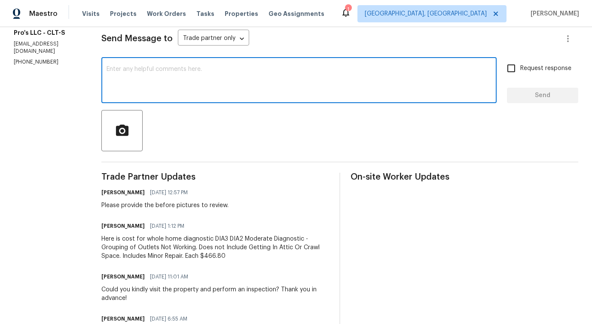
click at [177, 208] on div "Please provide the before pictures to review." at bounding box center [164, 205] width 127 height 9
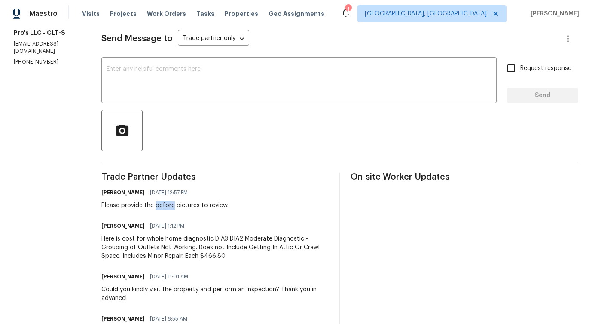
click at [177, 208] on div "Please provide the before pictures to review." at bounding box center [164, 205] width 127 height 9
copy div "Please provide the before pictures to review."
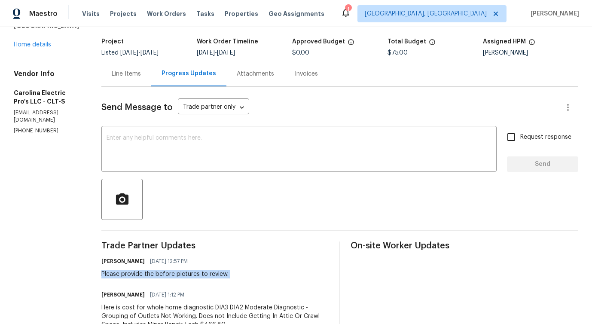
scroll to position [0, 0]
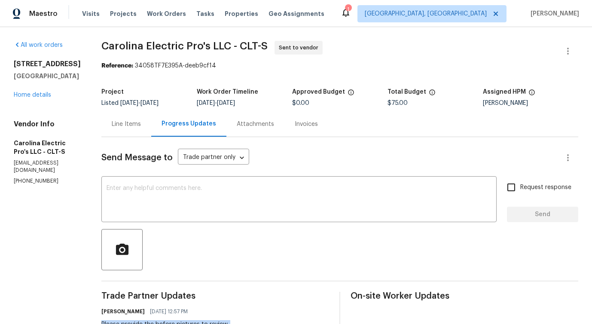
click at [135, 124] on div "Line Items" at bounding box center [126, 124] width 29 height 9
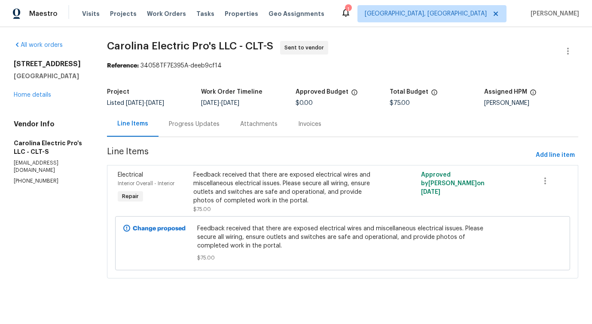
click at [198, 117] on div "Progress Updates" at bounding box center [194, 123] width 71 height 25
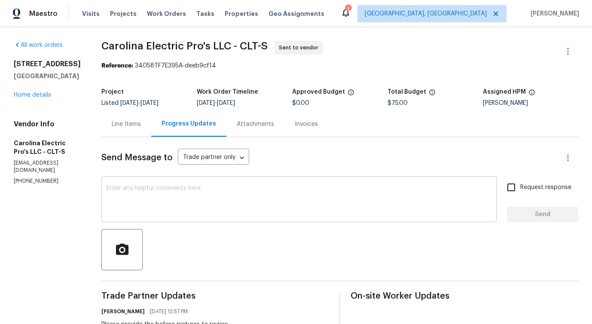
click at [221, 198] on textarea at bounding box center [299, 200] width 385 height 30
paste textarea "Please provide the before pictures to review."
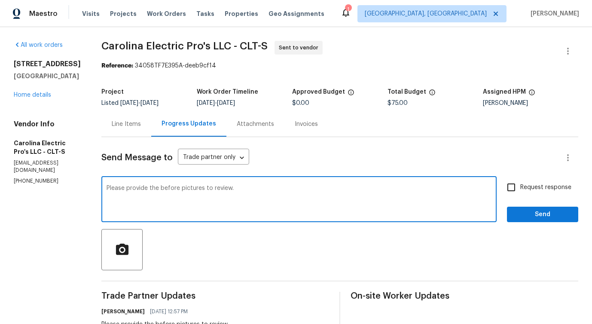
type textarea "Please provide the before pictures to review."
click at [534, 183] on span "Request response" at bounding box center [545, 187] width 51 height 9
click at [520, 183] on input "Request response" at bounding box center [511, 187] width 18 height 18
checkbox input "true"
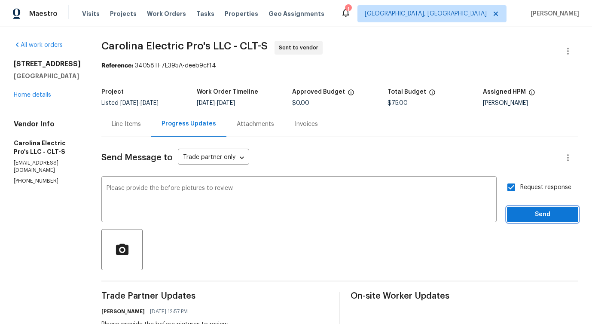
click at [535, 217] on span "Send" at bounding box center [543, 214] width 58 height 11
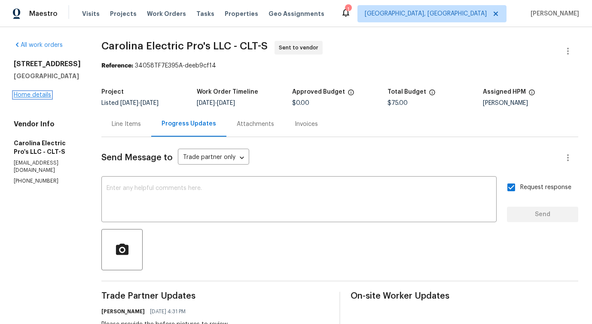
click at [38, 92] on link "Home details" at bounding box center [32, 95] width 37 height 6
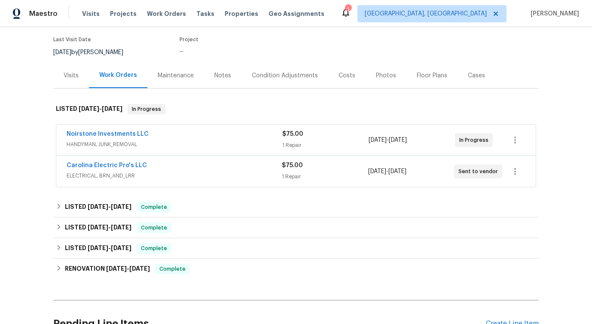
scroll to position [73, 0]
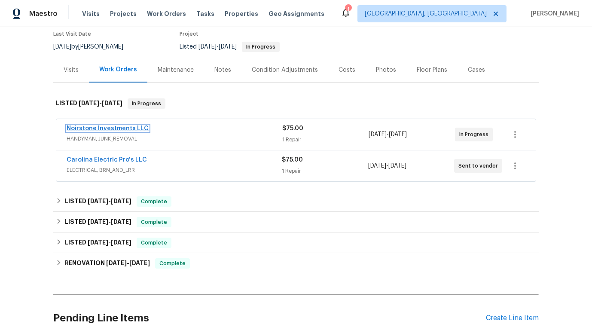
click at [105, 129] on link "Noirstone Investments LLC" at bounding box center [108, 128] width 82 height 6
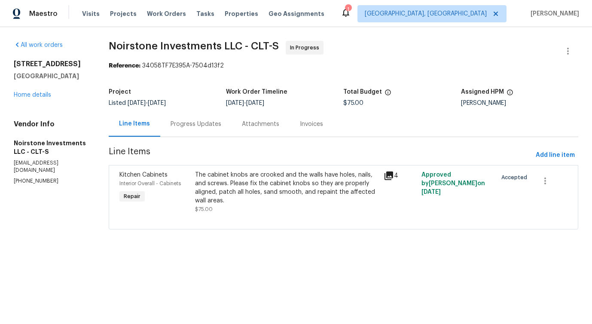
click at [197, 124] on div "Progress Updates" at bounding box center [196, 124] width 51 height 9
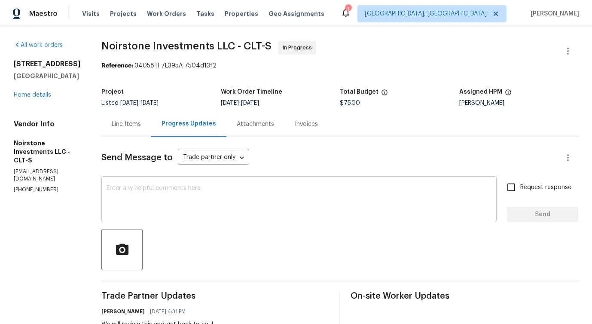
click at [216, 196] on textarea at bounding box center [299, 200] width 385 height 30
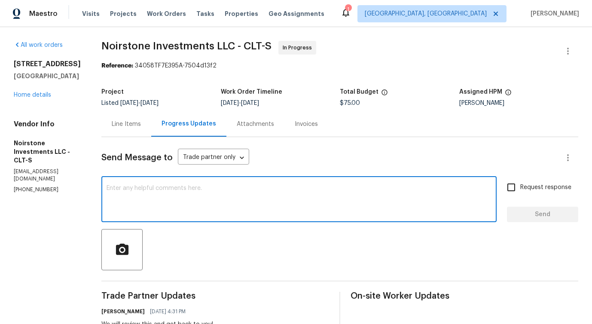
click at [116, 137] on div "Line Items" at bounding box center [126, 123] width 50 height 25
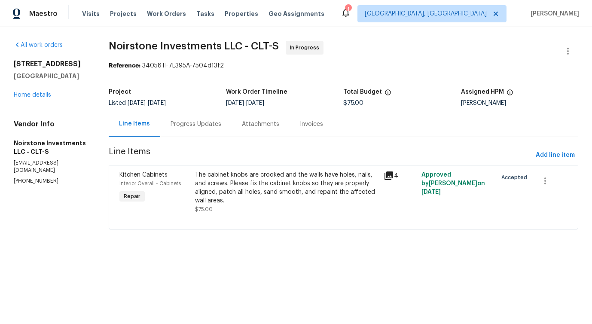
click at [264, 184] on div "The cabinet knobs are crooked and the walls have holes, nails, and screws. Plea…" at bounding box center [287, 188] width 184 height 34
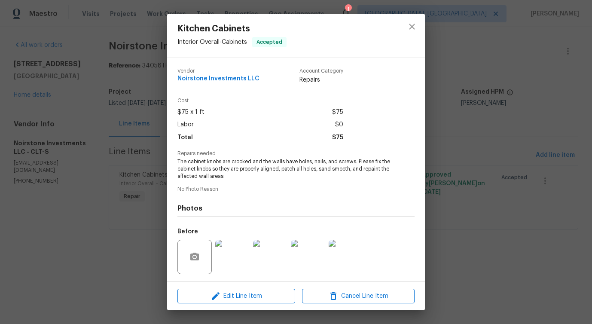
scroll to position [57, 0]
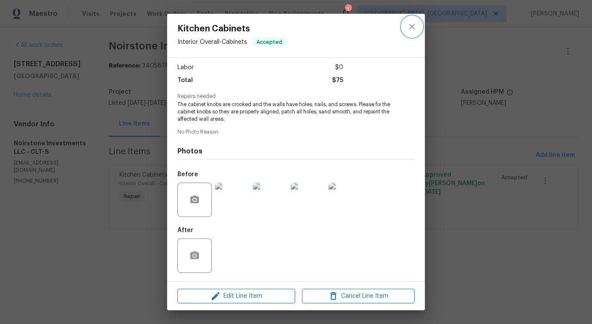
click at [407, 29] on icon "close" at bounding box center [412, 26] width 10 height 10
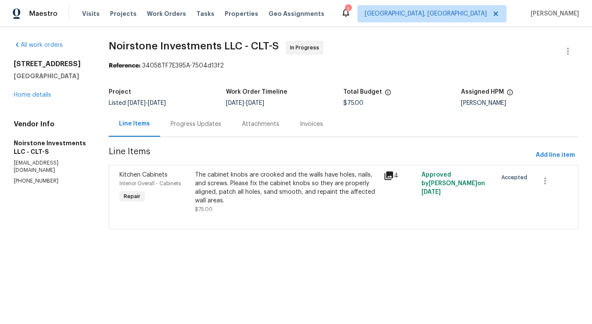
click at [215, 123] on div "Progress Updates" at bounding box center [196, 124] width 51 height 9
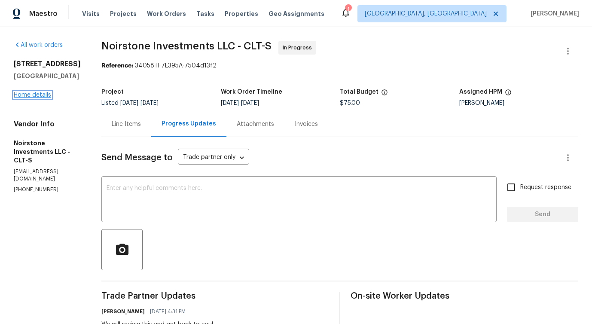
click at [49, 93] on link "Home details" at bounding box center [32, 95] width 37 height 6
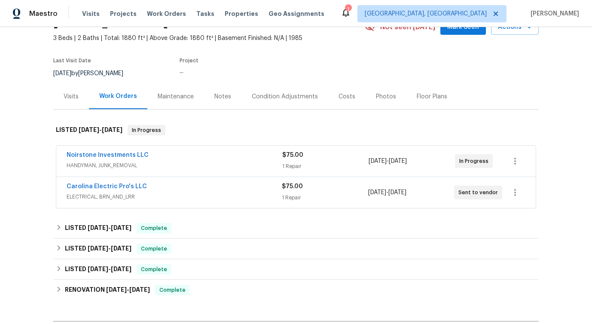
scroll to position [52, 0]
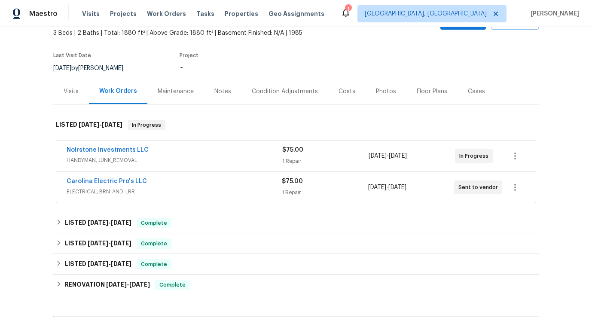
drag, startPoint x: 61, startPoint y: 142, endPoint x: 204, endPoint y: 142, distance: 143.1
click at [204, 142] on div "Noirstone Investments LLC HANDYMAN, JUNK_REMOVAL $75.00 1 Repair 9/2/2025 - 9/4…" at bounding box center [296, 156] width 480 height 31
drag, startPoint x: 64, startPoint y: 150, endPoint x: 192, endPoint y: 152, distance: 128.5
click at [192, 152] on div "Noirstone Investments LLC HANDYMAN, JUNK_REMOVAL $75.00 1 Repair 9/2/2025 - 9/4…" at bounding box center [296, 156] width 480 height 31
copy link "Noirstone Investments LLC"
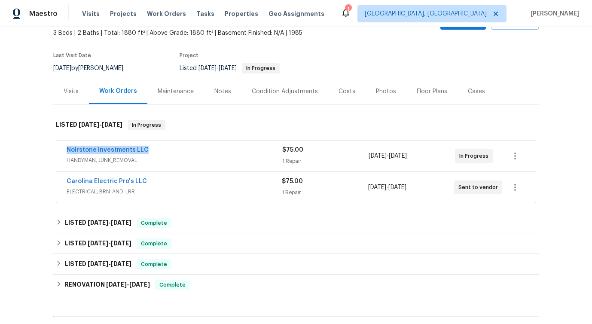
scroll to position [51, 0]
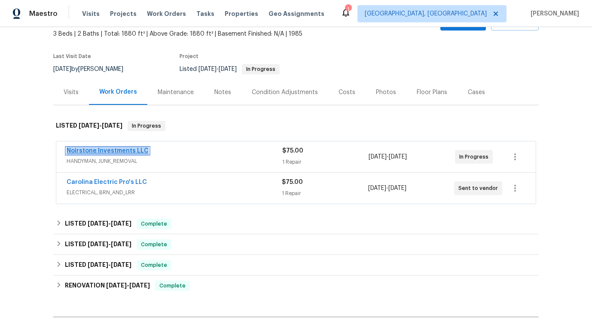
click at [104, 151] on link "Noirstone Investments LLC" at bounding box center [108, 151] width 82 height 6
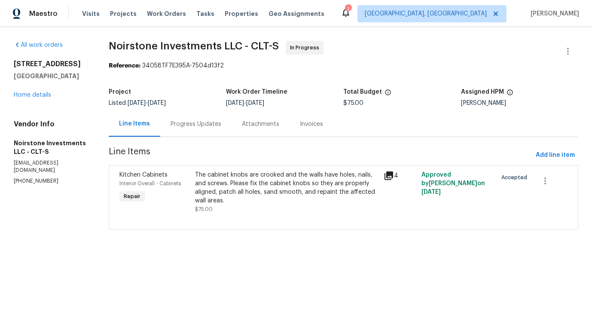
click at [178, 122] on div "Progress Updates" at bounding box center [196, 124] width 51 height 9
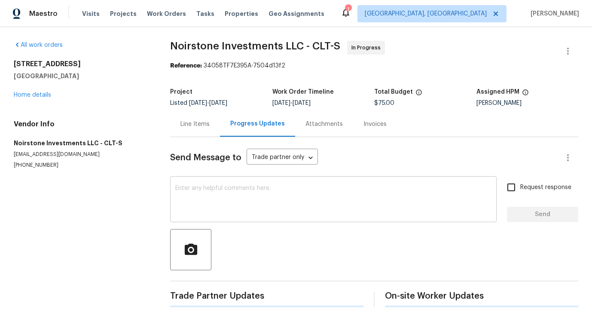
click at [242, 190] on textarea at bounding box center [333, 200] width 316 height 30
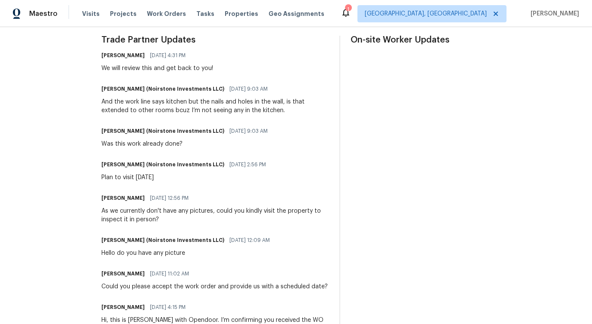
scroll to position [255, 0]
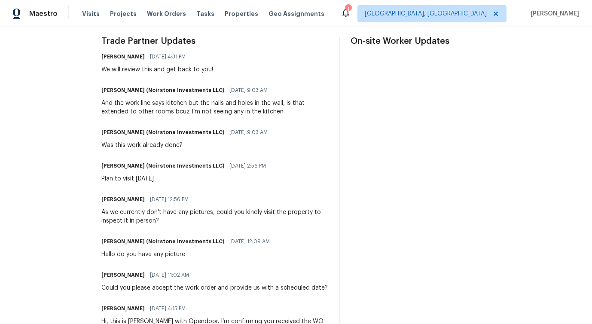
click at [223, 112] on div "And the work line says kitchen but the nails and holes in the wall, is that ext…" at bounding box center [215, 107] width 228 height 17
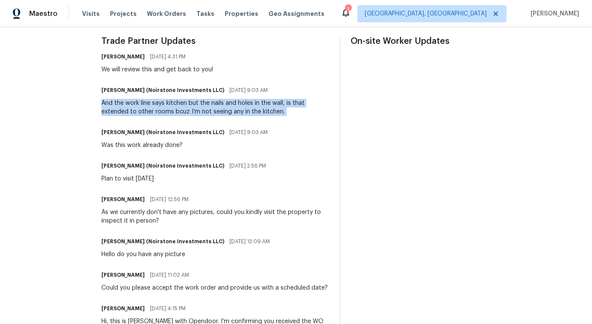
copy div "And the work line says kitchen but the nails and holes in the wall, is that ext…"
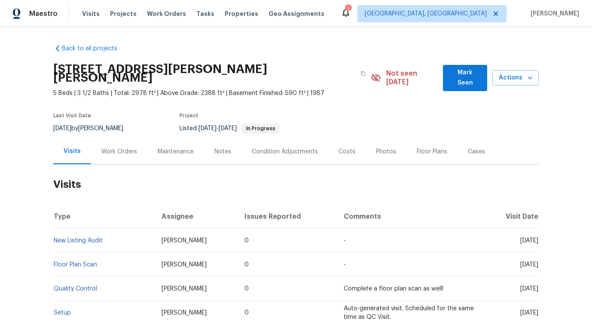
click at [108, 149] on div "Work Orders" at bounding box center [119, 151] width 56 height 25
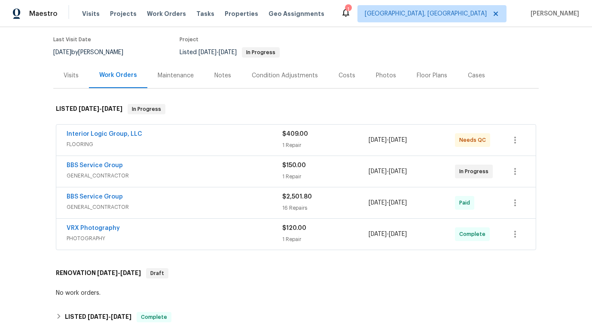
scroll to position [78, 0]
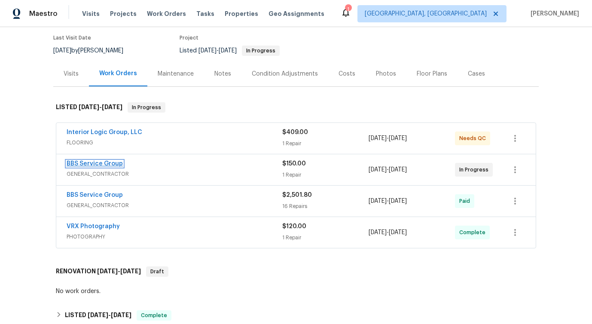
click at [91, 161] on link "BBS Service Group" at bounding box center [95, 164] width 56 height 6
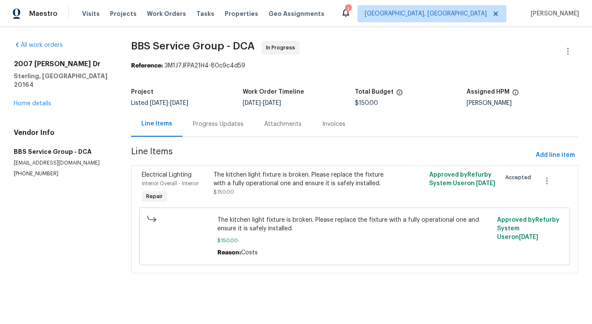
click at [215, 122] on div "Progress Updates" at bounding box center [218, 124] width 51 height 9
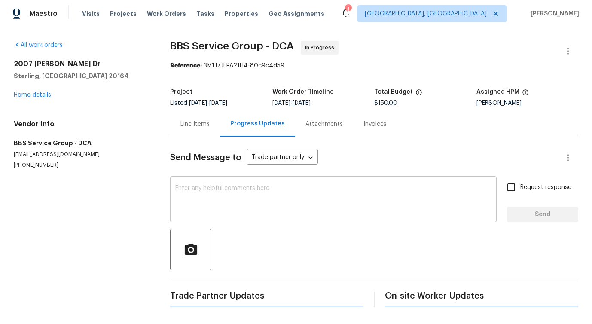
click at [227, 197] on textarea at bounding box center [333, 200] width 316 height 30
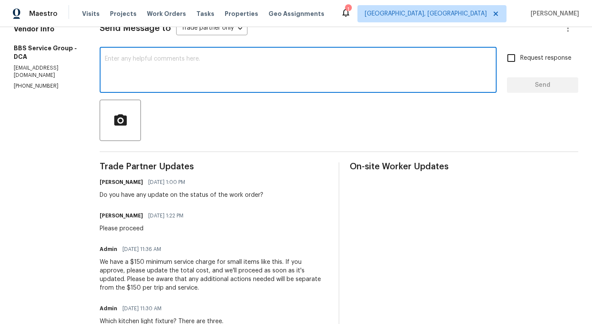
scroll to position [223, 0]
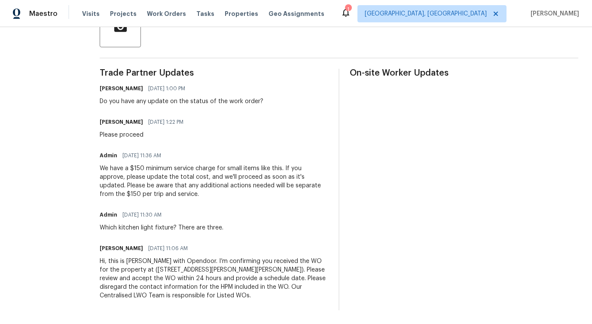
click at [212, 101] on div "Do you have any update on the status of the work order?" at bounding box center [182, 101] width 164 height 9
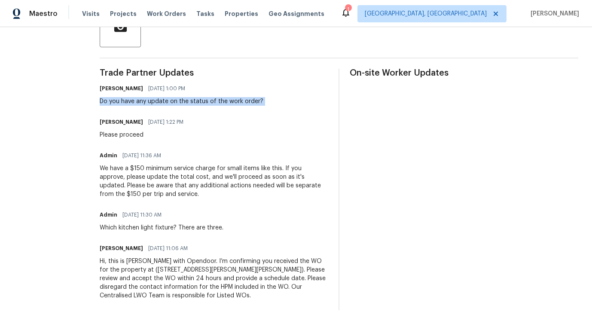
copy div "Do you have any update on the status of the work order?"
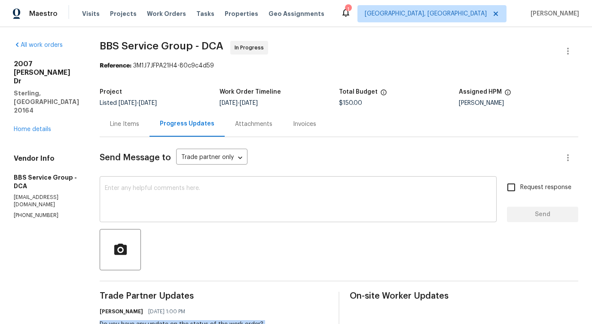
click at [197, 189] on textarea at bounding box center [298, 200] width 387 height 30
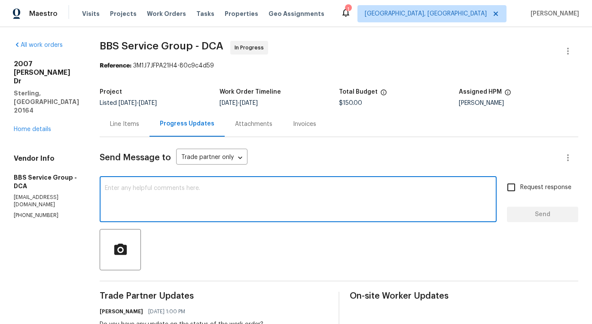
paste textarea "Do you have any update on the status of the work order?"
type textarea "Do you have any update on the status of the work order?"
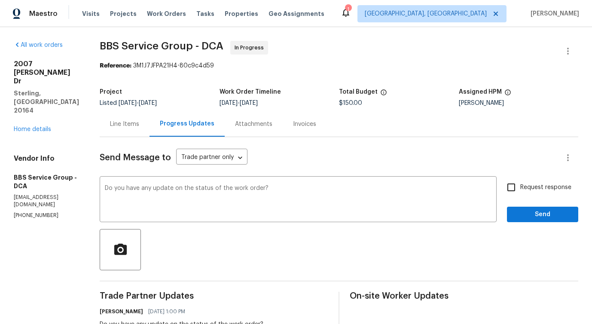
click at [538, 181] on label "Request response" at bounding box center [536, 187] width 69 height 18
click at [520, 181] on input "Request response" at bounding box center [511, 187] width 18 height 18
checkbox input "true"
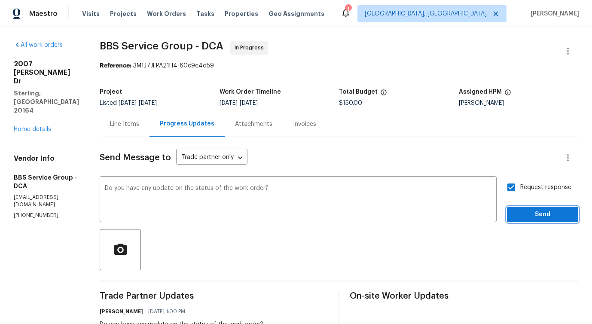
click at [537, 219] on span "Send" at bounding box center [543, 214] width 58 height 11
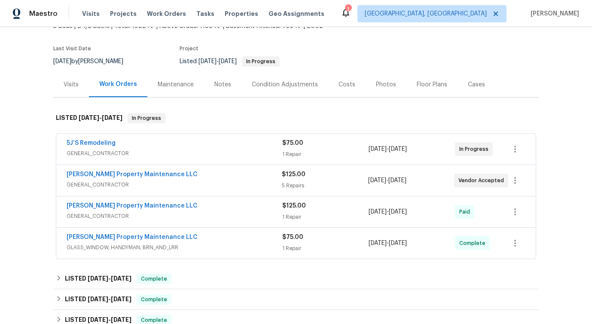
scroll to position [60, 0]
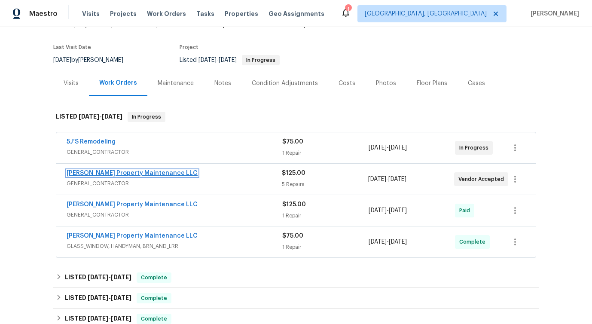
click at [100, 172] on link "[PERSON_NAME] Property Maintenance LLC" at bounding box center [132, 173] width 131 height 6
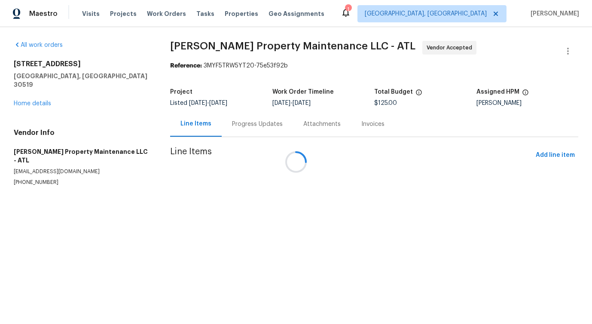
click at [230, 124] on div at bounding box center [296, 162] width 592 height 324
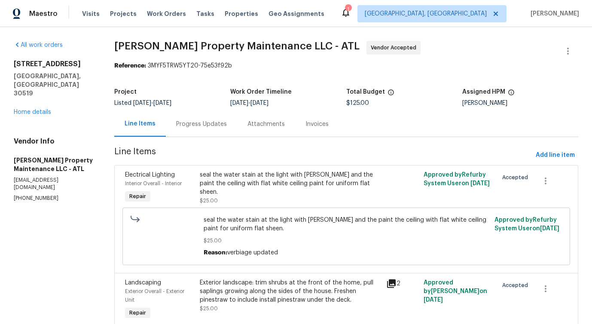
click at [230, 124] on div "Progress Updates" at bounding box center [201, 123] width 71 height 25
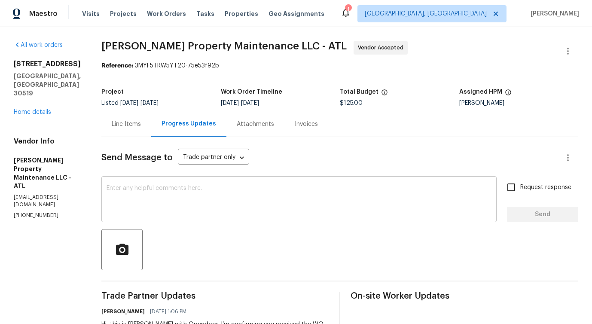
click at [222, 210] on textarea at bounding box center [299, 200] width 385 height 30
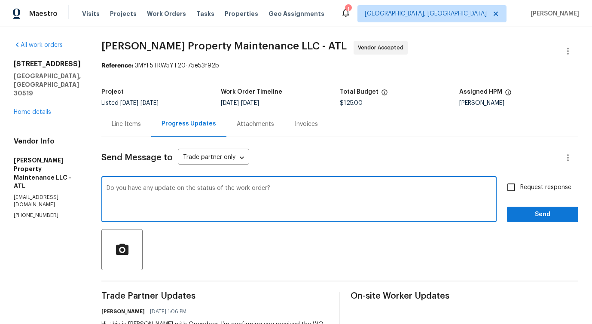
type textarea "Do you have any update on the status of the work order?"
click at [531, 179] on label "Request response" at bounding box center [536, 187] width 69 height 18
click at [520, 179] on input "Request response" at bounding box center [511, 187] width 18 height 18
checkbox input "true"
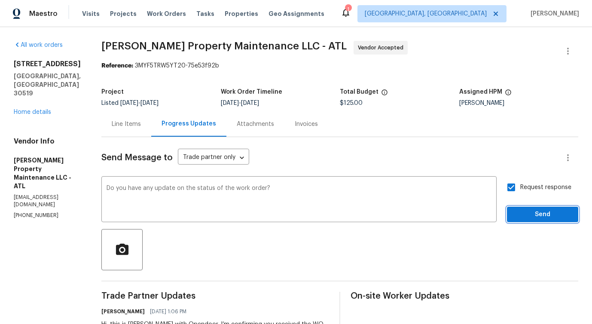
click at [535, 215] on span "Send" at bounding box center [543, 214] width 58 height 11
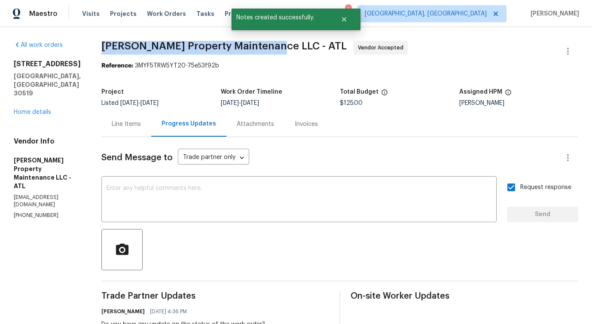
drag, startPoint x: 101, startPoint y: 46, endPoint x: 270, endPoint y: 43, distance: 168.9
click at [270, 43] on div "All work orders [STREET_ADDRESS][PERSON_NAME] Home details Vendor Info [PERSON_…" at bounding box center [296, 224] width 592 height 394
copy span "[PERSON_NAME] Property Maintenance LLC -"
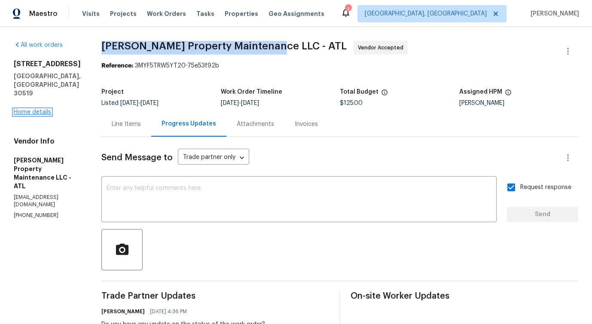
click at [39, 109] on link "Home details" at bounding box center [32, 112] width 37 height 6
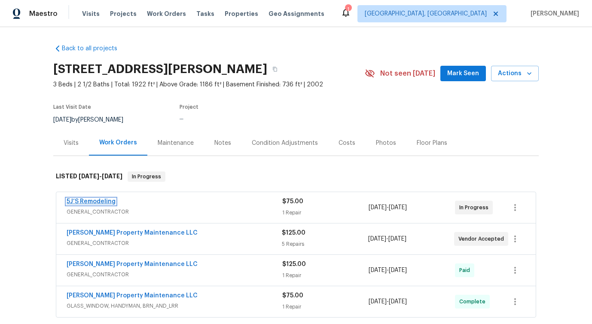
click at [98, 201] on link "5J’S Remodeling" at bounding box center [91, 202] width 49 height 6
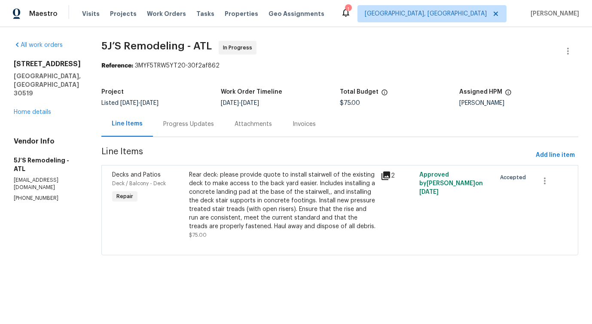
click at [200, 125] on div "Progress Updates" at bounding box center [188, 124] width 51 height 9
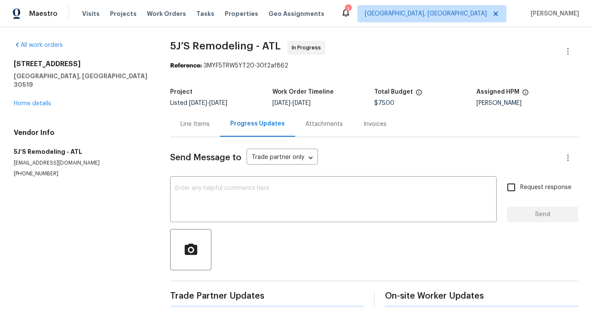
click at [226, 203] on textarea at bounding box center [333, 200] width 316 height 30
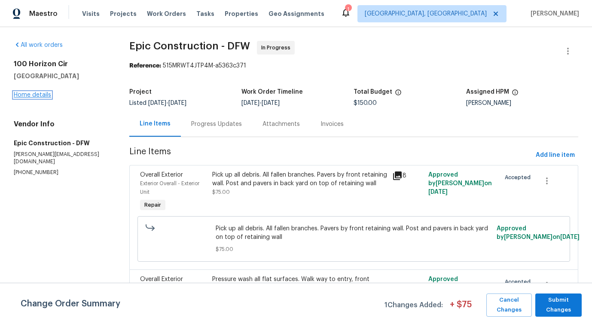
click at [43, 93] on link "Home details" at bounding box center [32, 95] width 37 height 6
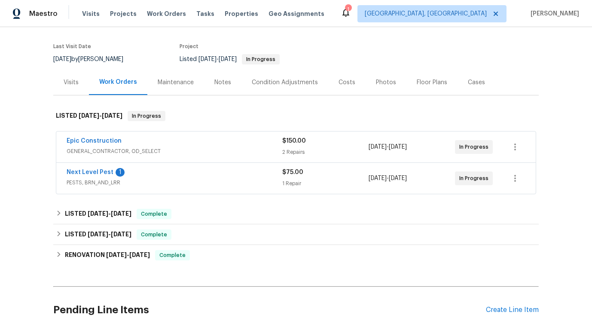
scroll to position [66, 0]
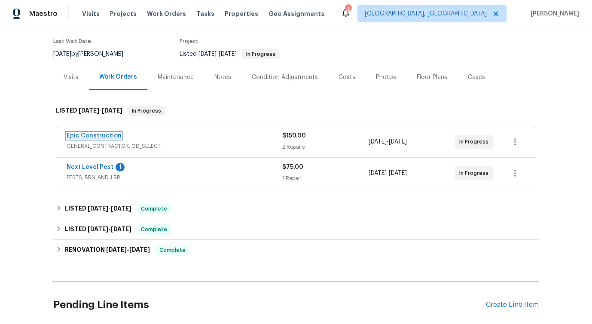
click at [103, 135] on link "Epic Construction" at bounding box center [94, 136] width 55 height 6
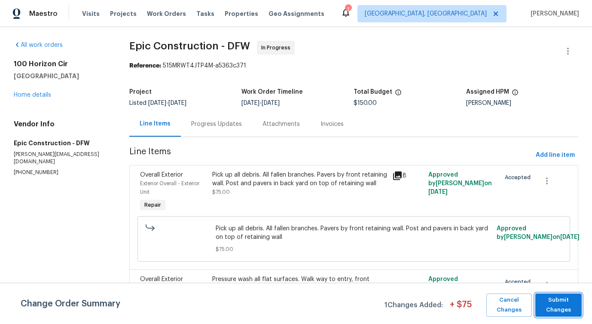
click at [560, 313] on span "Submit Changes" at bounding box center [559, 305] width 38 height 20
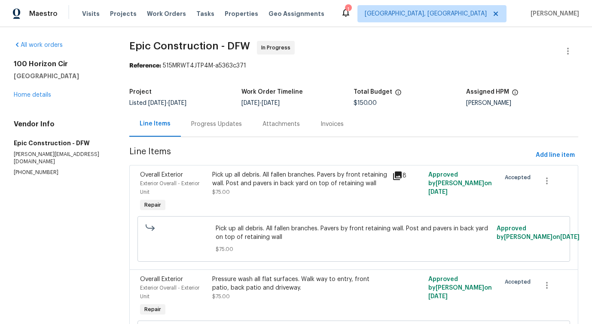
click at [220, 124] on div "Progress Updates" at bounding box center [216, 124] width 51 height 9
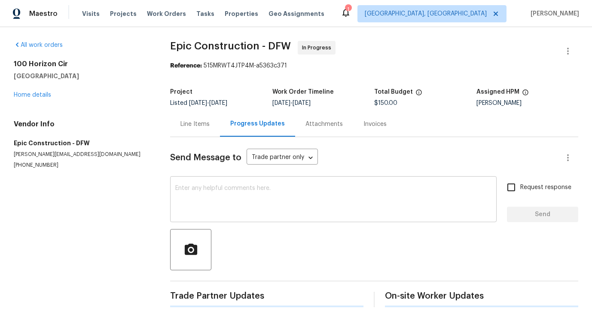
click at [221, 195] on textarea at bounding box center [333, 200] width 316 height 30
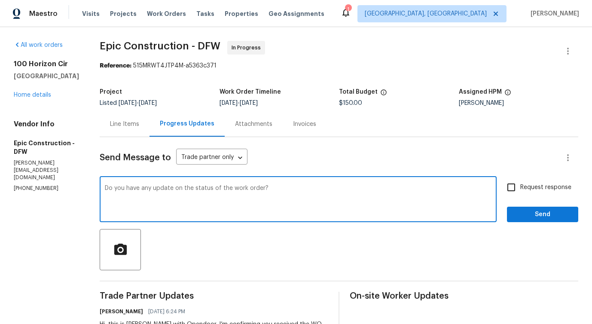
type textarea "Do you have any update on the status of the work order?"
click at [520, 190] on input "Request response" at bounding box center [511, 187] width 18 height 18
checkbox input "true"
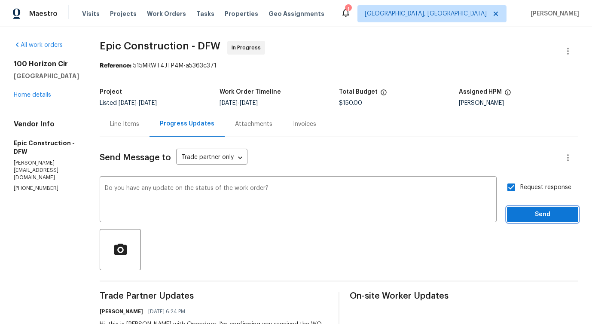
click at [524, 215] on span "Send" at bounding box center [543, 214] width 58 height 11
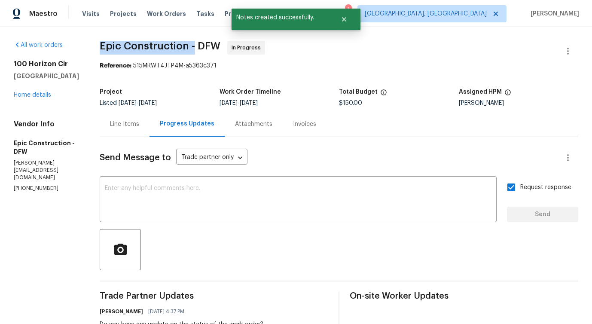
drag, startPoint x: 95, startPoint y: 43, endPoint x: 192, endPoint y: 43, distance: 97.1
click at [192, 43] on div "All work orders 100 Horizon Cir Azle, TX 76020 Home details Vendor Info Epic Co…" at bounding box center [296, 224] width 592 height 394
copy span "Epic Construction -"
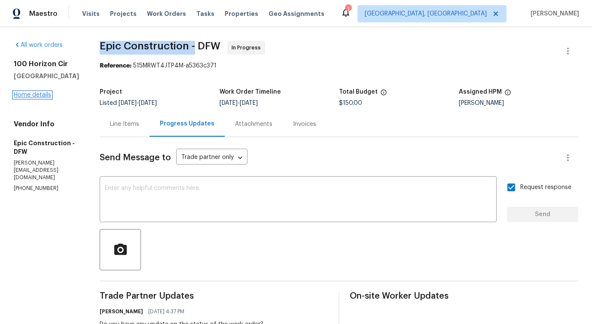
click at [36, 95] on link "Home details" at bounding box center [32, 95] width 37 height 6
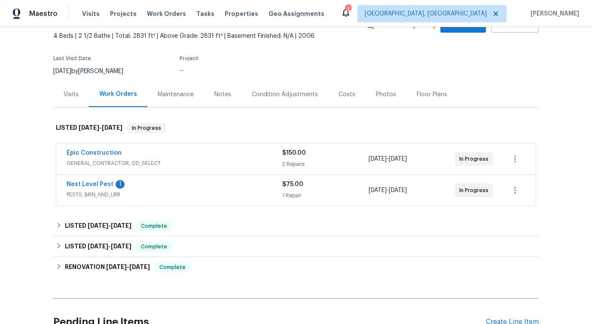
scroll to position [55, 0]
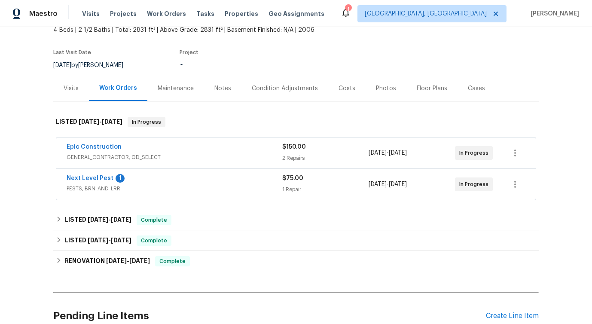
click at [92, 174] on span "Next Level Pest" at bounding box center [90, 178] width 47 height 9
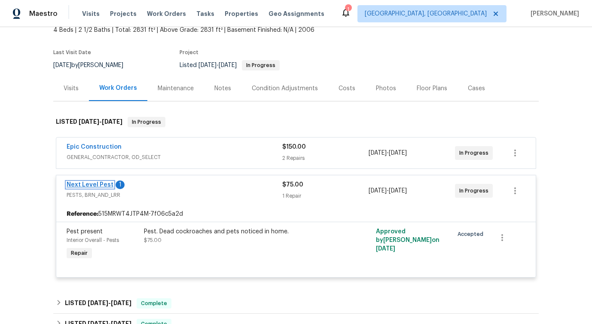
click at [91, 184] on link "Next Level Pest" at bounding box center [90, 185] width 47 height 6
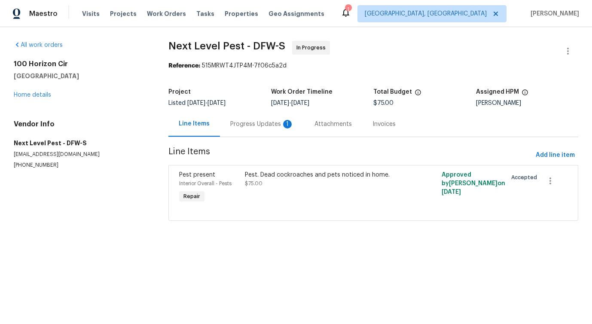
click at [237, 126] on div "Progress Updates 1" at bounding box center [262, 124] width 64 height 9
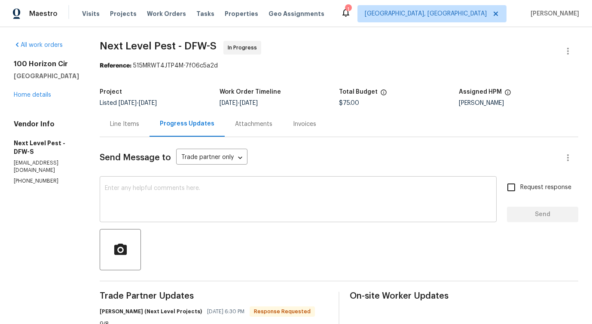
click at [245, 200] on textarea at bounding box center [298, 200] width 387 height 30
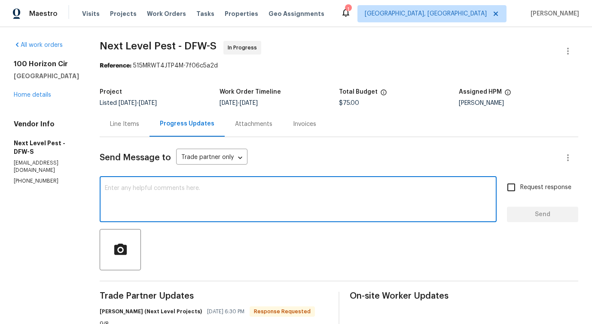
click at [144, 211] on textarea at bounding box center [298, 200] width 387 height 30
type textarea "Thanks for the update."
click at [542, 219] on span "Send" at bounding box center [543, 214] width 58 height 11
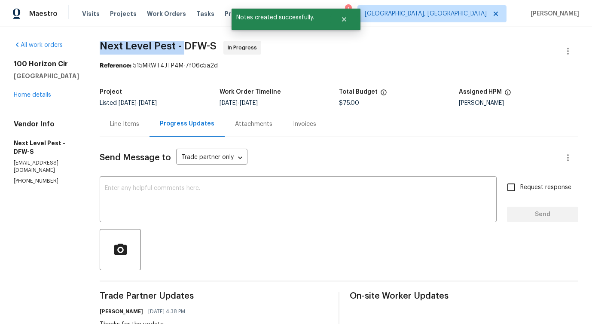
drag, startPoint x: 94, startPoint y: 43, endPoint x: 180, endPoint y: 42, distance: 86.0
click at [180, 42] on div "All work orders 100 Horizon Cir Azle, TX 76020 Home details Vendor Info Next Le…" at bounding box center [296, 240] width 592 height 427
copy span "Next Level Pest -"
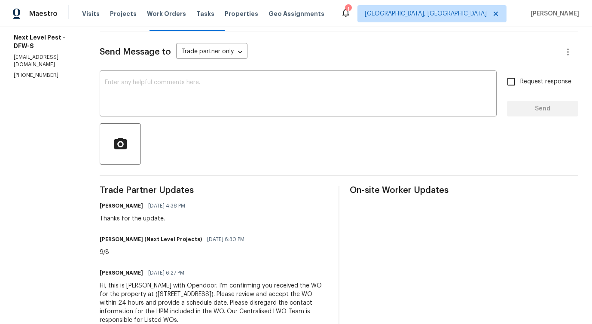
scroll to position [127, 0]
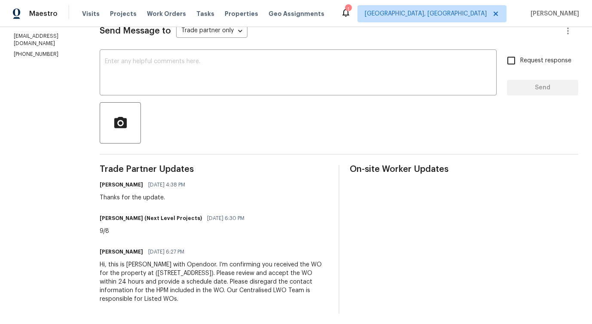
click at [101, 233] on div "9/8" at bounding box center [175, 231] width 150 height 9
copy div "9/8"
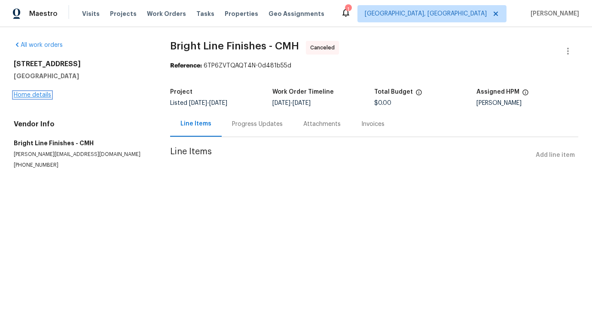
click at [48, 94] on link "Home details" at bounding box center [32, 95] width 37 height 6
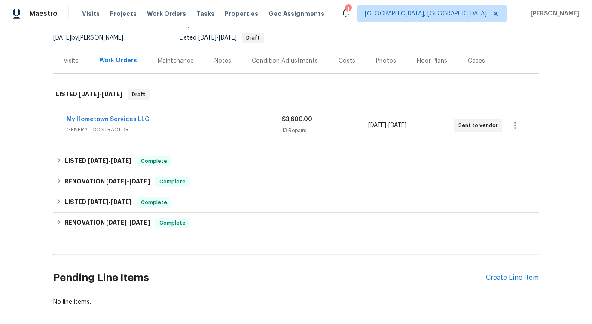
scroll to position [84, 0]
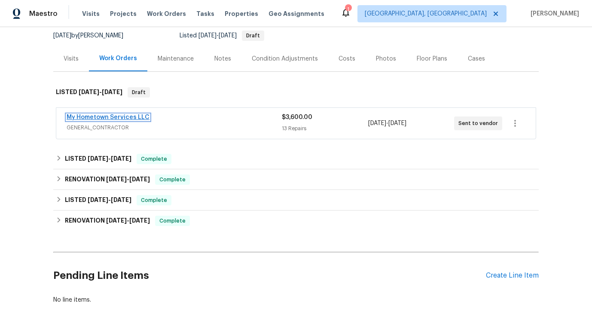
click at [128, 118] on link "My Hometown Services LLC" at bounding box center [108, 117] width 83 height 6
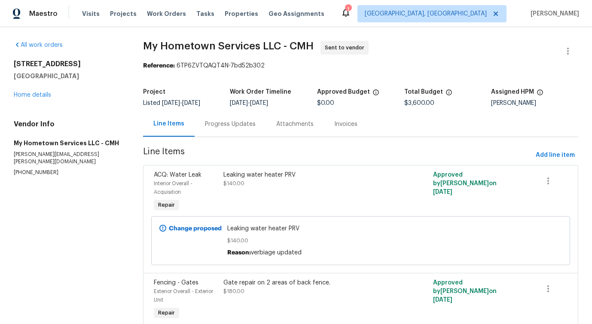
click at [232, 131] on div "Progress Updates" at bounding box center [230, 123] width 71 height 25
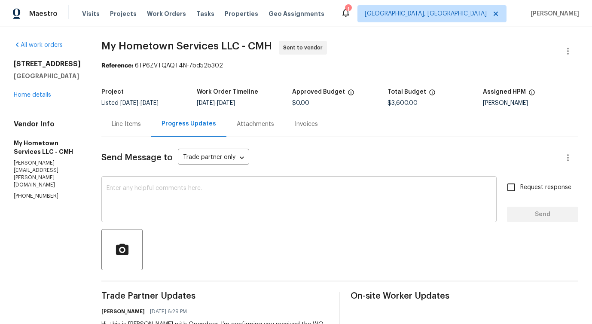
click at [232, 197] on textarea at bounding box center [299, 200] width 385 height 30
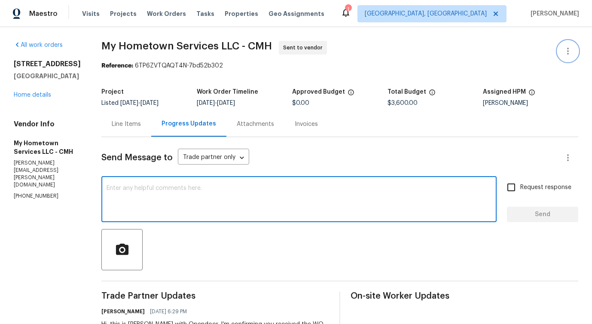
click at [563, 56] on button "button" at bounding box center [568, 51] width 21 height 21
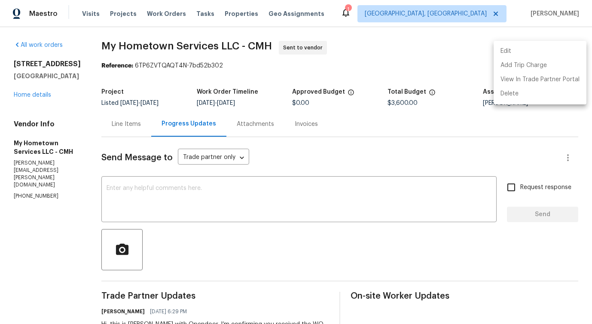
click at [518, 51] on li "Edit" at bounding box center [540, 51] width 93 height 14
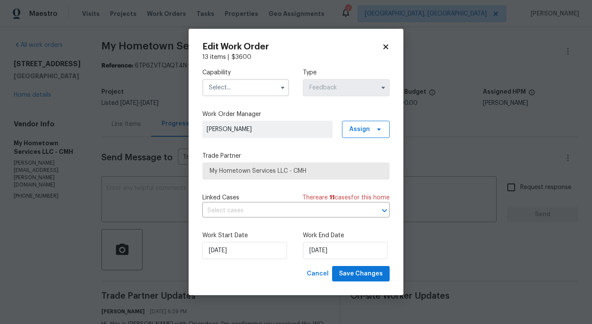
click at [259, 87] on input "text" at bounding box center [245, 87] width 87 height 17
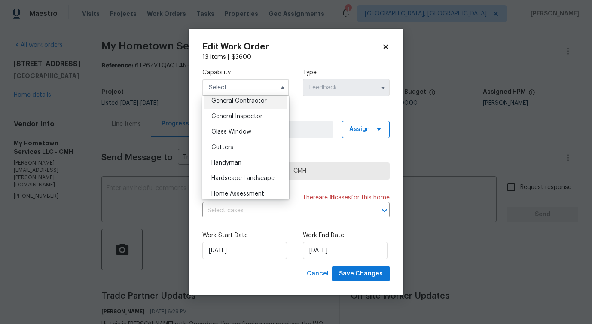
click at [260, 102] on span "General Contractor" at bounding box center [238, 101] width 55 height 6
type input "General Contractor"
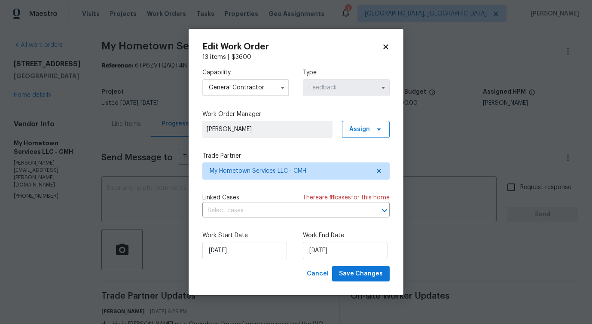
click at [259, 179] on div "Capability General Contractor Type Feedback Work Order Manager Pavithra Sekar A…" at bounding box center [295, 163] width 187 height 205
click at [261, 174] on span "My Hometown Services LLC - CMH" at bounding box center [290, 171] width 160 height 9
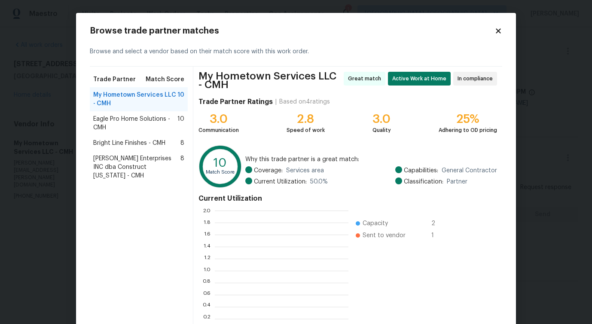
scroll to position [120, 134]
click at [143, 125] on span "Eagle Pro Home Solutions - CMH" at bounding box center [135, 123] width 84 height 17
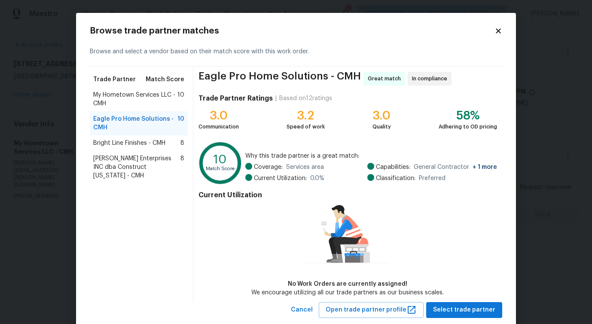
scroll to position [20, 0]
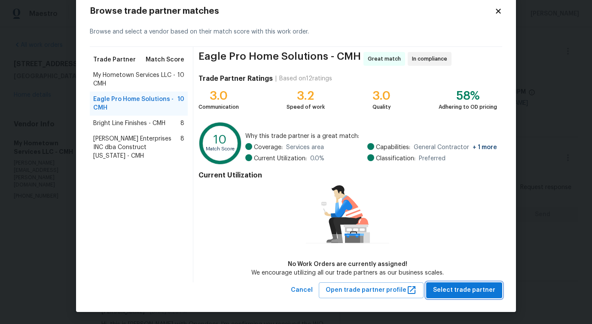
click at [470, 285] on span "Select trade partner" at bounding box center [464, 290] width 62 height 11
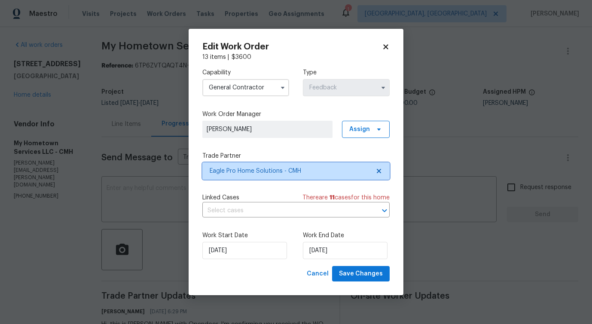
scroll to position [0, 0]
click at [235, 209] on input "text" at bounding box center [283, 210] width 163 height 13
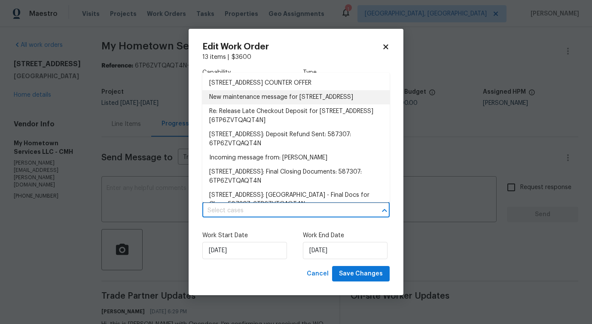
click at [249, 104] on li "New maintenance message for 3429 Grovepark Dr , Grove City, OH 43123" at bounding box center [295, 97] width 187 height 14
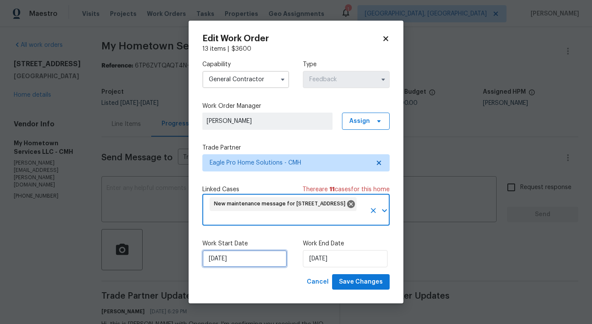
click at [237, 258] on input "9/4/2025" at bounding box center [244, 258] width 85 height 17
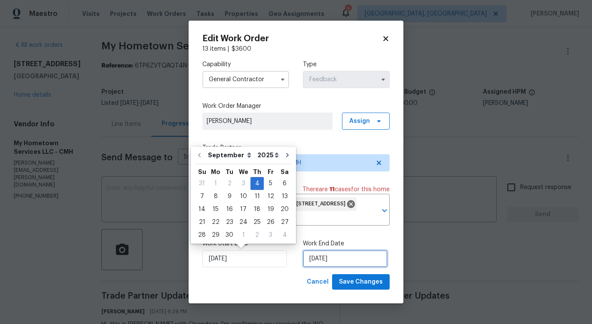
click at [320, 261] on input "[DATE]" at bounding box center [345, 258] width 85 height 17
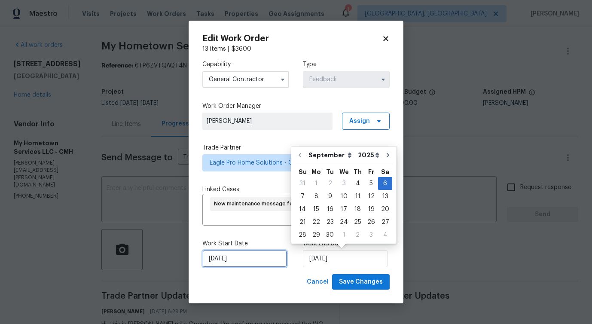
click at [247, 260] on input "9/4/2025" at bounding box center [244, 258] width 85 height 17
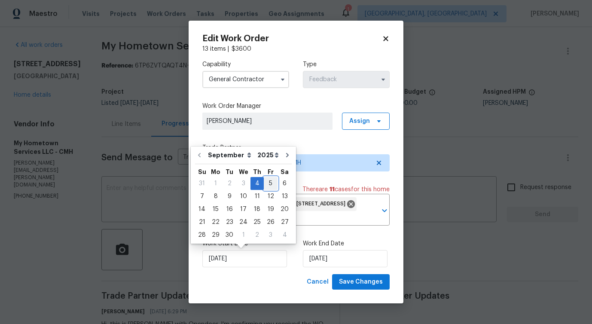
click at [270, 183] on div "5" at bounding box center [271, 183] width 14 height 12
type input "[DATE]"
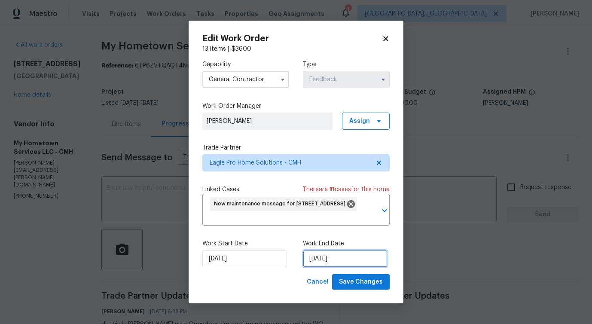
click at [318, 264] on input "9/6/2025" at bounding box center [345, 258] width 85 height 17
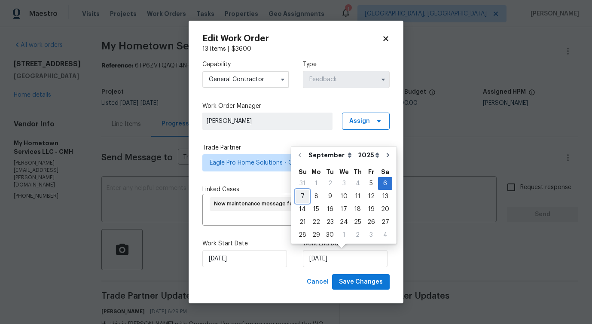
click at [300, 197] on div "7" at bounding box center [303, 196] width 14 height 12
type input "9/7/2025"
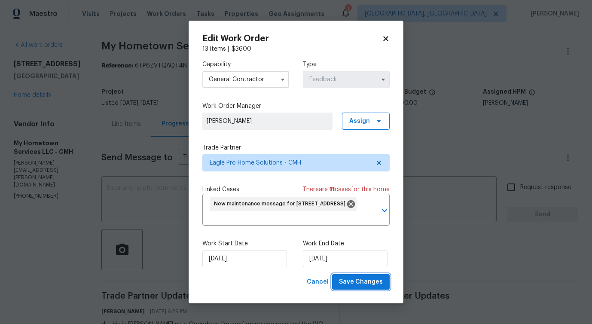
click at [354, 279] on span "Save Changes" at bounding box center [361, 282] width 44 height 11
click at [143, 213] on body "Maestro Visits Projects Work Orders Tasks Properties Geo Assignments 1 Albuquer…" at bounding box center [296, 162] width 592 height 324
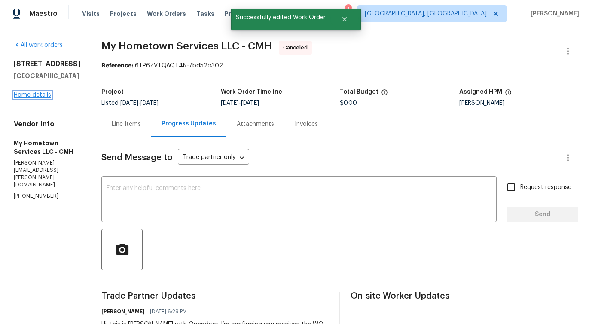
click at [35, 98] on link "Home details" at bounding box center [32, 95] width 37 height 6
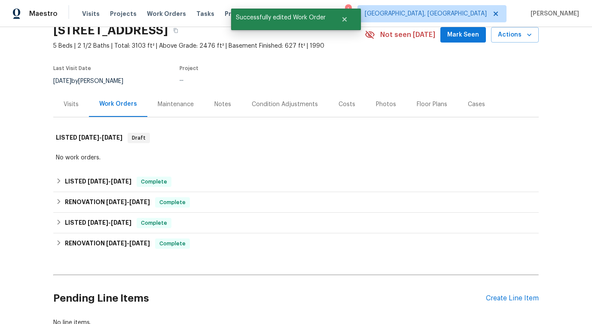
scroll to position [51, 0]
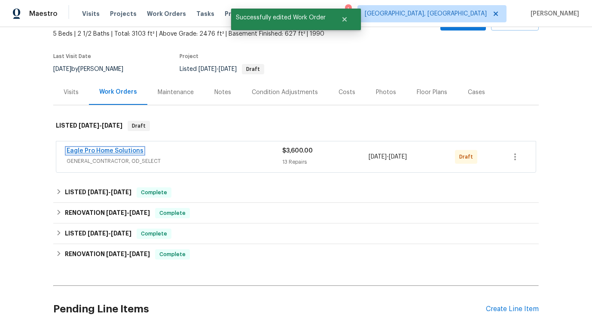
click at [101, 150] on link "Eagle Pro Home Solutions" at bounding box center [105, 151] width 77 height 6
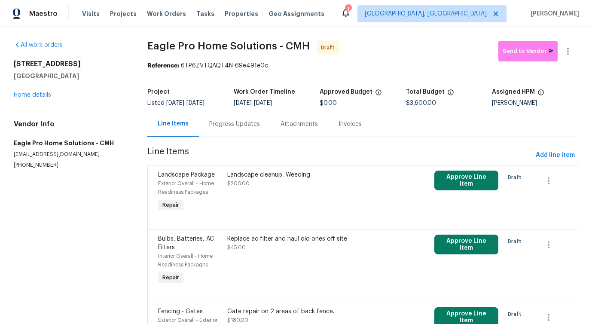
click at [255, 196] on div "Landscape cleanup, Weeding $200.00" at bounding box center [311, 192] width 173 height 48
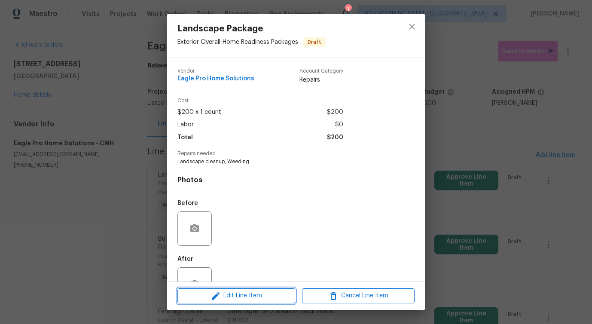
click at [234, 300] on span "Edit Line Item" at bounding box center [236, 296] width 113 height 11
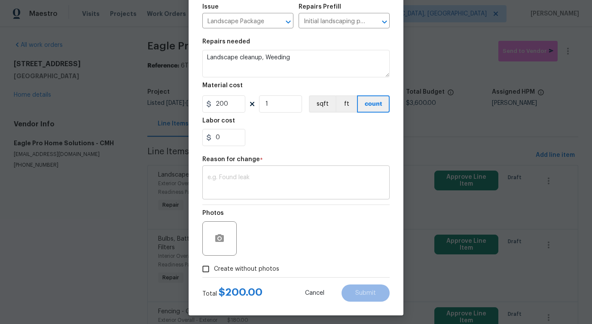
scroll to position [100, 0]
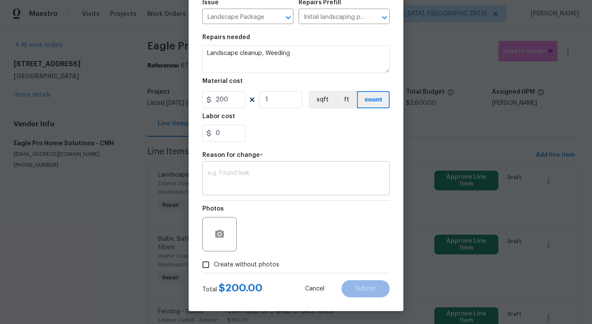
click at [262, 168] on div "x ​" at bounding box center [295, 179] width 187 height 32
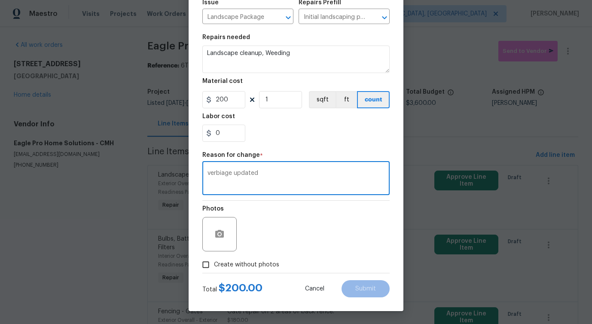
type textarea "verbiage updated"
click at [256, 264] on span "Create without photos" at bounding box center [246, 264] width 65 height 9
click at [214, 264] on input "Create without photos" at bounding box center [206, 265] width 16 height 16
checkbox input "true"
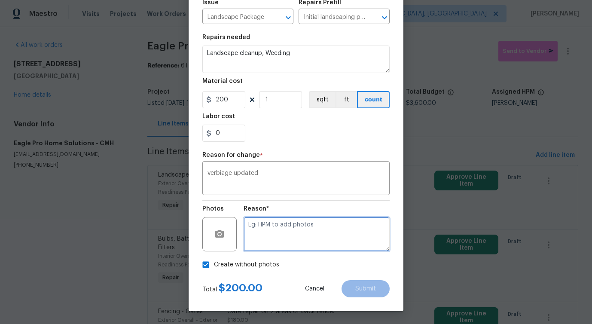
click at [295, 233] on textarea at bounding box center [317, 234] width 146 height 34
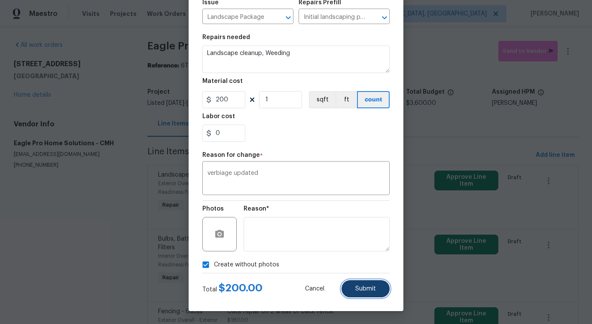
click at [362, 288] on span "Submit" at bounding box center [365, 289] width 21 height 6
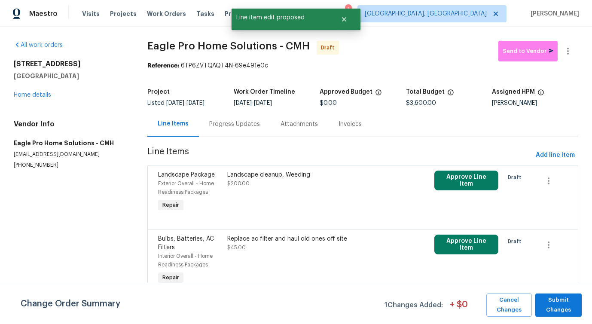
scroll to position [0, 0]
click at [559, 311] on span "Submit Changes" at bounding box center [559, 305] width 38 height 20
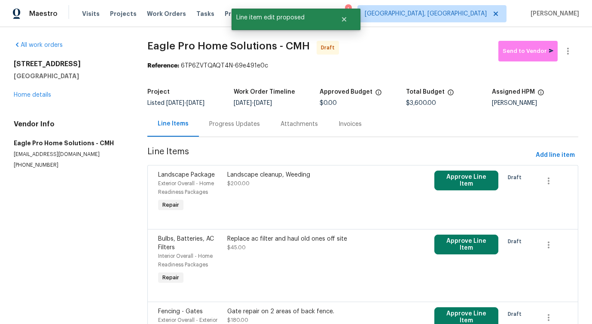
click at [239, 125] on div "Progress Updates" at bounding box center [234, 124] width 51 height 9
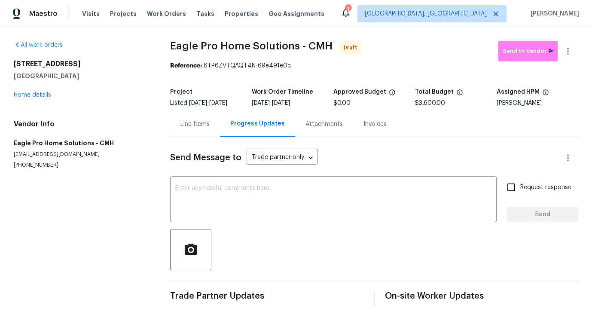
click at [190, 127] on div "Line Items" at bounding box center [195, 124] width 29 height 9
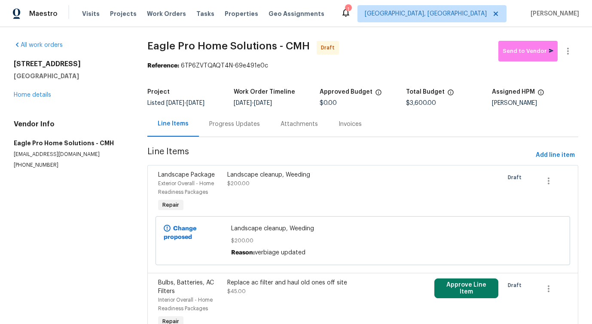
click at [236, 124] on div "Progress Updates" at bounding box center [234, 124] width 51 height 9
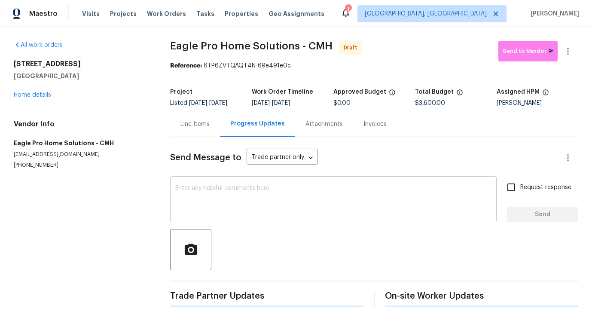
click at [244, 195] on textarea at bounding box center [333, 200] width 316 height 30
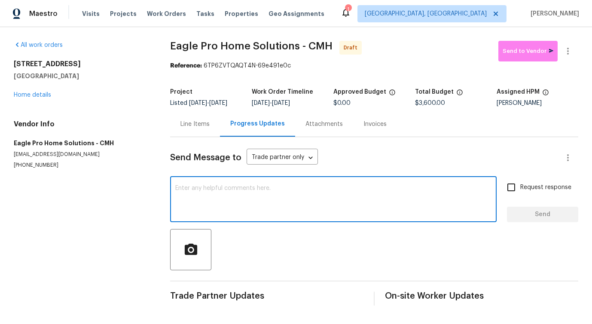
paste textarea "Hi, this is [PERSON_NAME] with Opendoor. I’m confirming you received the WO for…"
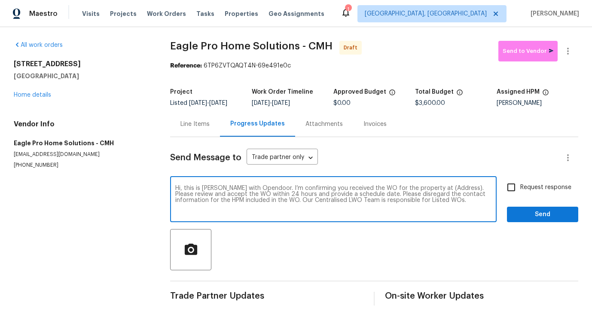
click at [441, 190] on textarea "Hi, this is [PERSON_NAME] with Opendoor. I’m confirming you received the WO for…" at bounding box center [333, 200] width 316 height 30
paste textarea "[STREET_ADDRESS]"
type textarea "Hi, this is [PERSON_NAME] with Opendoor. I’m confirming you received the WO for…"
click at [533, 192] on span "Request response" at bounding box center [545, 187] width 51 height 9
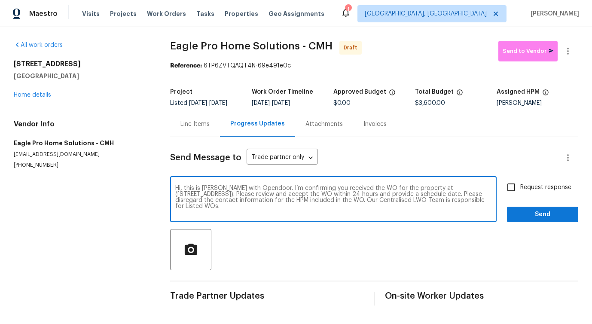
click at [520, 192] on input "Request response" at bounding box center [511, 187] width 18 height 18
checkbox input "true"
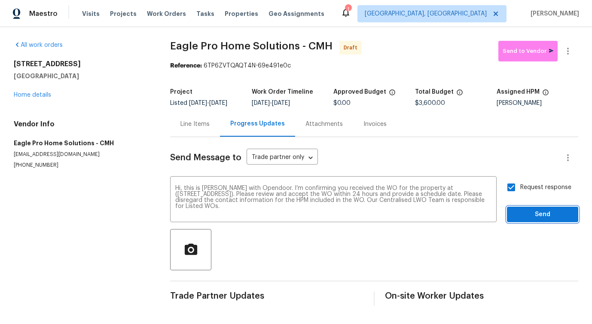
click at [535, 209] on span "Send" at bounding box center [543, 214] width 58 height 11
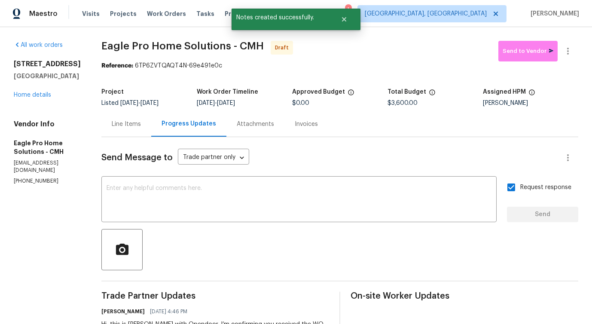
click at [143, 130] on div "Line Items" at bounding box center [126, 123] width 50 height 25
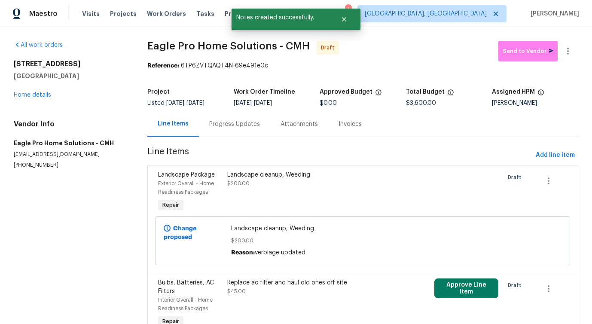
click at [248, 192] on div "Landscape cleanup, Weeding $200.00" at bounding box center [311, 192] width 173 height 48
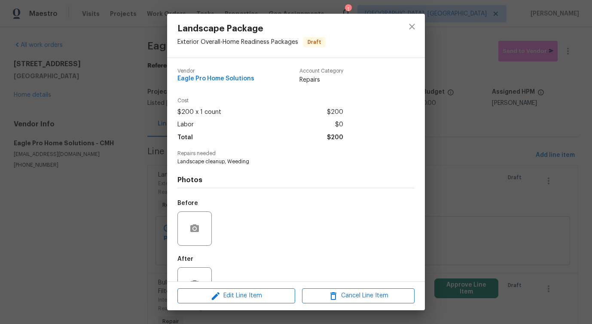
scroll to position [29, 0]
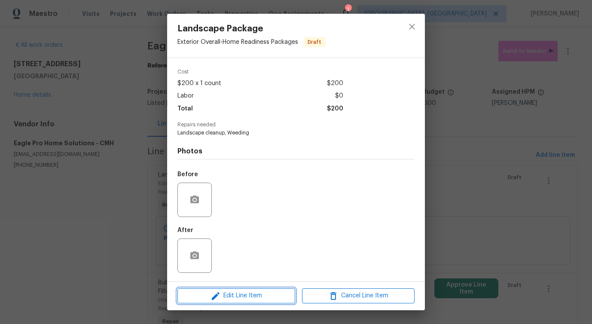
click at [237, 298] on span "Edit Line Item" at bounding box center [236, 296] width 113 height 11
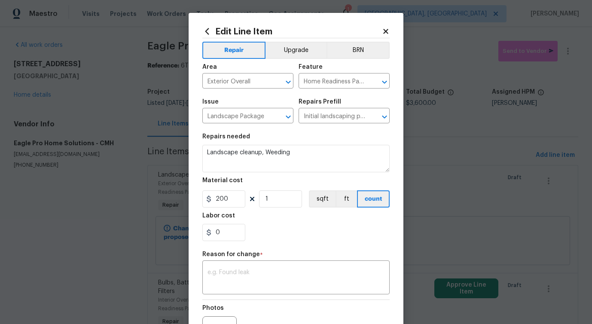
scroll to position [100, 0]
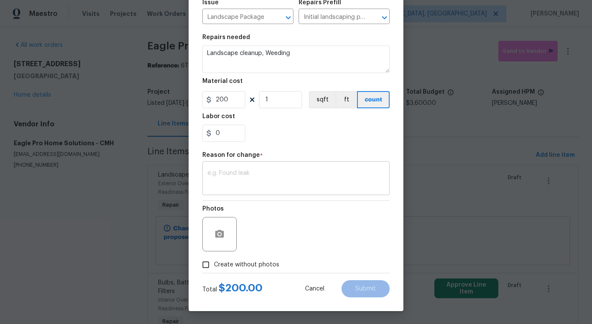
click at [244, 180] on textarea at bounding box center [296, 179] width 177 height 18
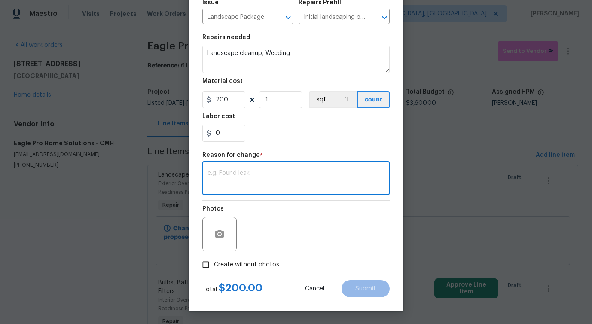
click at [244, 180] on textarea at bounding box center [296, 179] width 177 height 18
click at [209, 175] on textarea "verbiage updated" at bounding box center [296, 179] width 177 height 18
type textarea "verbiage updated"
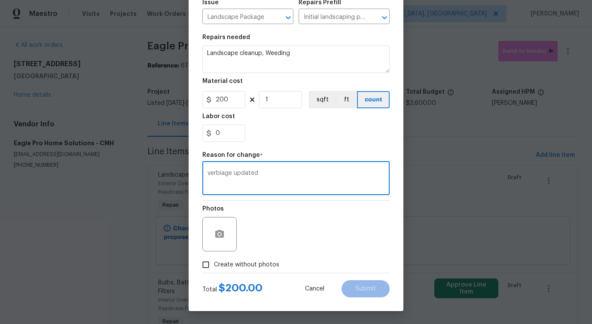
click at [266, 269] on span "Create without photos" at bounding box center [246, 264] width 65 height 9
click at [214, 269] on input "Create without photos" at bounding box center [206, 265] width 16 height 16
checkbox input "true"
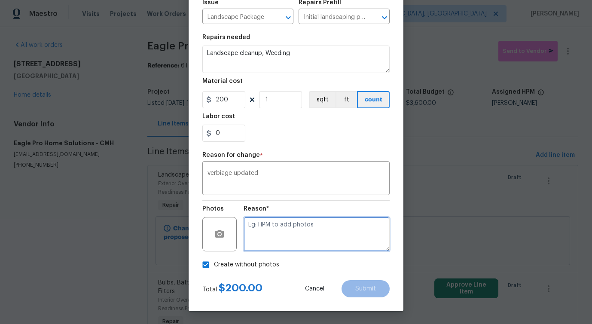
click at [290, 251] on textarea at bounding box center [317, 234] width 146 height 34
paste textarea "verbiage updated"
type textarea "verbiage updated"
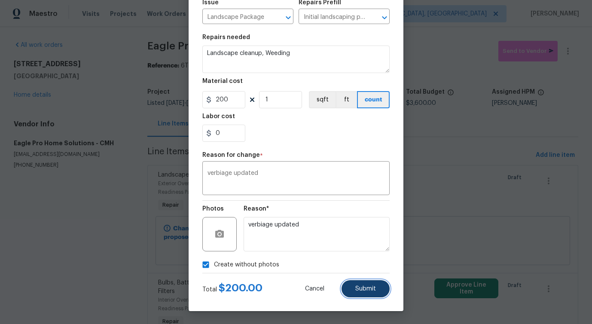
click at [361, 291] on span "Submit" at bounding box center [365, 289] width 21 height 6
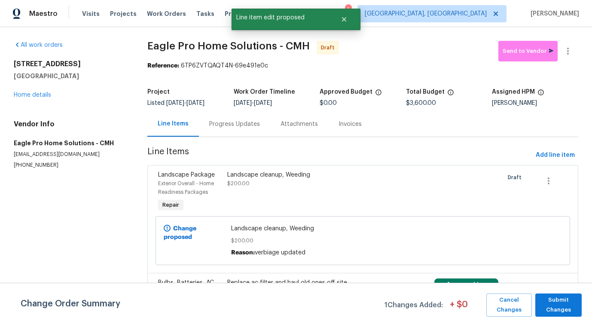
scroll to position [0, 0]
click at [554, 306] on span "Submit Changes" at bounding box center [559, 305] width 38 height 20
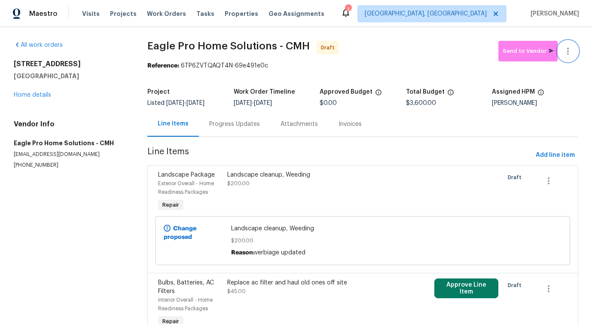
click at [567, 49] on icon "button" at bounding box center [568, 51] width 10 height 10
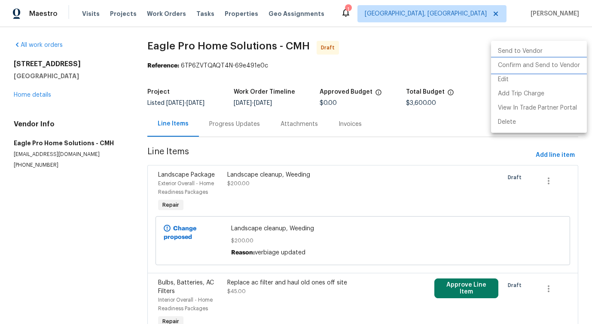
click at [538, 60] on li "Confirm and Send to Vendor" at bounding box center [539, 65] width 96 height 14
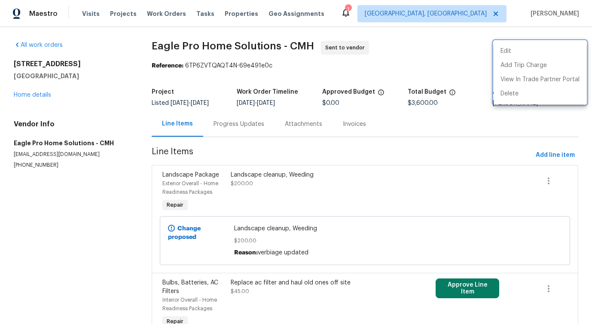
click at [318, 111] on div at bounding box center [296, 162] width 592 height 324
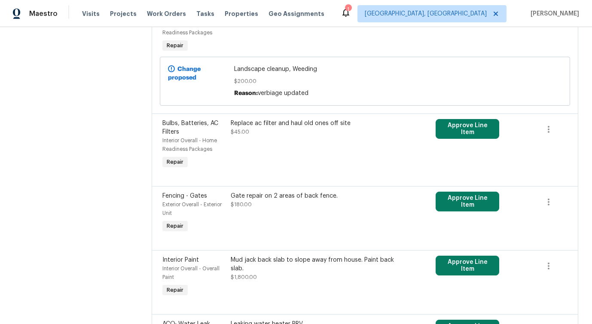
scroll to position [221, 0]
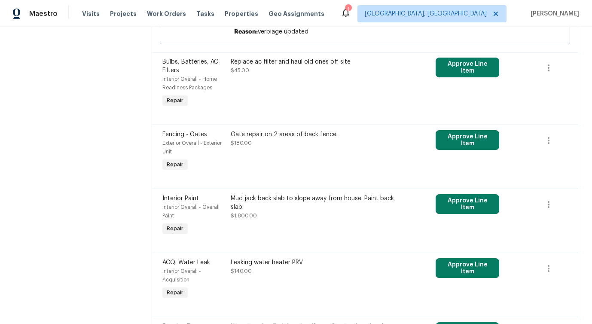
click at [304, 68] on div "Replace ac filter and haul old ones off site $45.00" at bounding box center [314, 66] width 166 height 17
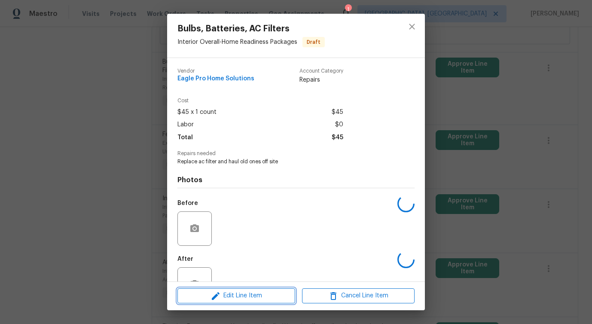
click at [250, 290] on button "Edit Line Item" at bounding box center [236, 295] width 118 height 15
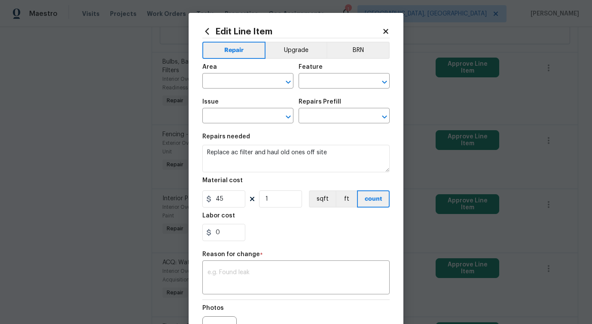
type input "Interior Overall"
type input "Home Readiness Packages"
type input "Bulbs, Batteries, AC Filters"
type input "Replace AC filter(s) per $15.00"
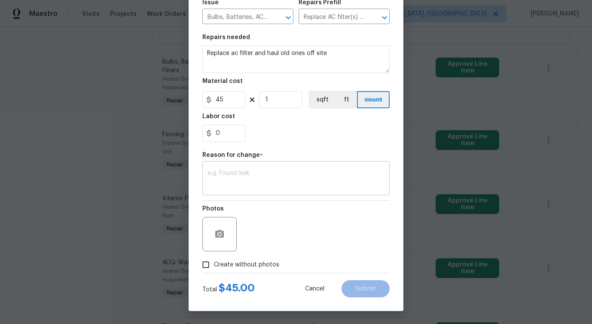
click at [280, 181] on textarea at bounding box center [296, 179] width 177 height 18
type textarea "b"
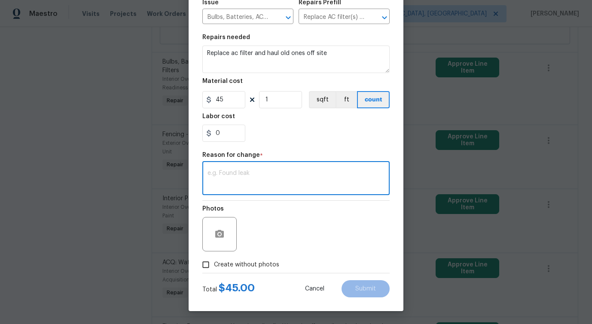
paste textarea "verbiage updated"
type textarea "verbiage updated"
click at [253, 261] on span "Create without photos" at bounding box center [246, 264] width 65 height 9
click at [214, 261] on input "Create without photos" at bounding box center [206, 265] width 16 height 16
checkbox input "true"
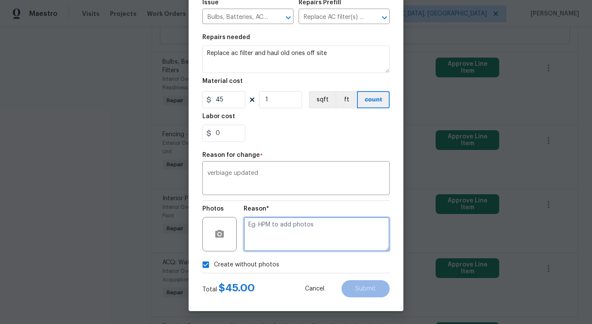
click at [297, 247] on textarea at bounding box center [317, 234] width 146 height 34
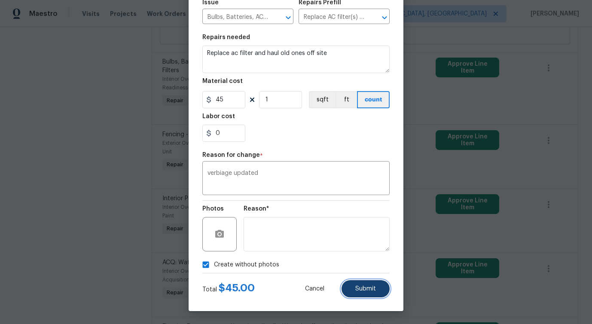
click at [358, 289] on span "Submit" at bounding box center [365, 289] width 21 height 6
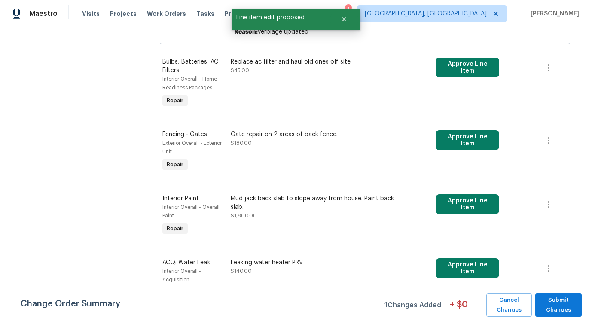
scroll to position [0, 0]
click at [548, 303] on span "Submit Changes" at bounding box center [559, 305] width 38 height 20
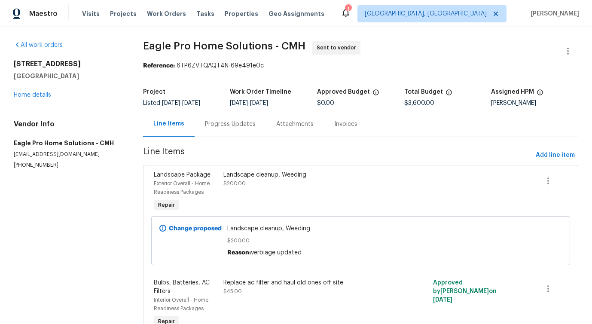
click at [215, 135] on div "Progress Updates" at bounding box center [230, 123] width 71 height 25
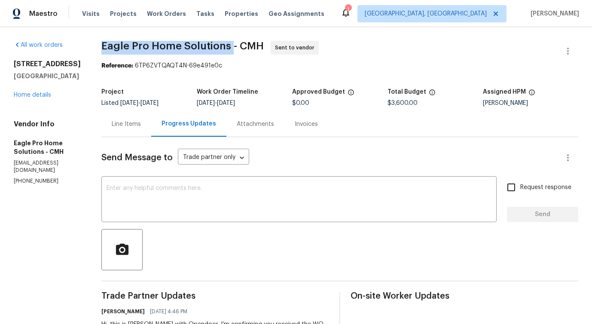
drag, startPoint x: 122, startPoint y: 39, endPoint x: 251, endPoint y: 42, distance: 128.5
click at [251, 42] on div "All work orders 3429 Grovepark Dr Grove City, OH 43123 Home details Vendor Info…" at bounding box center [296, 207] width 592 height 360
copy span "Eagle Pro Home Solutions"
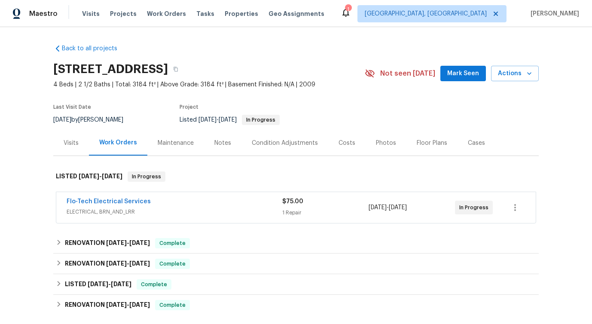
click at [96, 197] on span "Flo-Tech Electrical Services" at bounding box center [109, 201] width 84 height 9
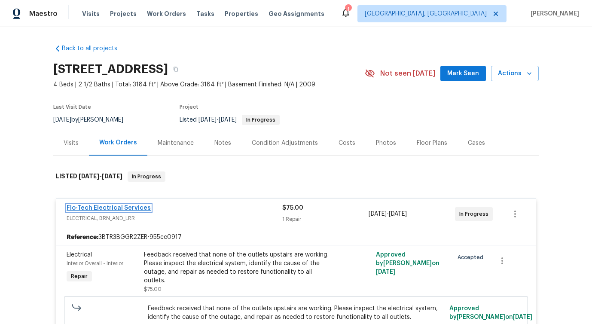
click at [97, 208] on link "Flo-Tech Electrical Services" at bounding box center [109, 208] width 84 height 6
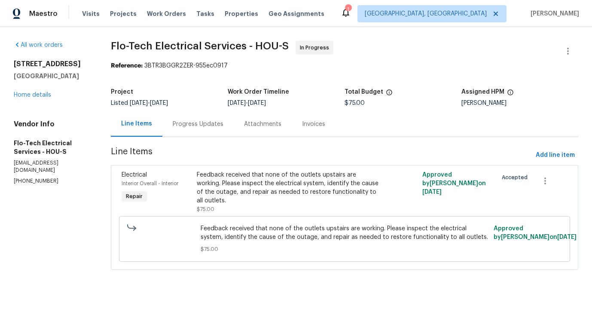
click at [183, 122] on div "Progress Updates" at bounding box center [198, 124] width 51 height 9
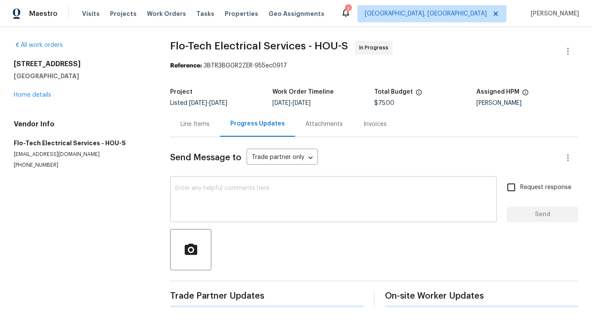
click at [206, 189] on textarea at bounding box center [333, 200] width 316 height 30
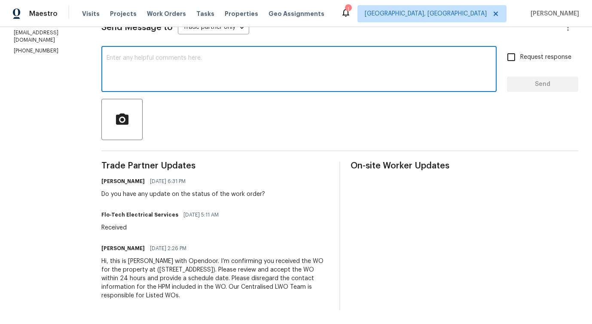
scroll to position [130, 0]
click at [192, 195] on div "Do you have any update on the status of the work order?" at bounding box center [183, 194] width 164 height 9
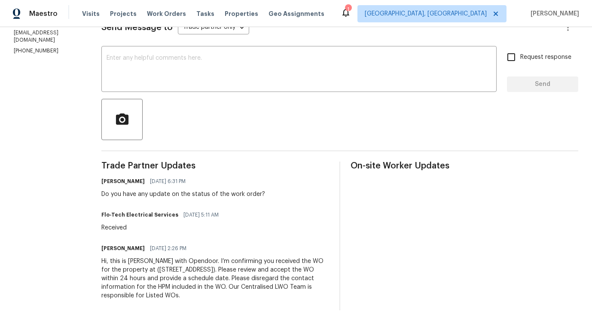
click at [192, 195] on div "Do you have any update on the status of the work order?" at bounding box center [183, 194] width 164 height 9
copy div "Do you have any update on the status of the work order?"
click at [330, 67] on textarea at bounding box center [299, 70] width 385 height 30
paste textarea "Would you kindly provide us with an update regarding the progress of the work o…"
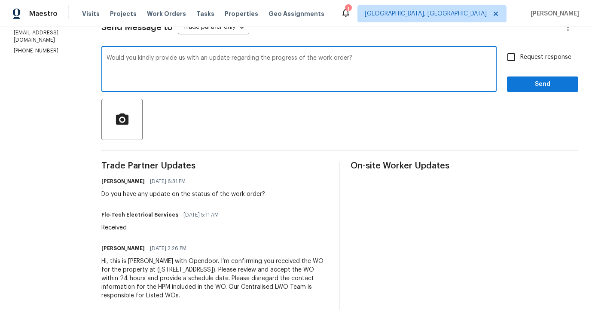
type textarea "Would you kindly provide us with an update regarding the progress of the work o…"
click at [538, 54] on span "Request response" at bounding box center [545, 57] width 51 height 9
click at [520, 54] on input "Request response" at bounding box center [511, 57] width 18 height 18
checkbox input "true"
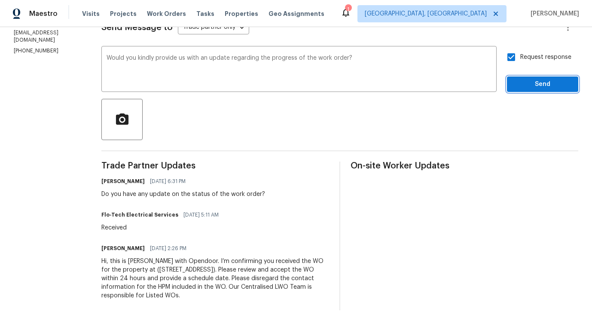
click at [539, 86] on span "Send" at bounding box center [543, 84] width 58 height 11
